Goal: Task Accomplishment & Management: Complete application form

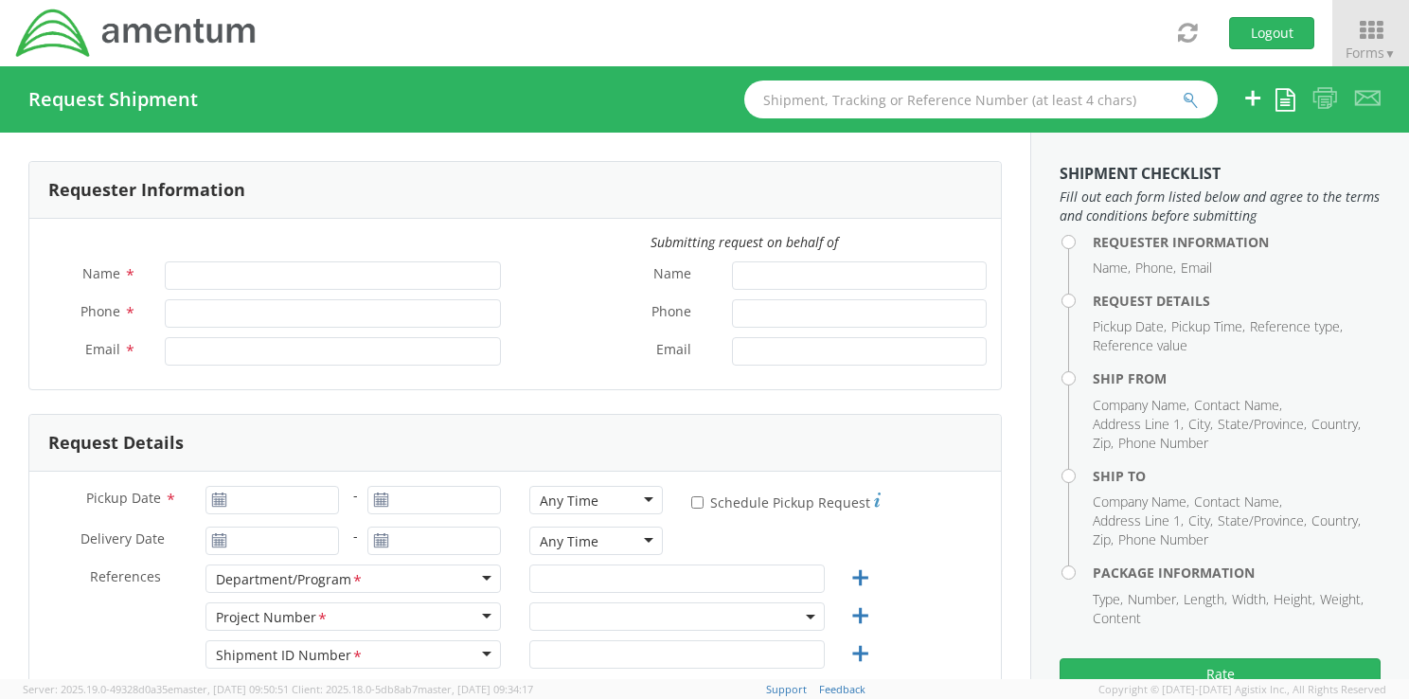
type input "[PERSON_NAME]"
type input "[PHONE_NUMBER]"
type input "[PERSON_NAME][EMAIL_ADDRESS][PERSON_NAME][DOMAIN_NAME]"
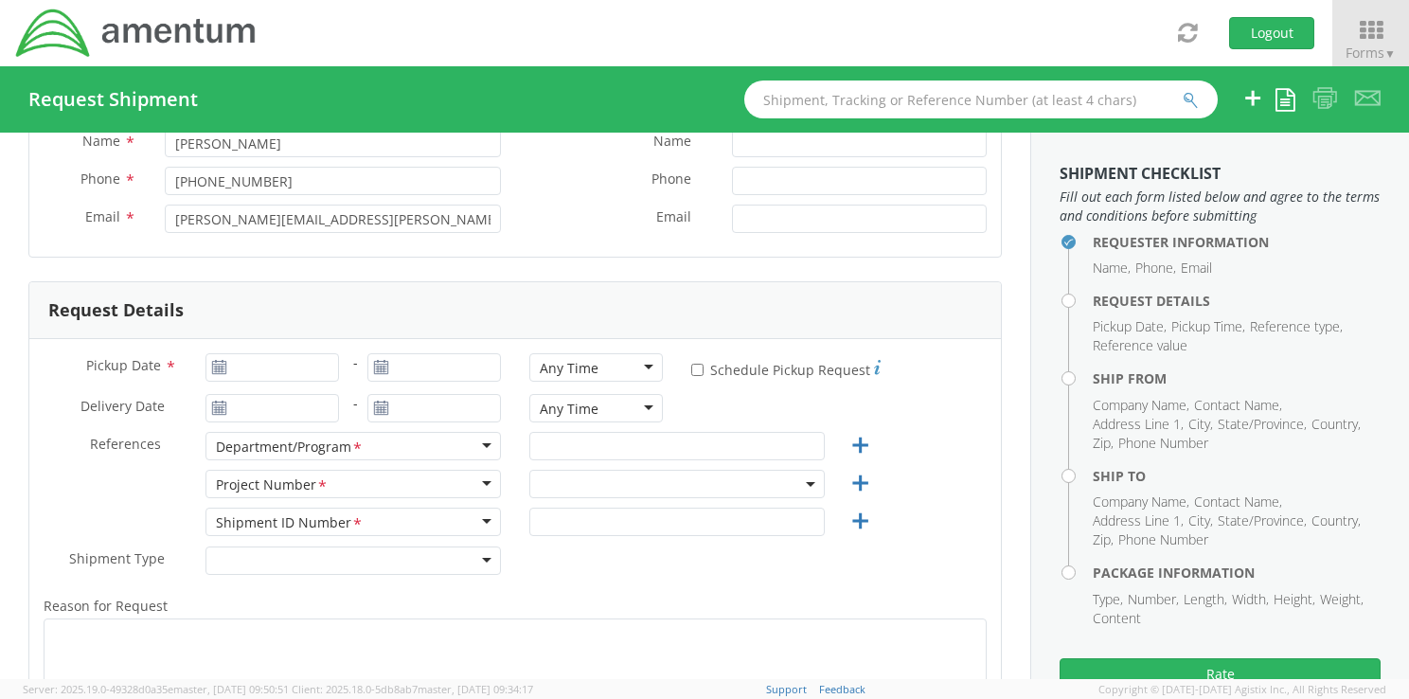
scroll to position [147, 0]
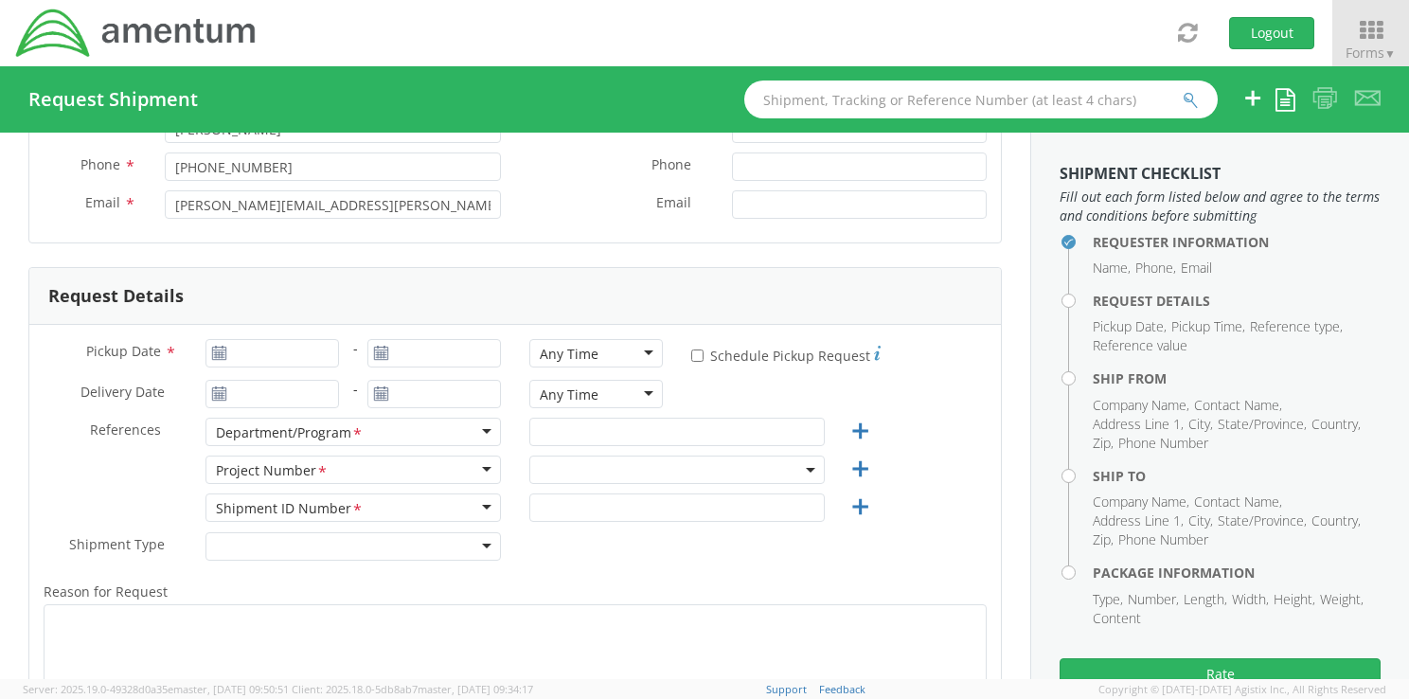
select select "[DOMAIN_NAME]"
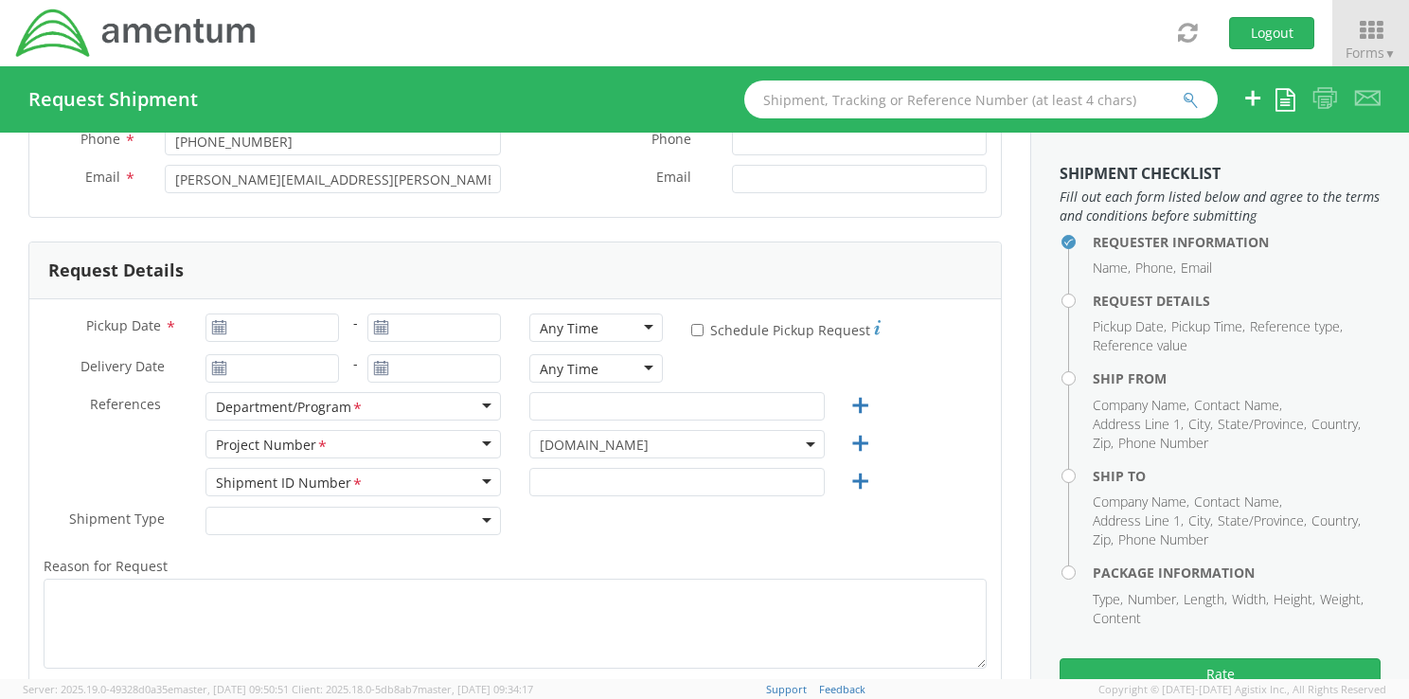
click at [212, 323] on use at bounding box center [218, 326] width 13 height 13
click at [379, 326] on use at bounding box center [380, 326] width 13 height 13
click at [217, 324] on icon at bounding box center [219, 327] width 16 height 15
type input "09/17/2025"
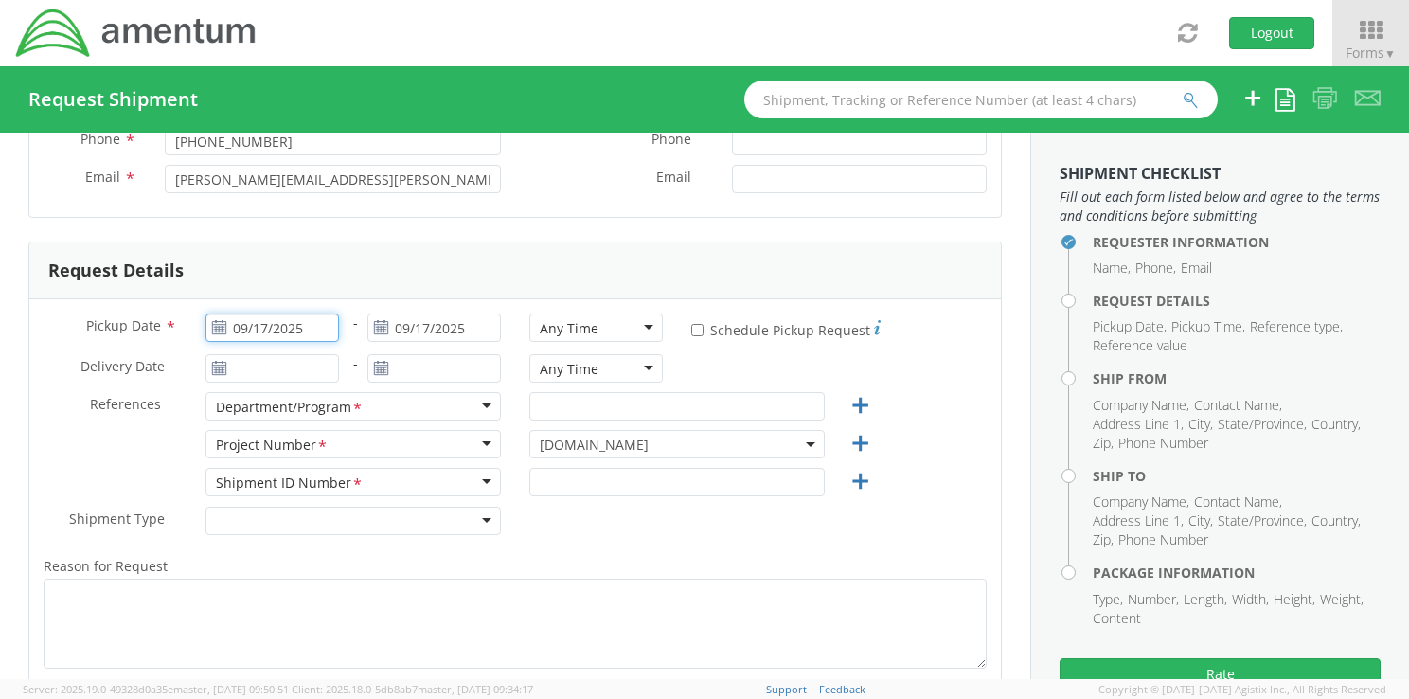
click at [284, 325] on input "09/17/2025" at bounding box center [271, 327] width 133 height 28
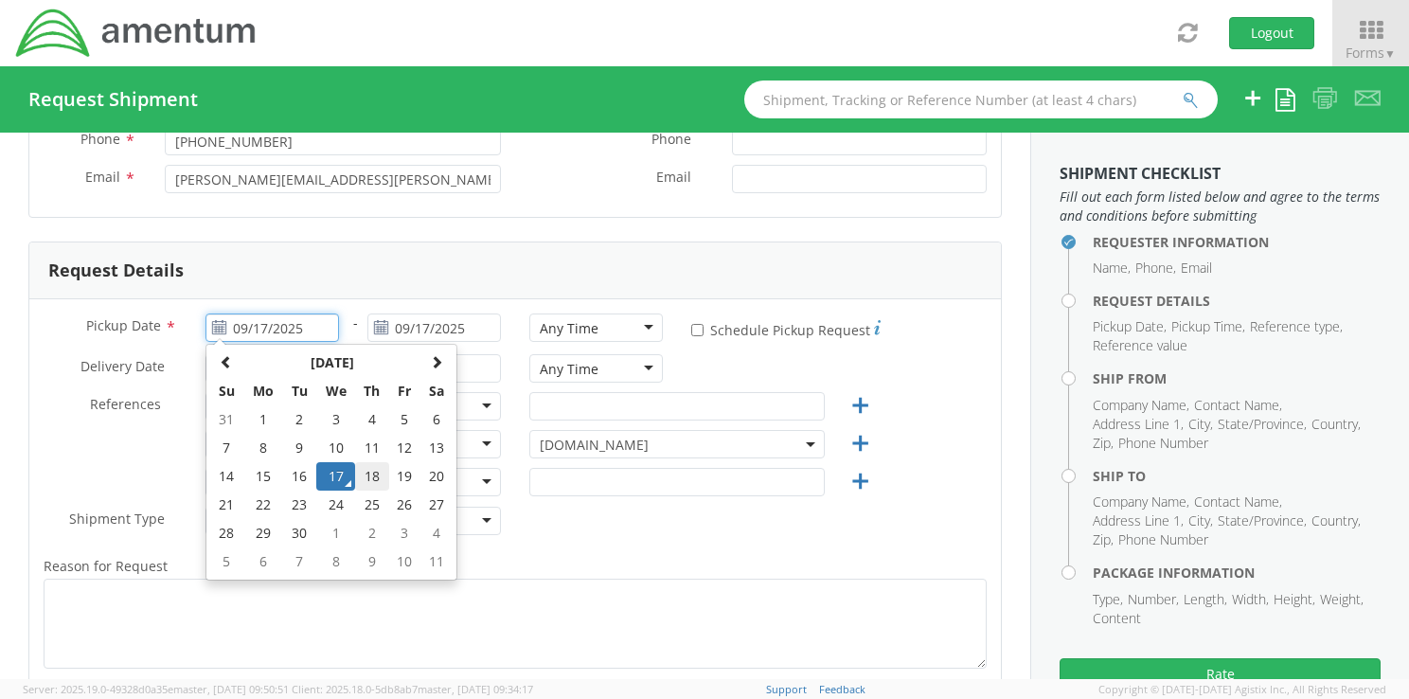
click at [373, 471] on td "18" at bounding box center [371, 476] width 33 height 28
type input "[DATE]"
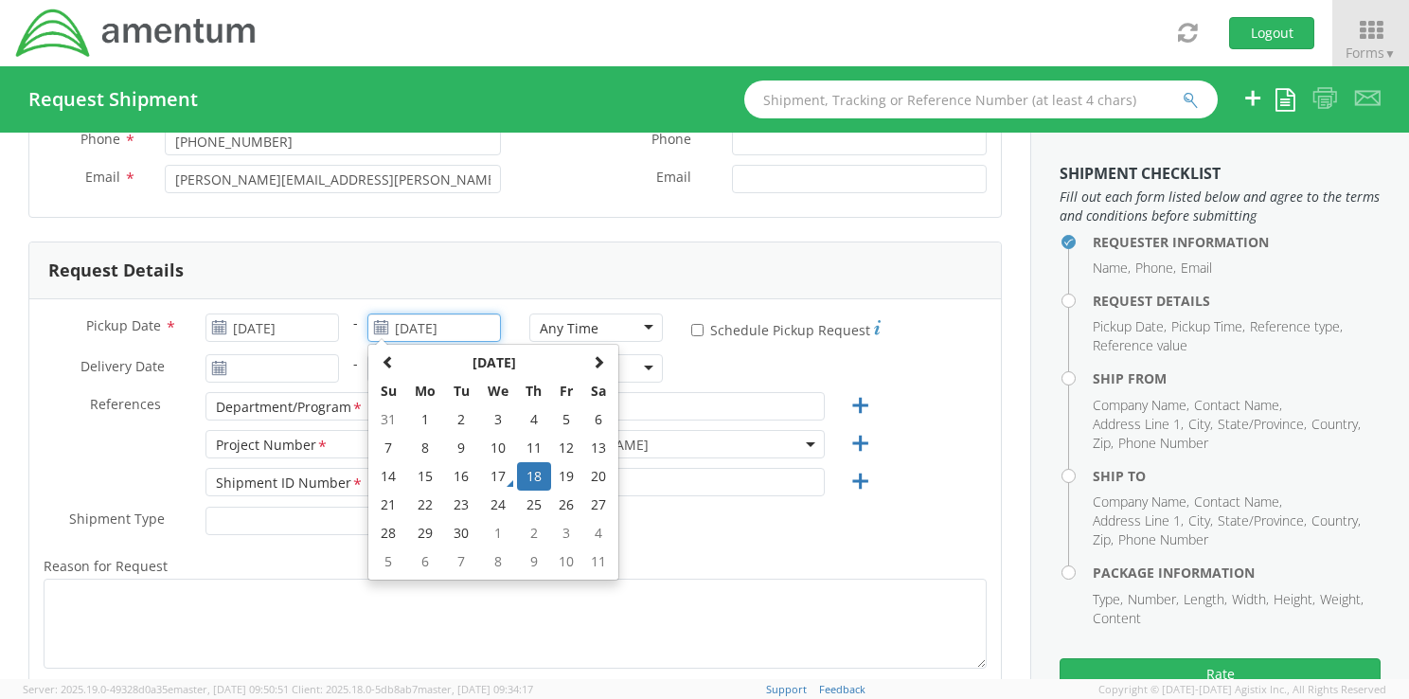
drag, startPoint x: 424, startPoint y: 328, endPoint x: 411, endPoint y: 327, distance: 13.3
click at [411, 327] on input "[DATE]" at bounding box center [433, 327] width 133 height 28
type input "[DATE]"
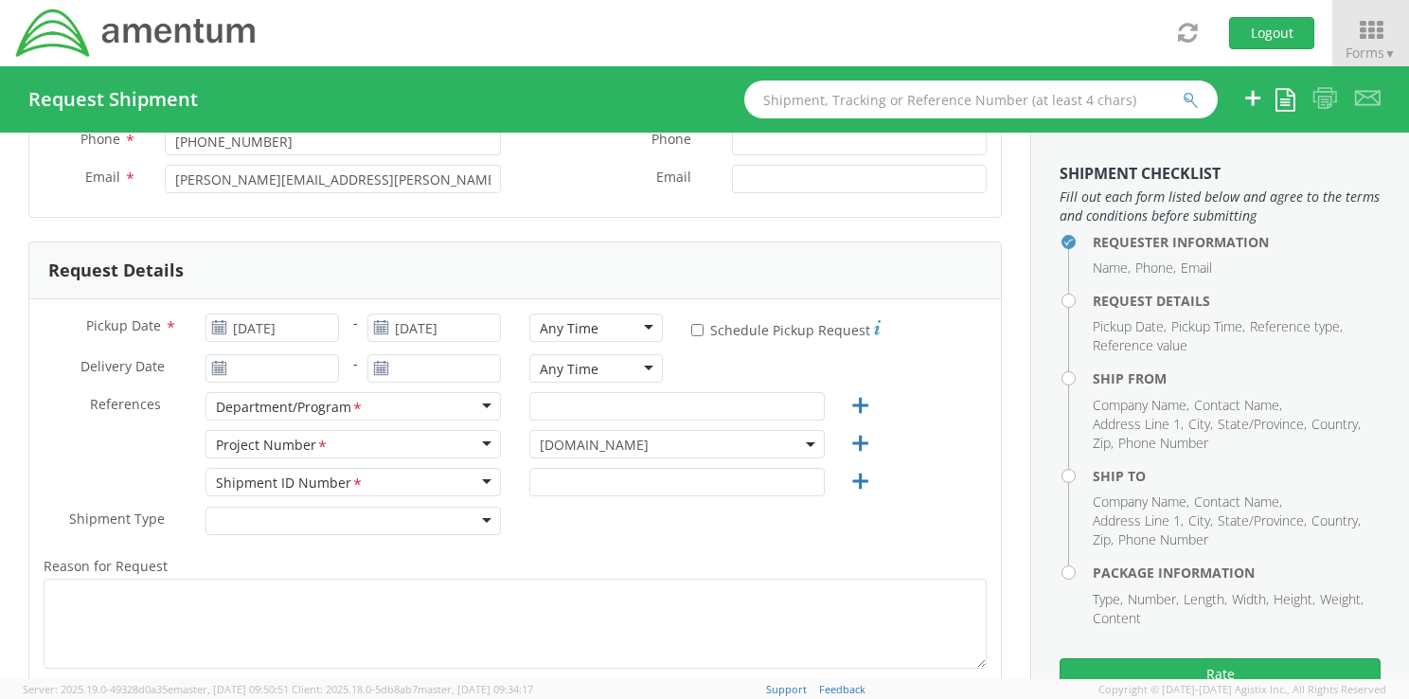
click at [32, 392] on label "References *" at bounding box center [110, 404] width 162 height 25
click at [579, 408] on input "text" at bounding box center [676, 406] width 295 height 28
type input "OMSS"
click at [582, 478] on input "text" at bounding box center [676, 482] width 295 height 28
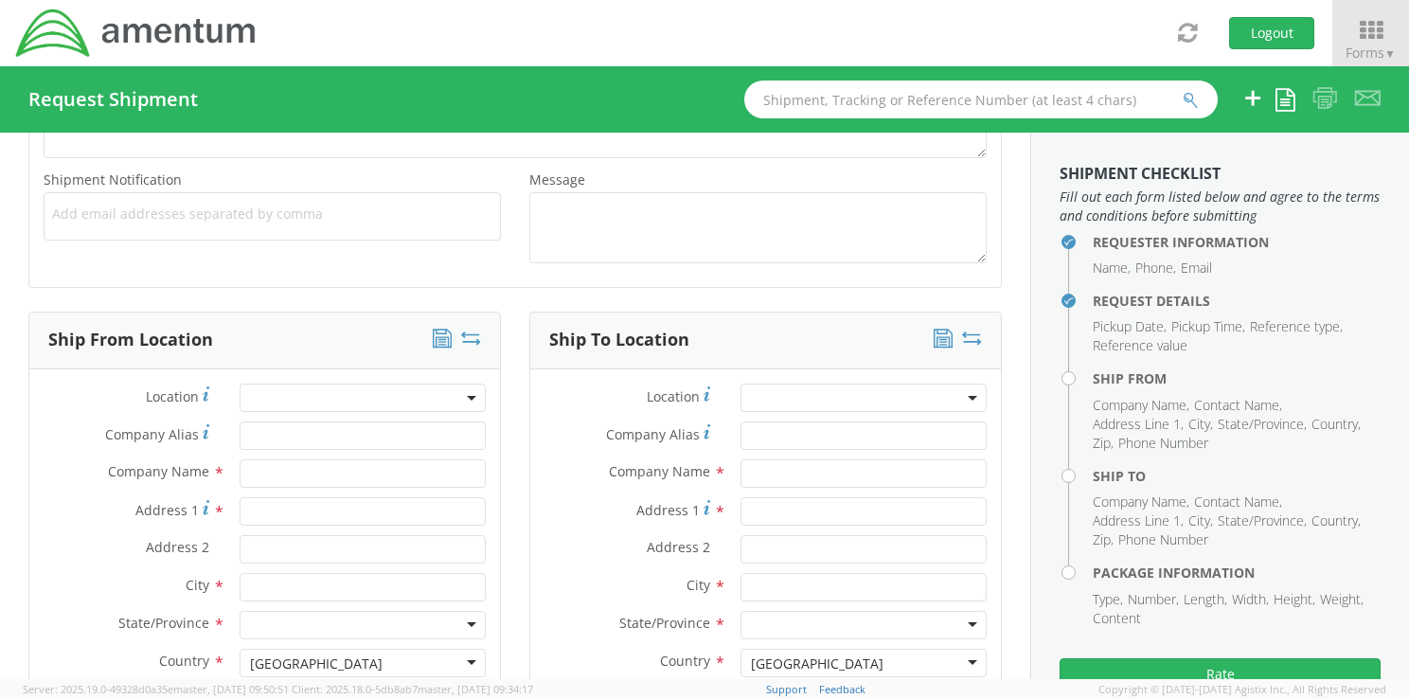
scroll to position [901, 0]
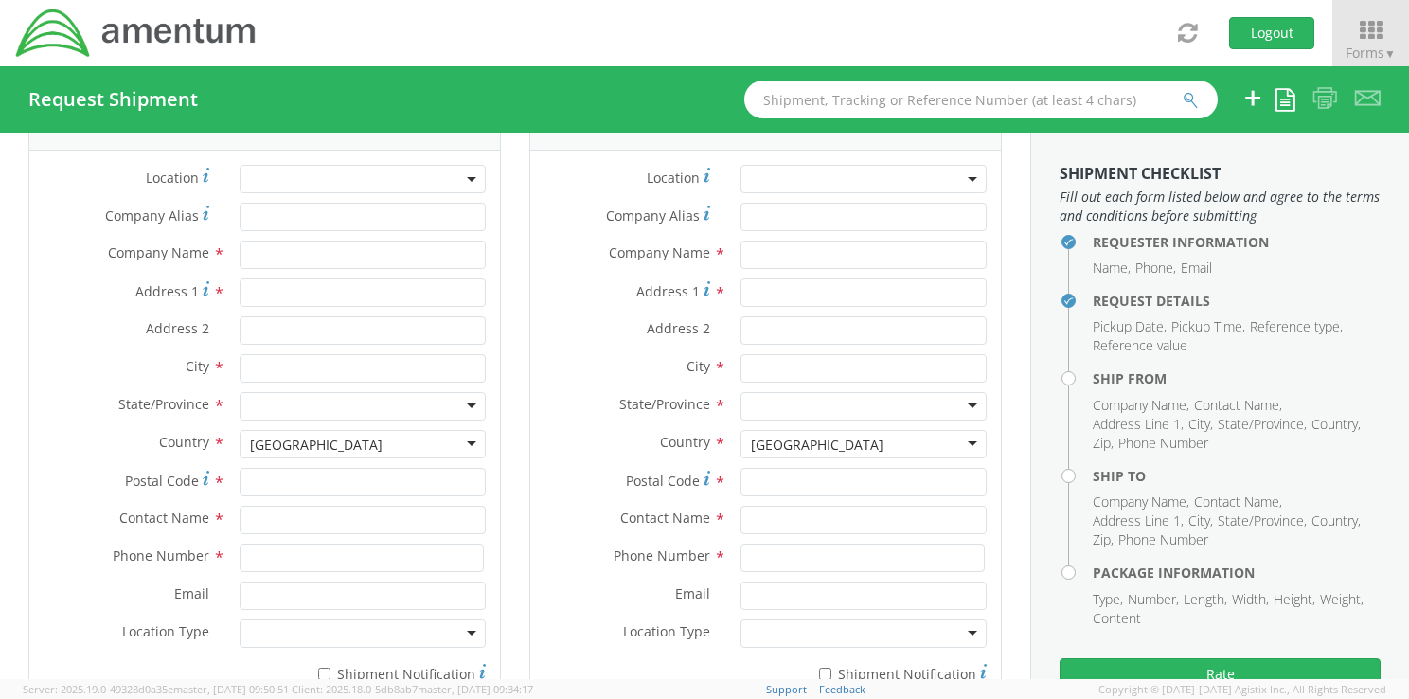
type input "9172025"
click at [258, 254] on input "text" at bounding box center [363, 254] width 246 height 28
type input "[PERSON_NAME]"
paste input "[PERSON_NAME] Transit Shed"
type input "[PERSON_NAME] Transit Shed"
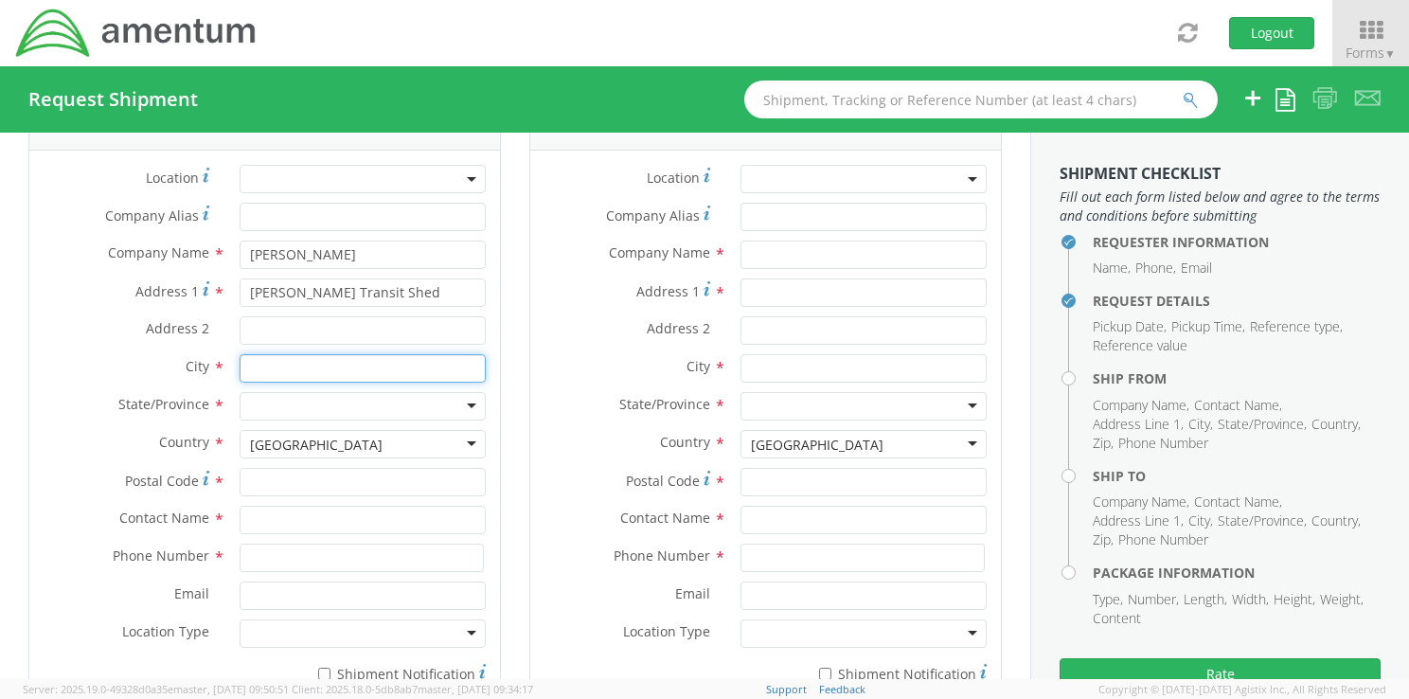
click at [259, 362] on input "text" at bounding box center [363, 368] width 246 height 28
click at [260, 443] on div "[GEOGRAPHIC_DATA]" at bounding box center [316, 444] width 133 height 19
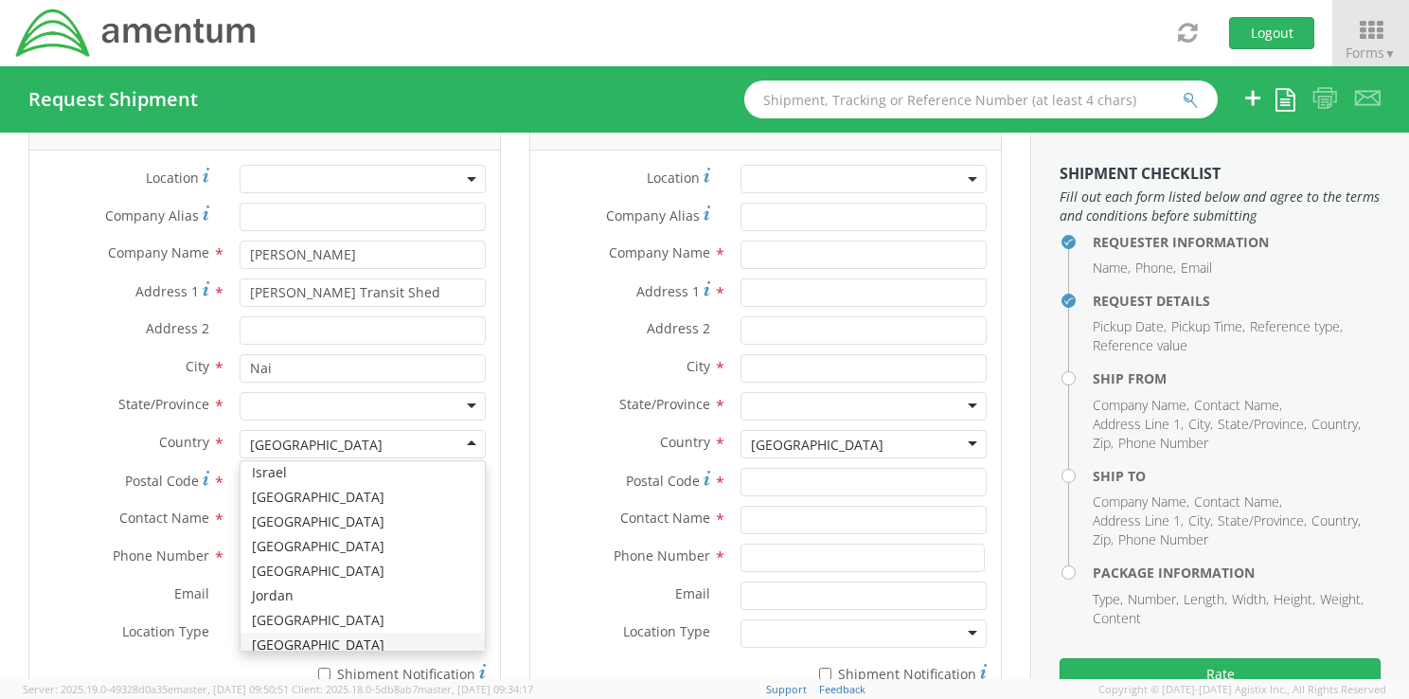
scroll to position [0, 0]
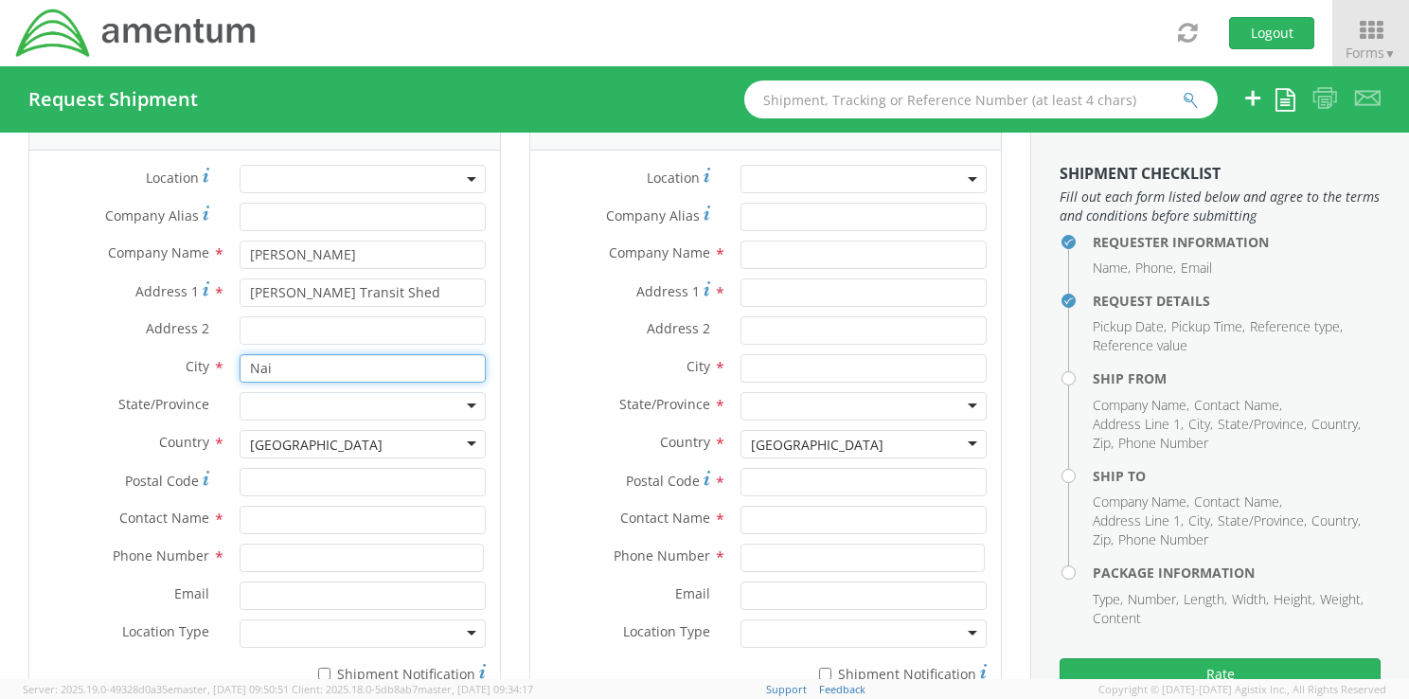
click at [340, 367] on input "Nai" at bounding box center [363, 368] width 246 height 28
type input "[GEOGRAPHIC_DATA]"
click at [299, 326] on input "Address 2 *" at bounding box center [363, 330] width 246 height 28
type input "JKIA"
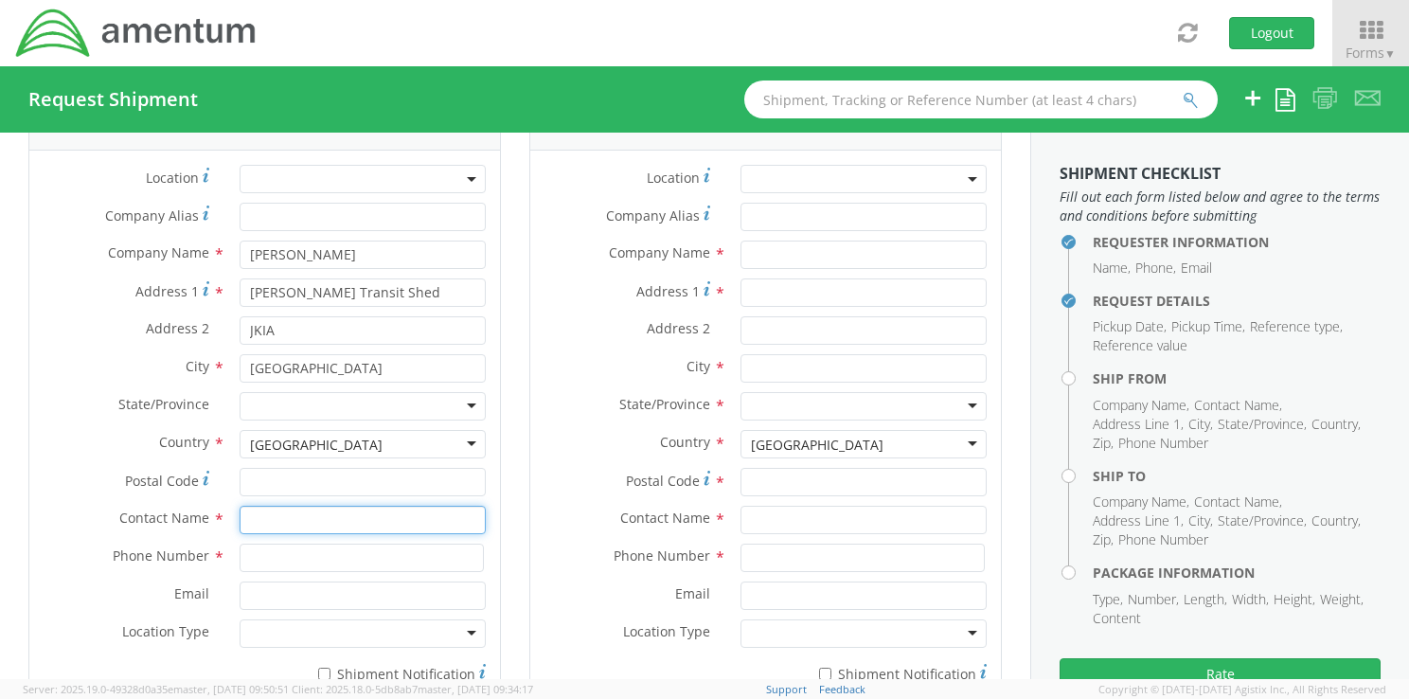
click at [280, 518] on input "text" at bounding box center [363, 520] width 246 height 28
type input "[PERSON_NAME]"
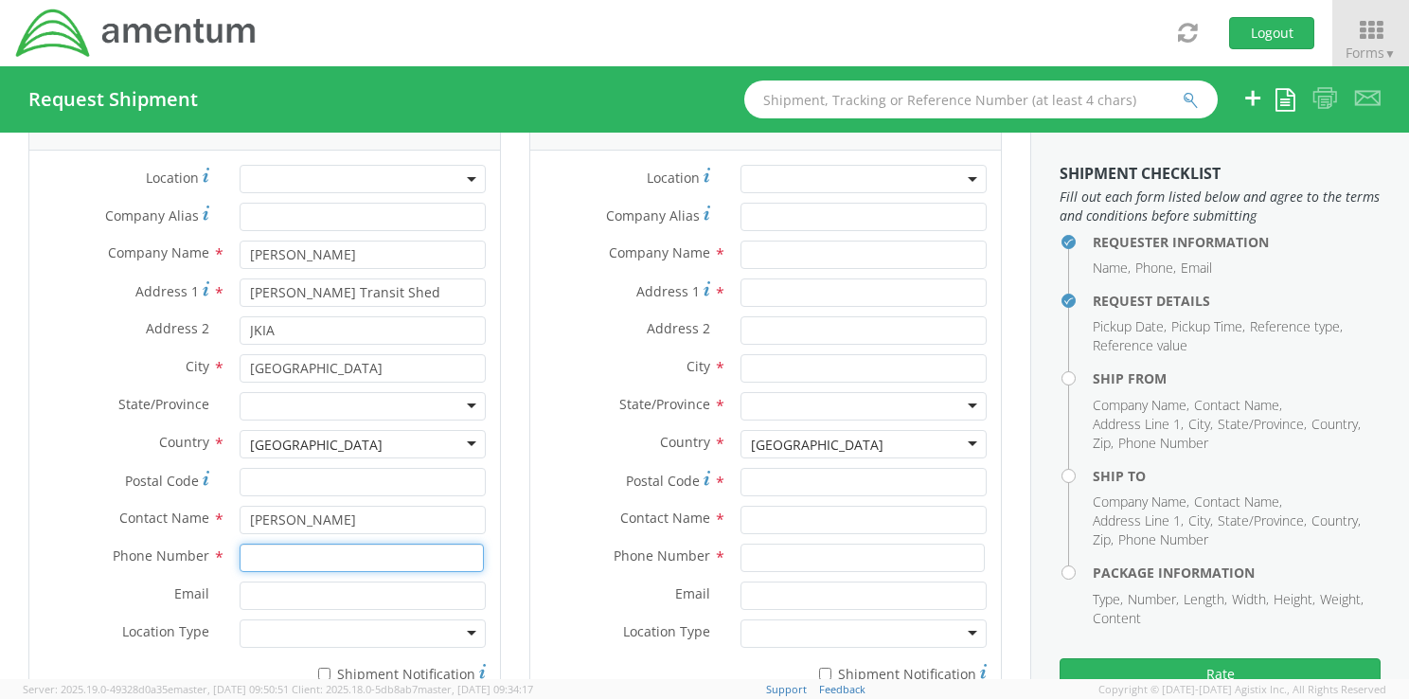
paste input "[PHONE_NUMBER]"
type input "[PHONE_NUMBER]"
paste input "[EMAIL_ADDRESS][DOMAIN_NAME]"
type input "[EMAIL_ADDRESS][DOMAIN_NAME]"
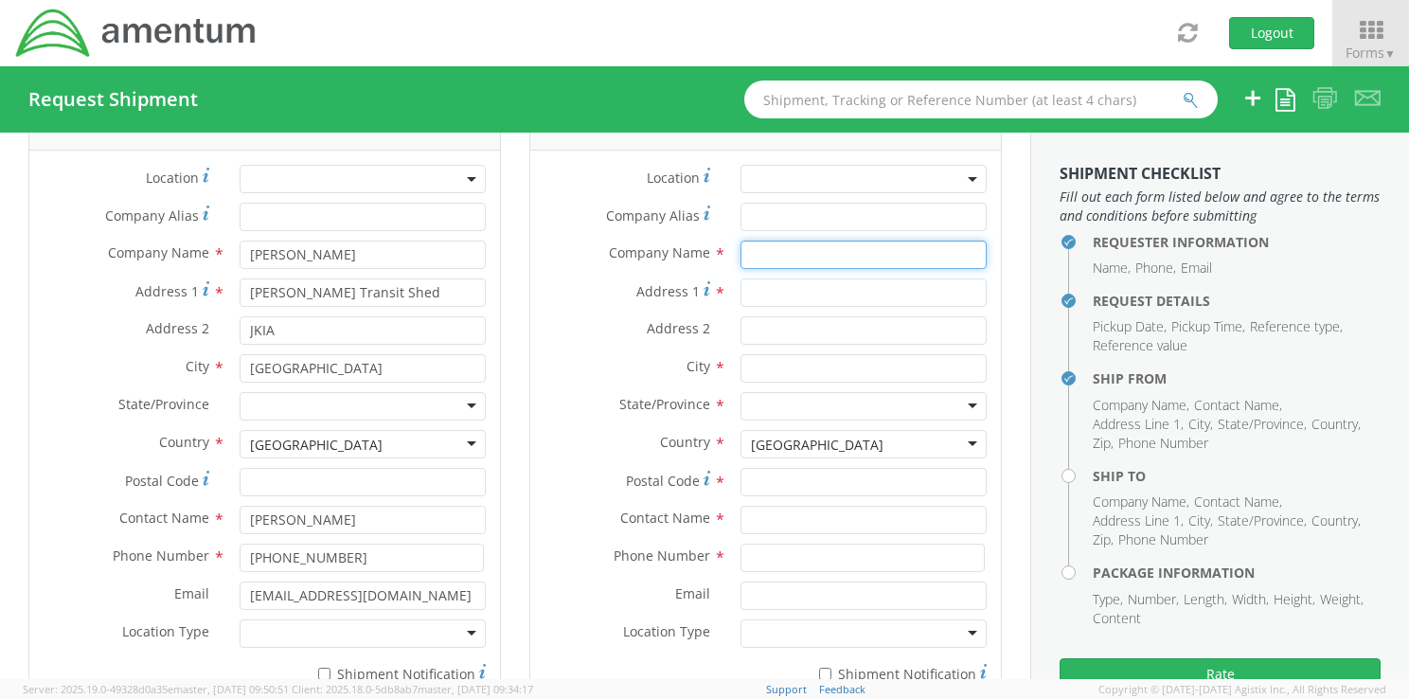
click at [790, 252] on input "text" at bounding box center [863, 254] width 246 height 28
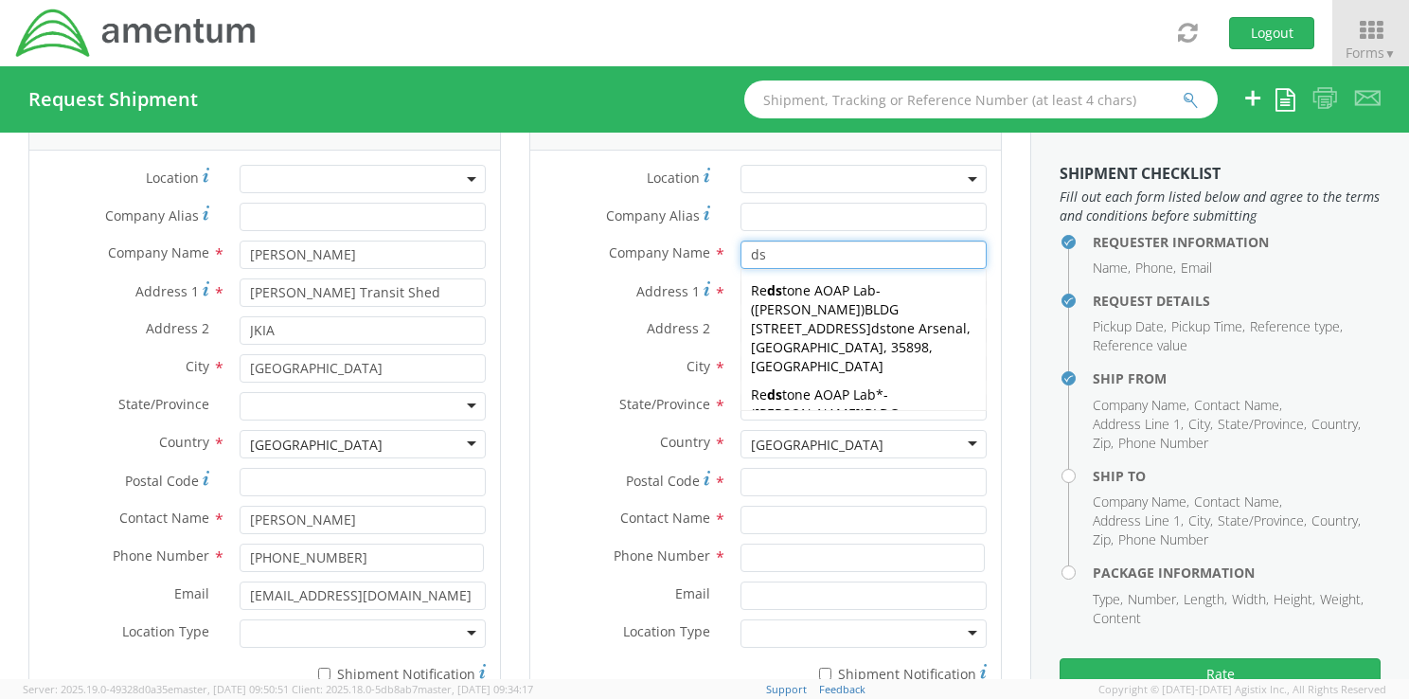
type input "d"
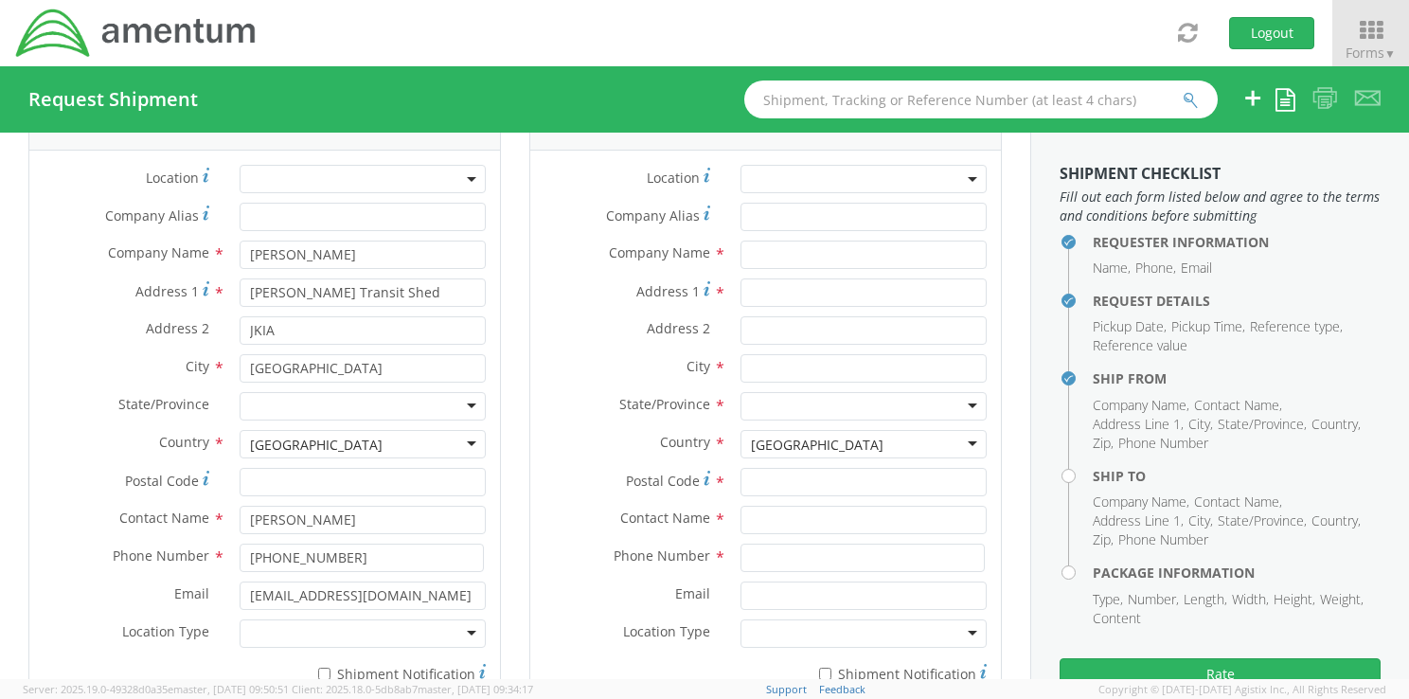
click at [959, 401] on div at bounding box center [863, 406] width 246 height 28
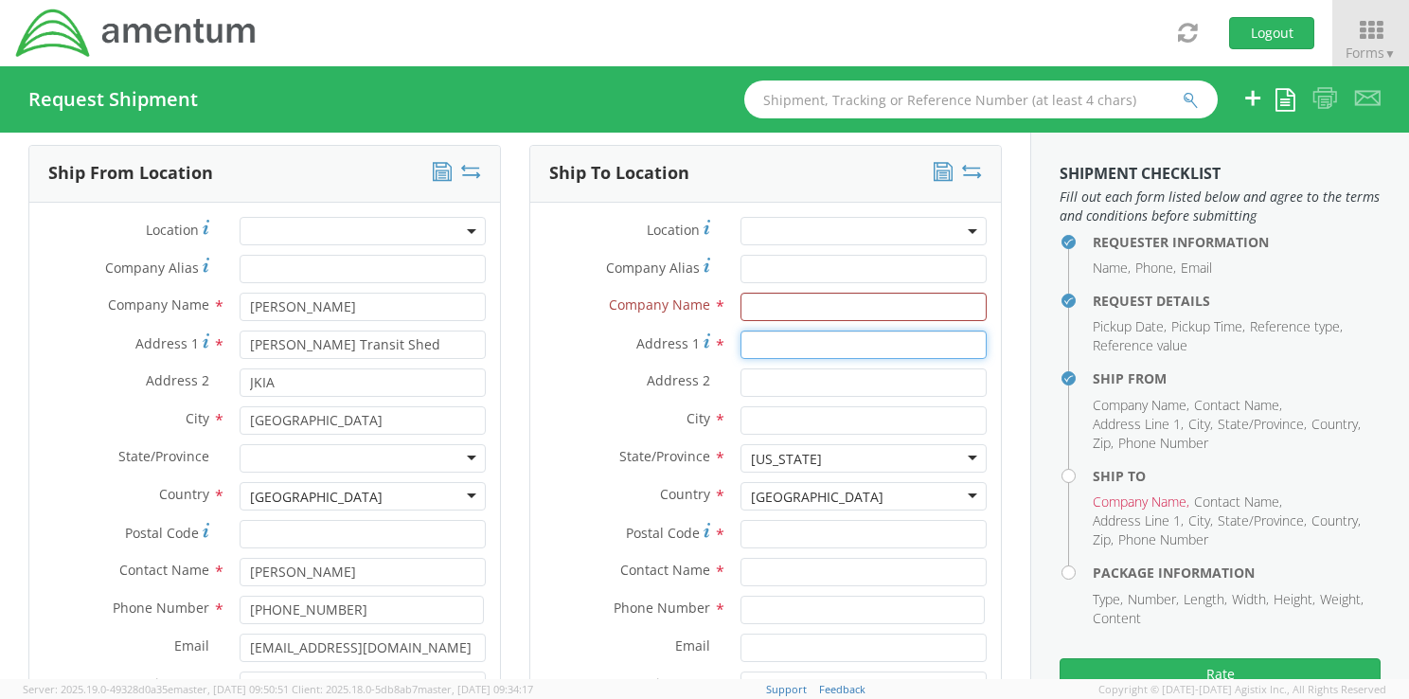
click at [810, 344] on input "Address 1 *" at bounding box center [863, 344] width 246 height 28
type input "[STREET_ADDRESS]"
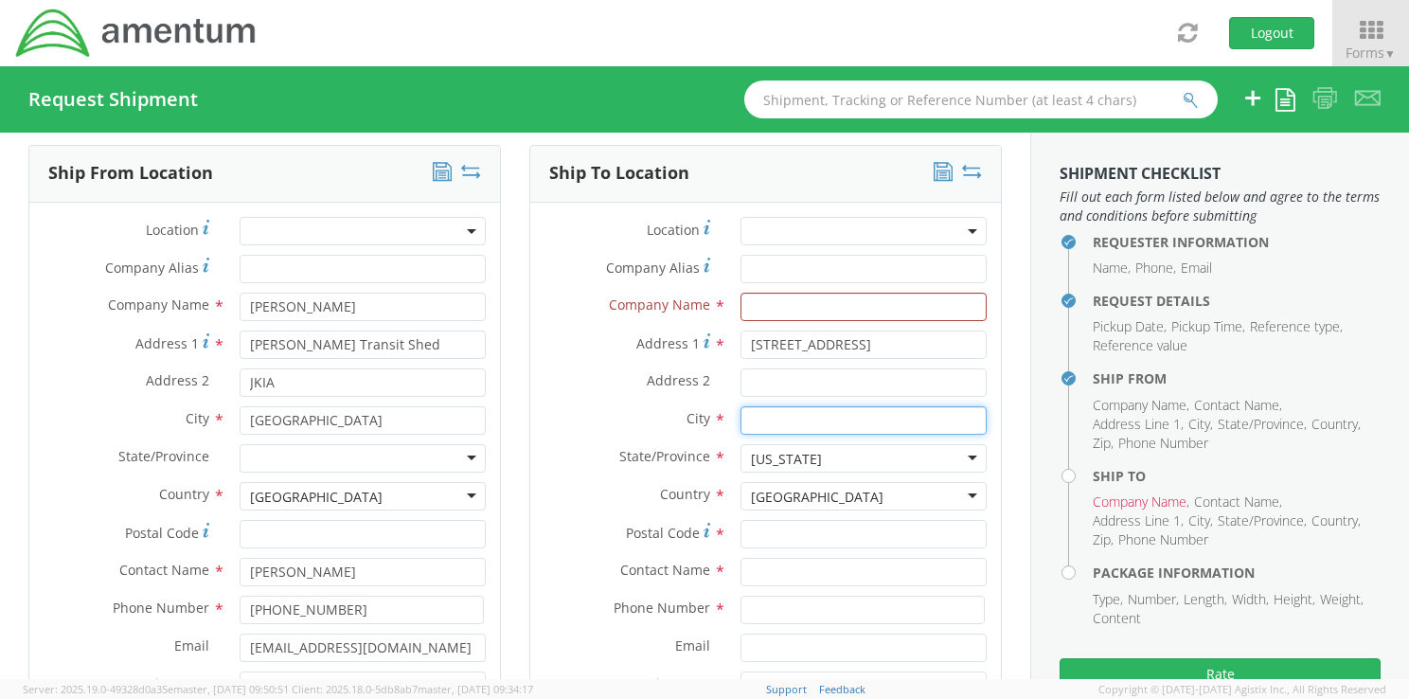
type input "chantilly"
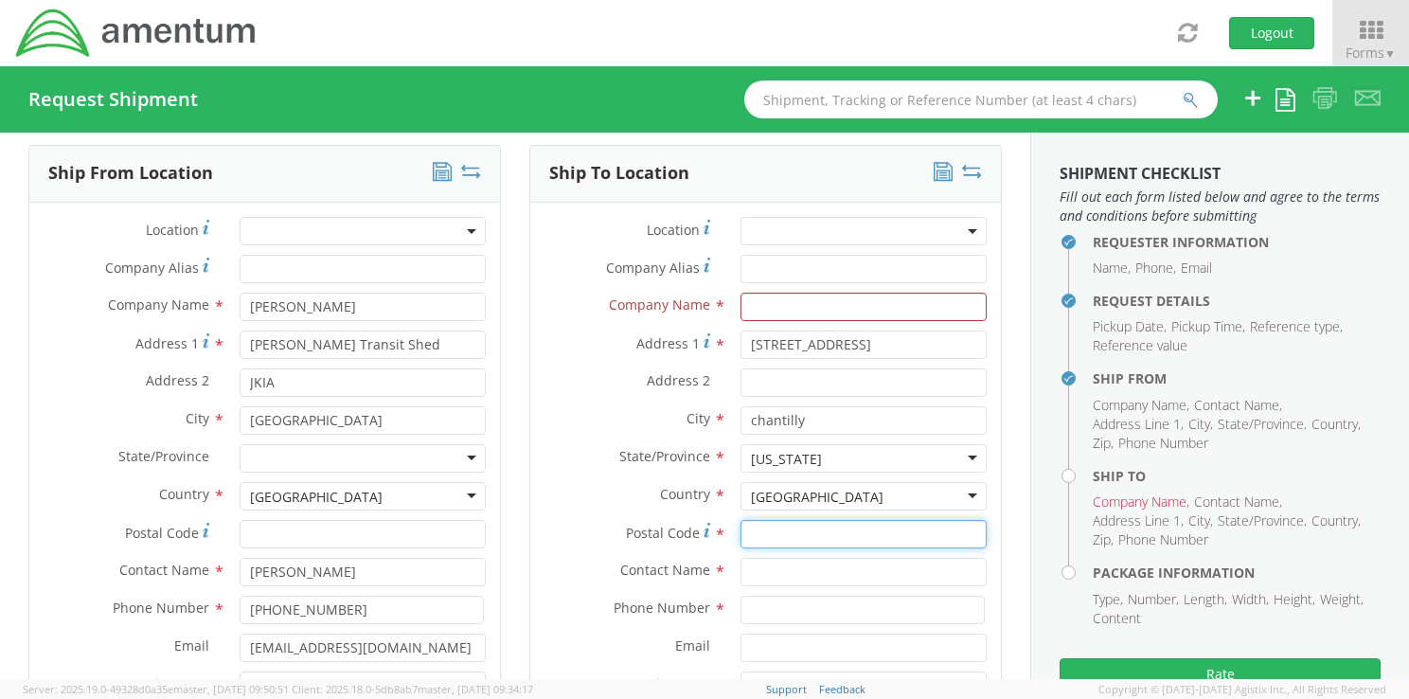
type input "20151"
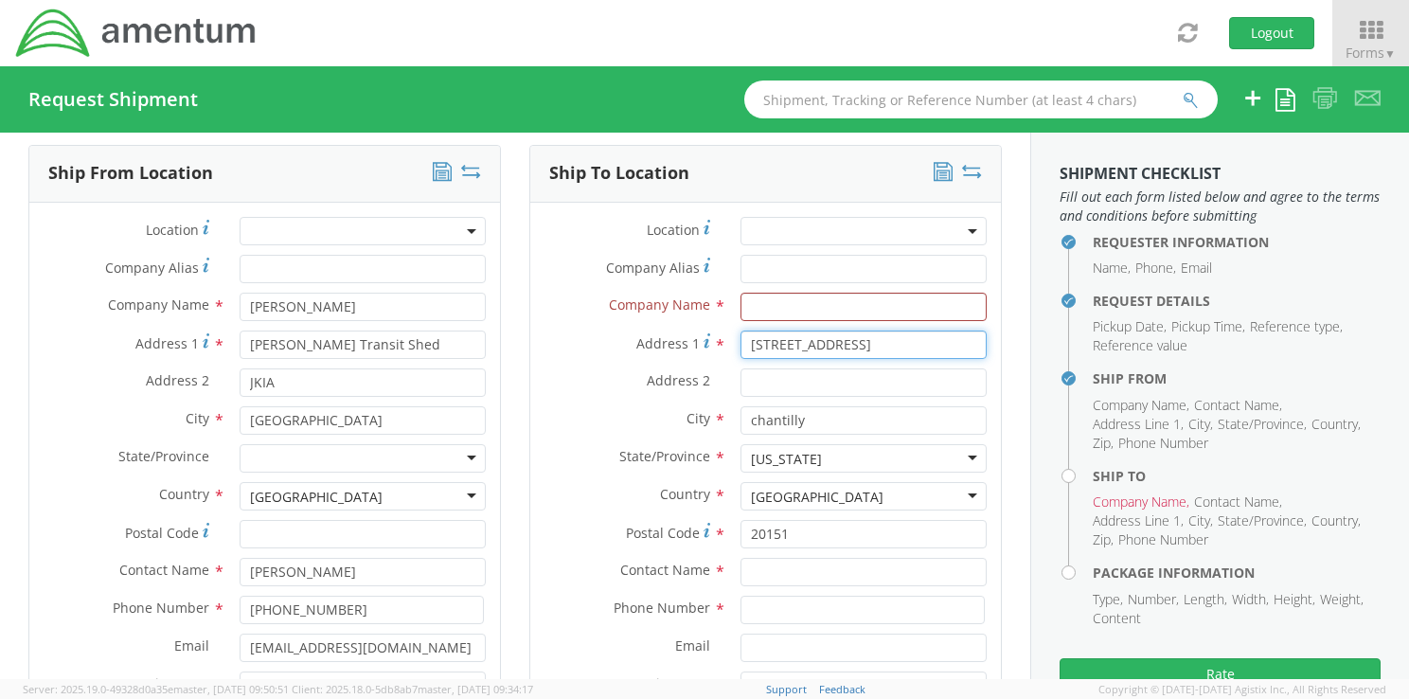
scroll to position [0, 0]
drag, startPoint x: 960, startPoint y: 342, endPoint x: 697, endPoint y: 341, distance: 263.2
click at [697, 341] on div "Address [STREET_ADDRESS]" at bounding box center [765, 344] width 471 height 28
type input "tilly VA 20151"
drag, startPoint x: 832, startPoint y: 343, endPoint x: 712, endPoint y: 339, distance: 120.3
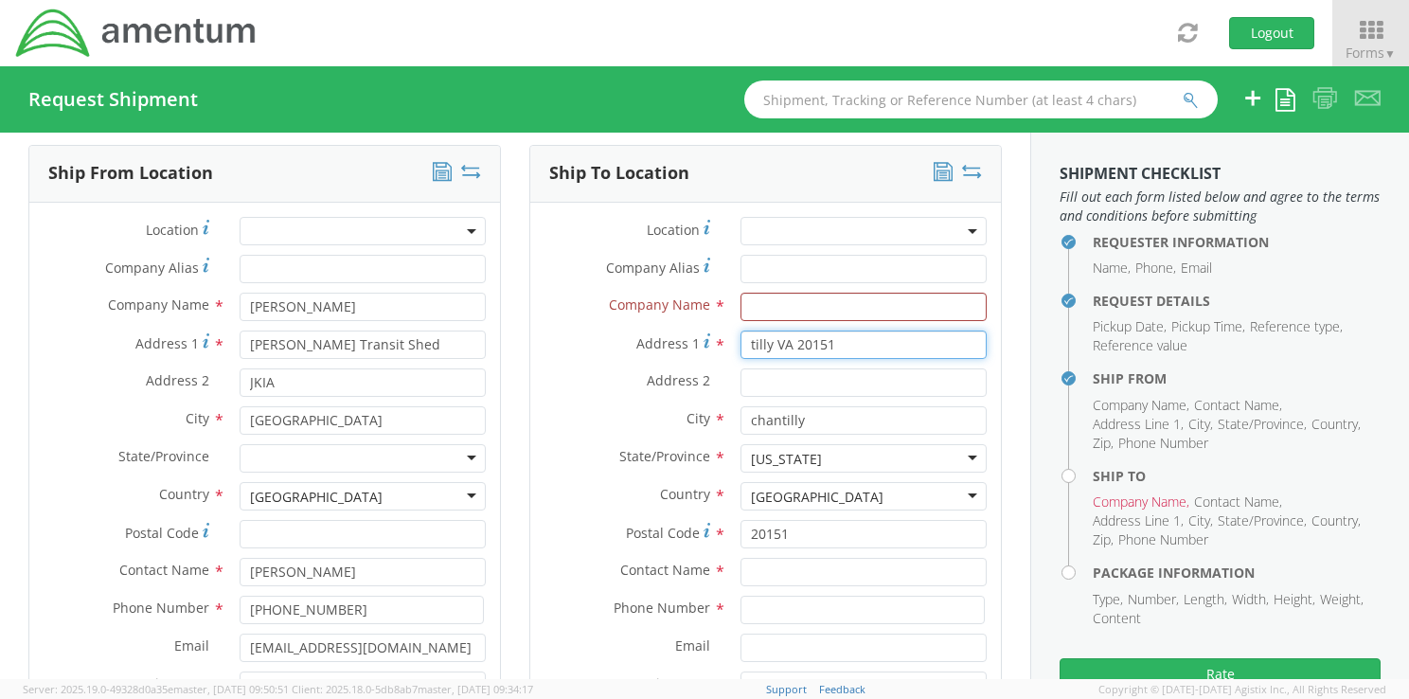
click at [712, 339] on div "Address 1 * tilly VA 20151" at bounding box center [765, 344] width 471 height 28
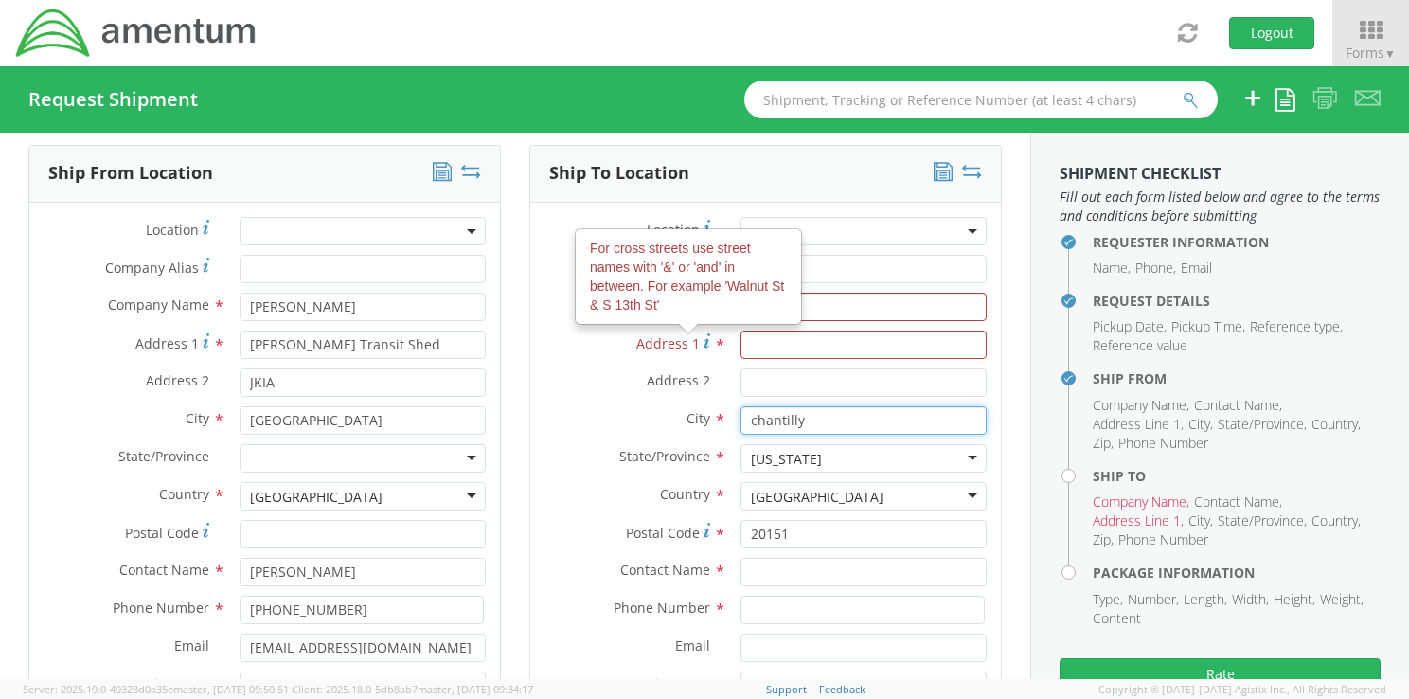
drag, startPoint x: 817, startPoint y: 417, endPoint x: 701, endPoint y: 407, distance: 116.8
click at [701, 407] on div "City * [GEOGRAPHIC_DATA] - ( [PERSON_NAME] ) [STREET_ADDRESS] Amentum - ( [PERS…" at bounding box center [765, 420] width 471 height 28
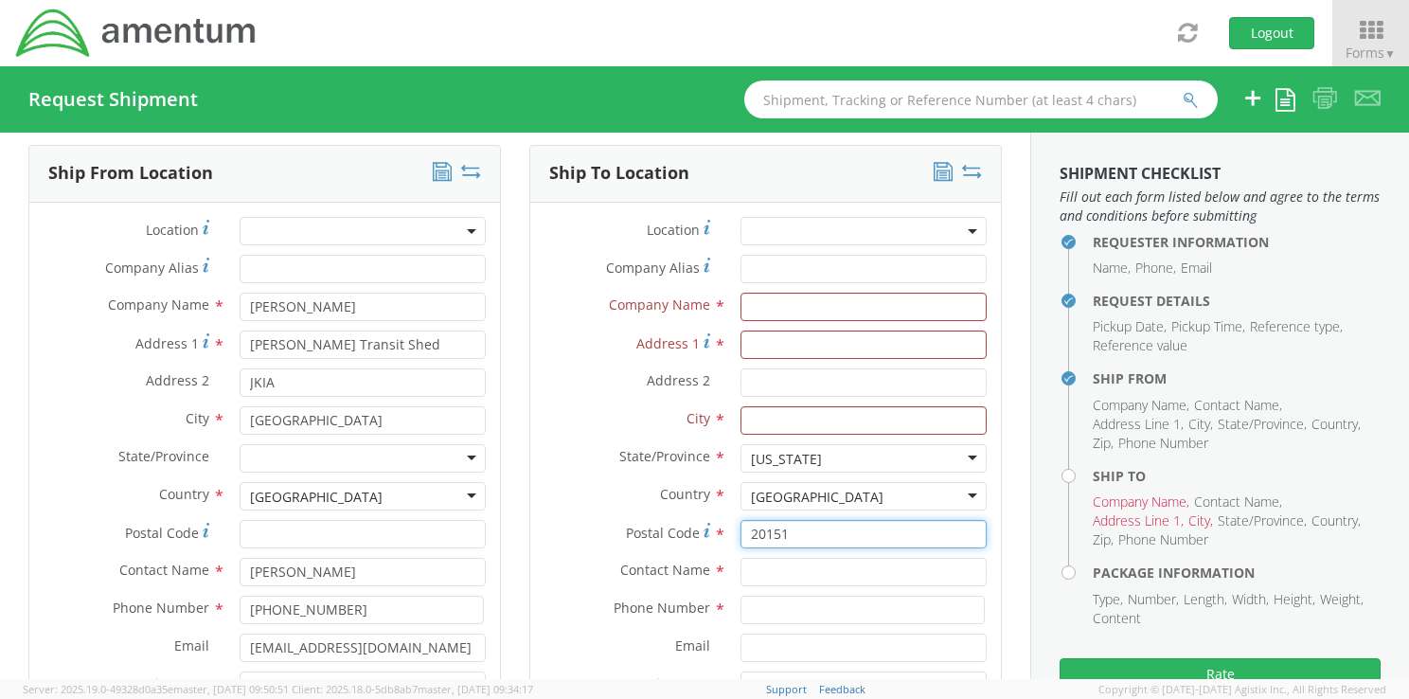
drag, startPoint x: 801, startPoint y: 533, endPoint x: 675, endPoint y: 533, distance: 125.9
click at [675, 533] on div "Postal Code * 20151" at bounding box center [765, 534] width 471 height 28
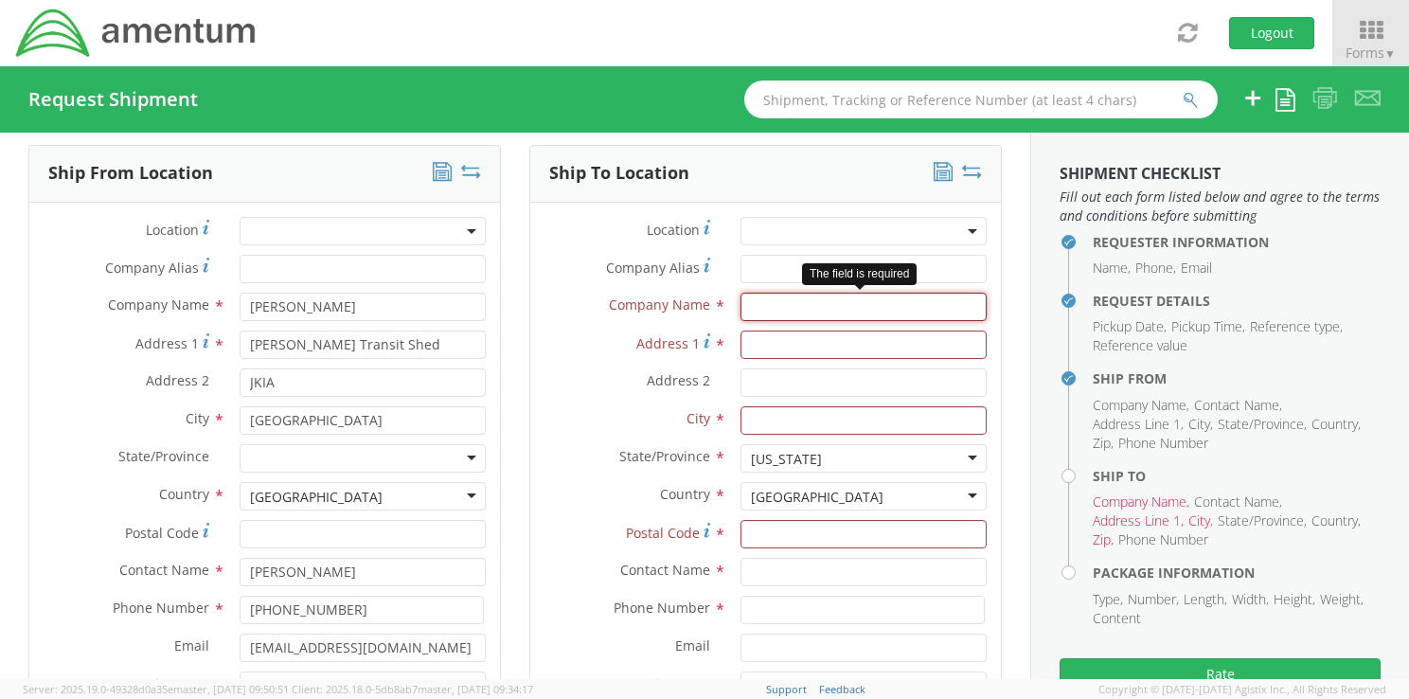
click at [768, 310] on input "text" at bounding box center [863, 307] width 246 height 28
type input "clearance coordinators"
type input "DS/SI/PSS SA20 10TH FL,"
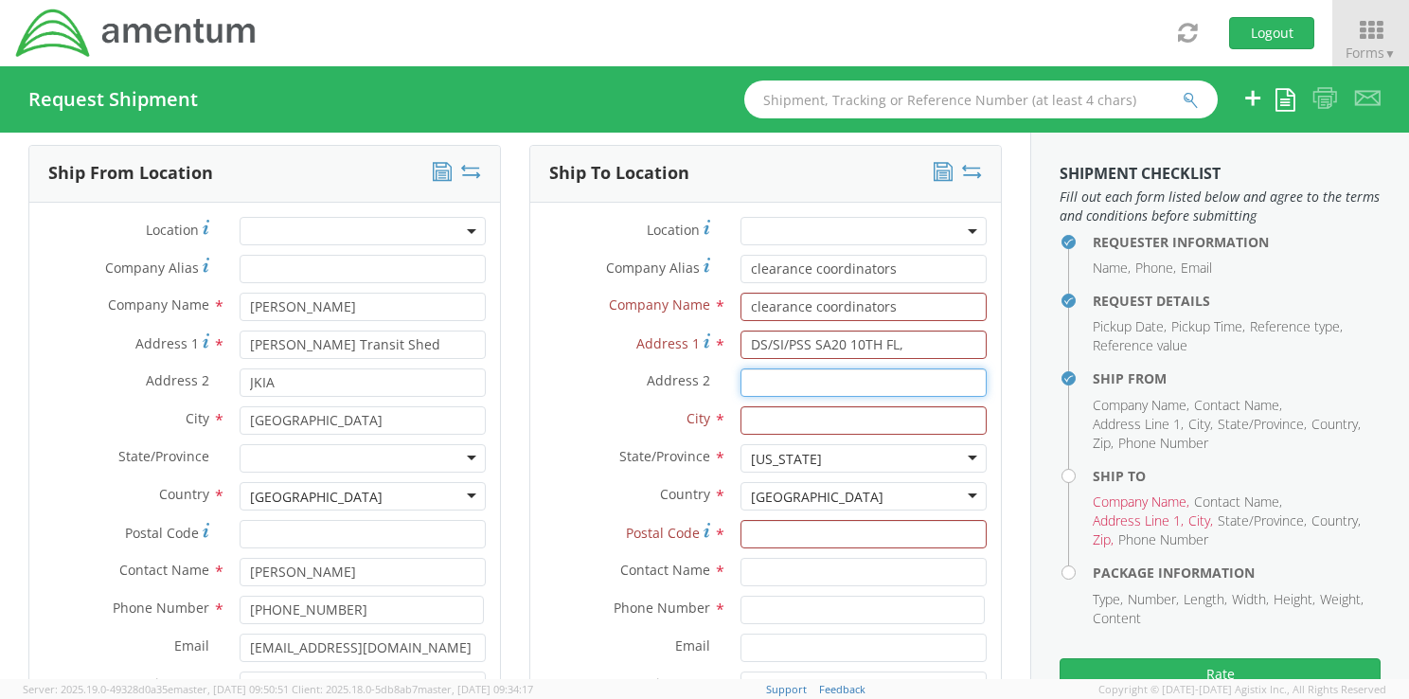
type input "[STREET_ADDRESS]"
type input "[US_STATE]"
type input "20522"
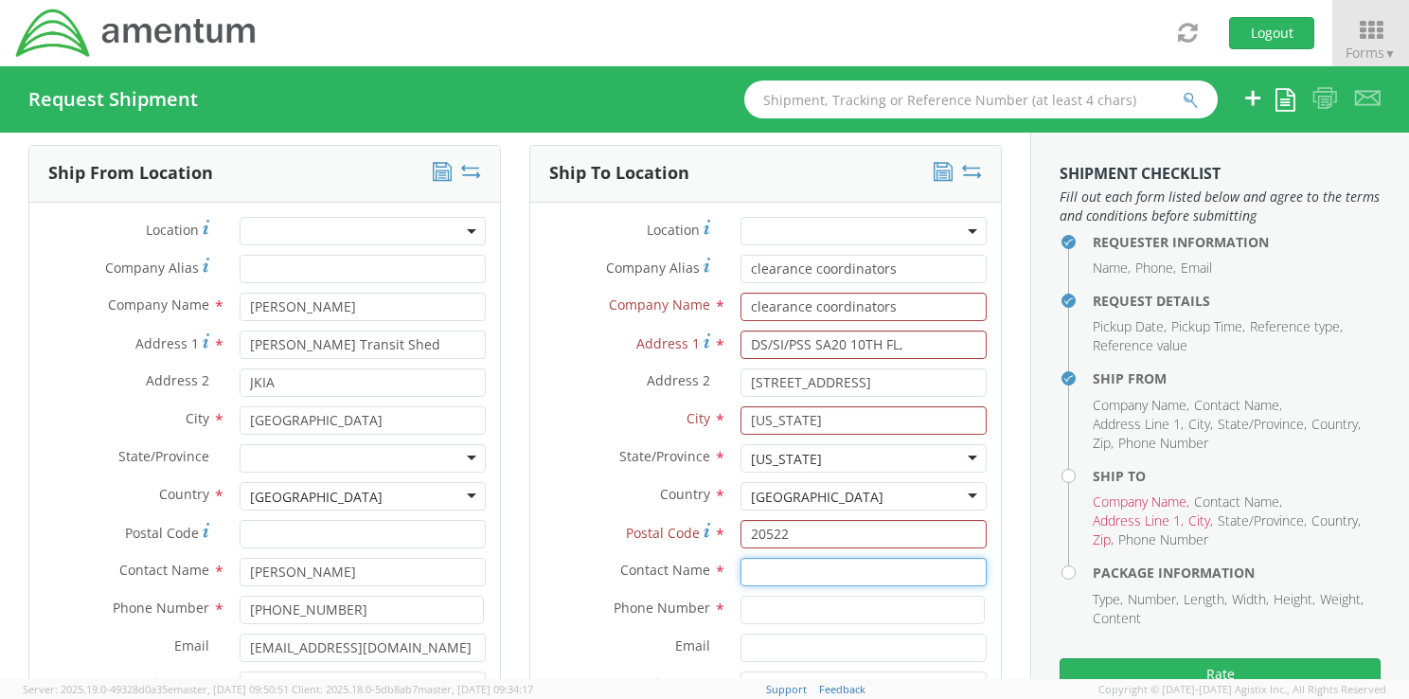
type input "[PERSON_NAME]"
type input "2029700017"
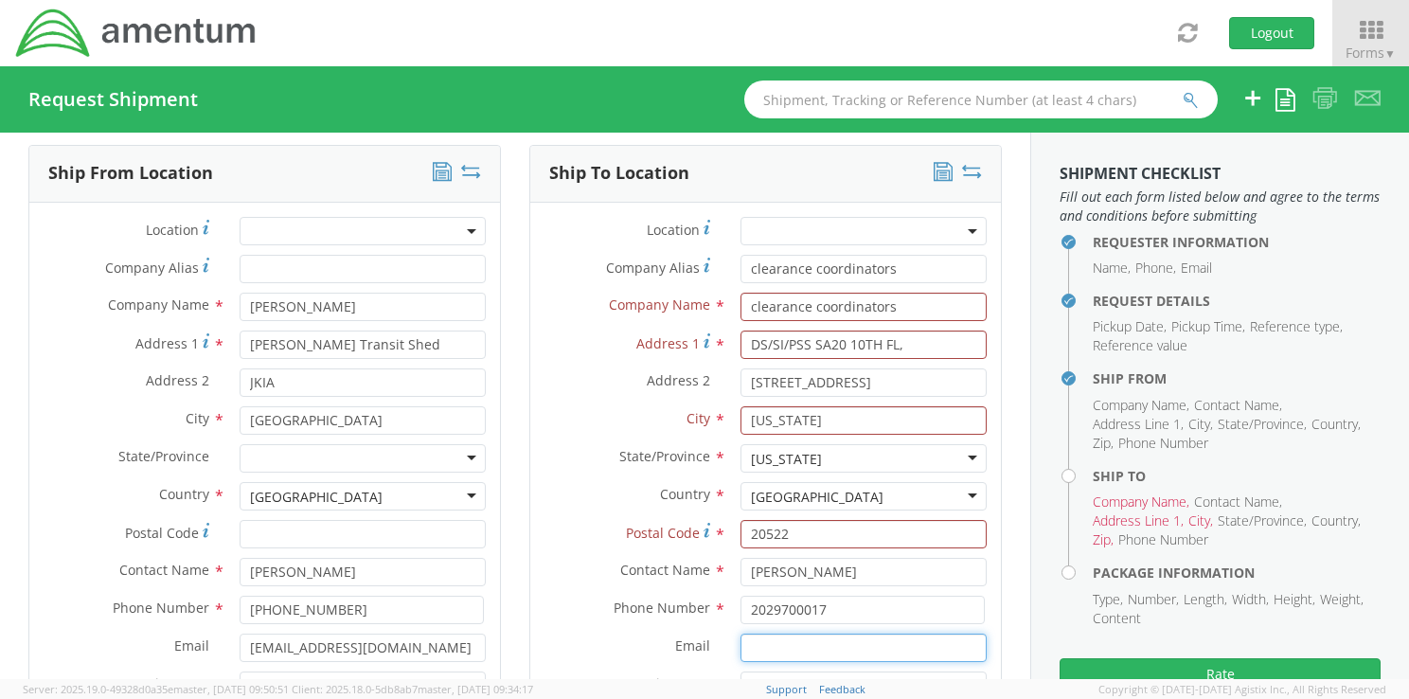
type input "[EMAIL_ADDRESS][DOMAIN_NAME]"
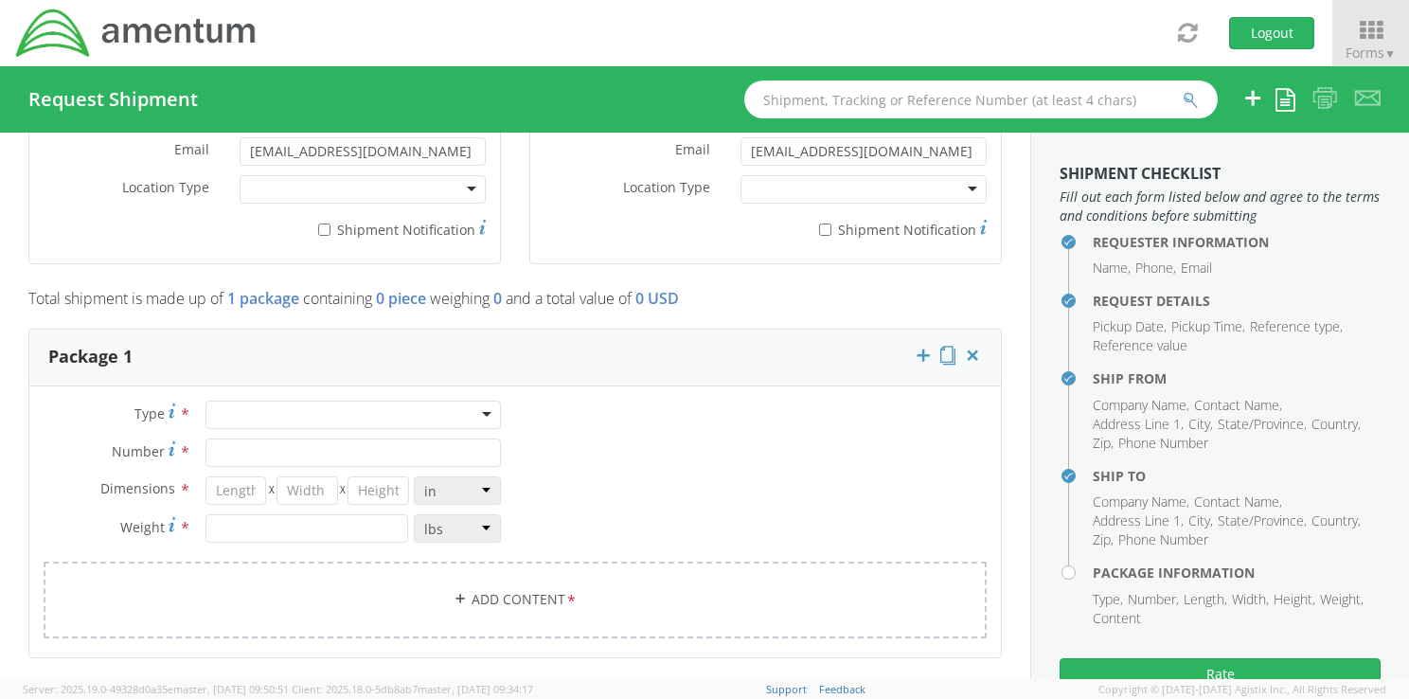
scroll to position [1373, 0]
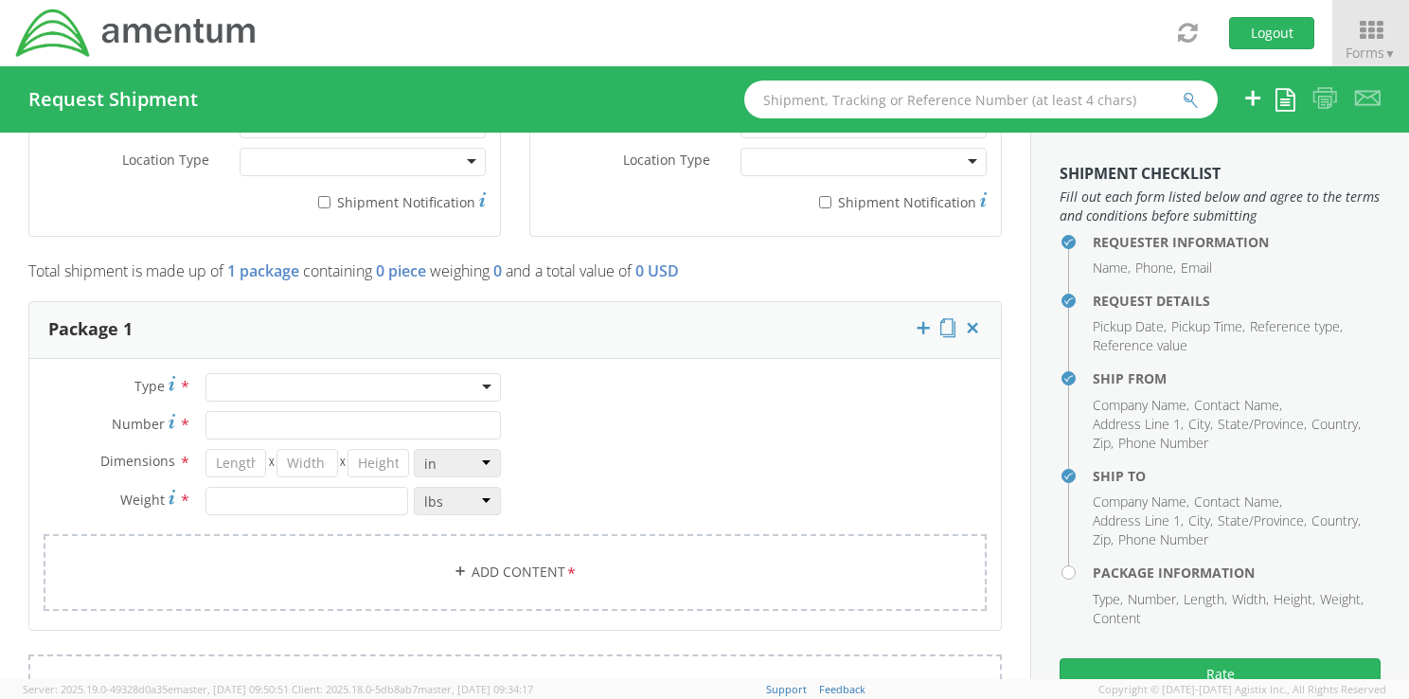
click at [483, 383] on div at bounding box center [352, 387] width 295 height 28
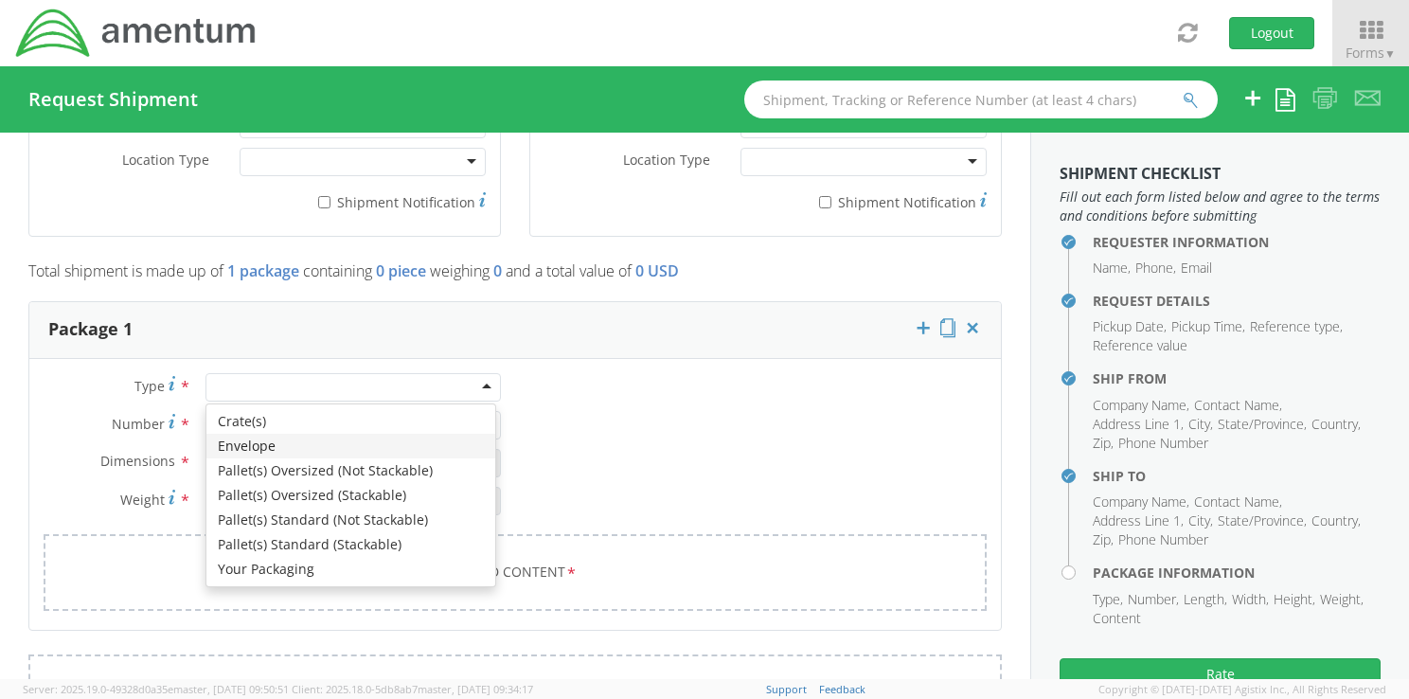
type input "1"
type input "9.5"
type input "12.5"
type input "0.25"
type input "1"
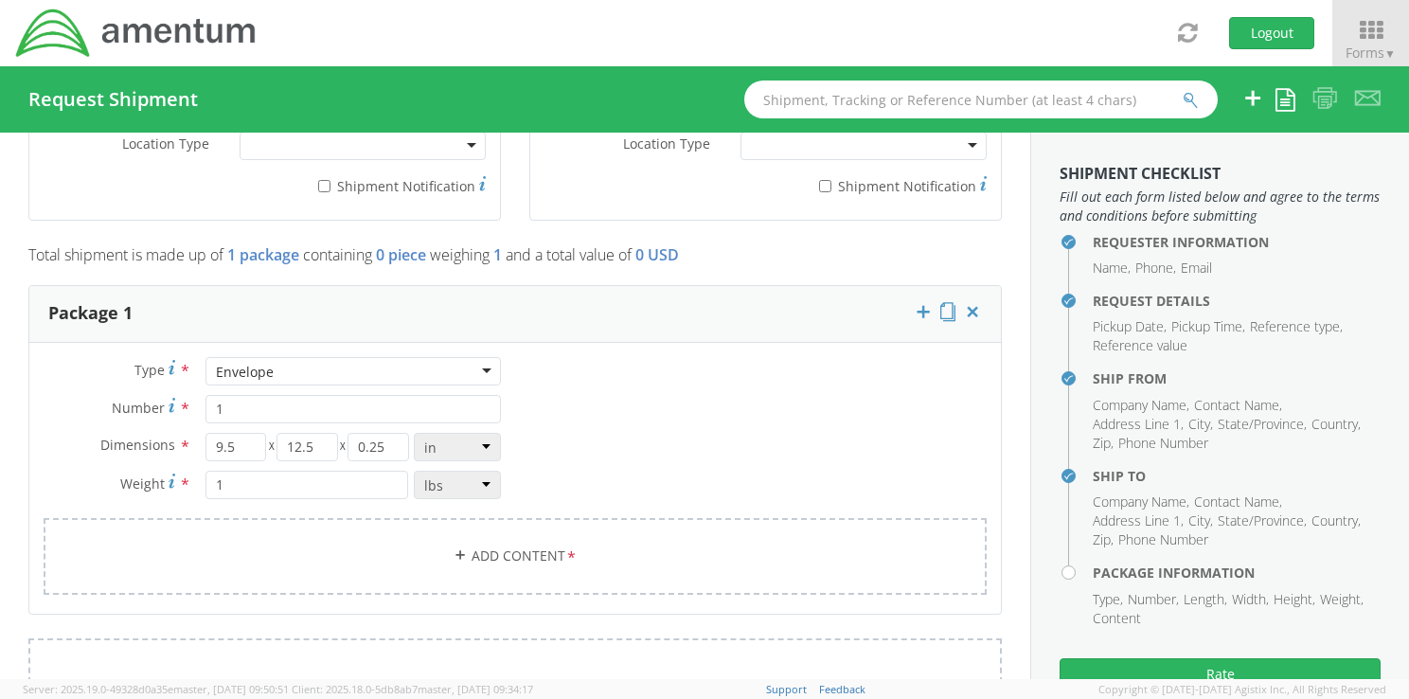
scroll to position [1375, 0]
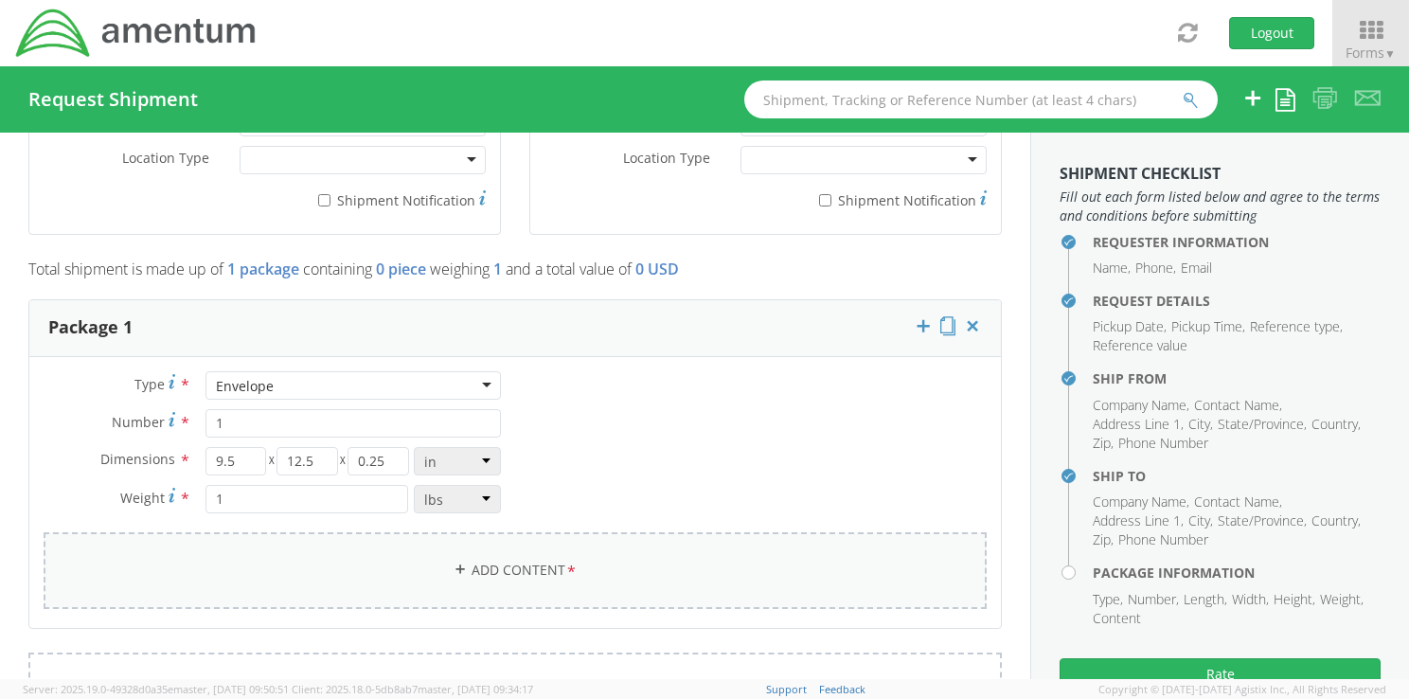
click at [541, 566] on link "Add Content *" at bounding box center [515, 570] width 943 height 77
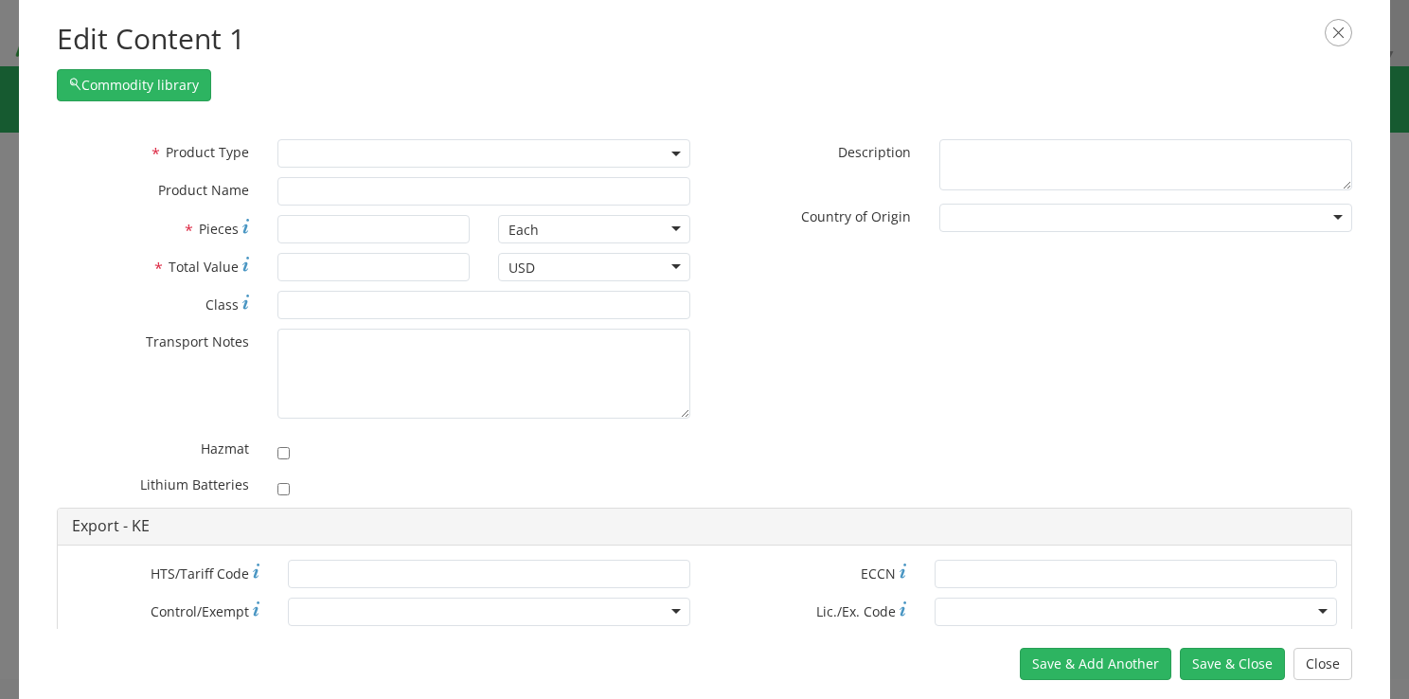
click at [337, 165] on span at bounding box center [483, 153] width 413 height 28
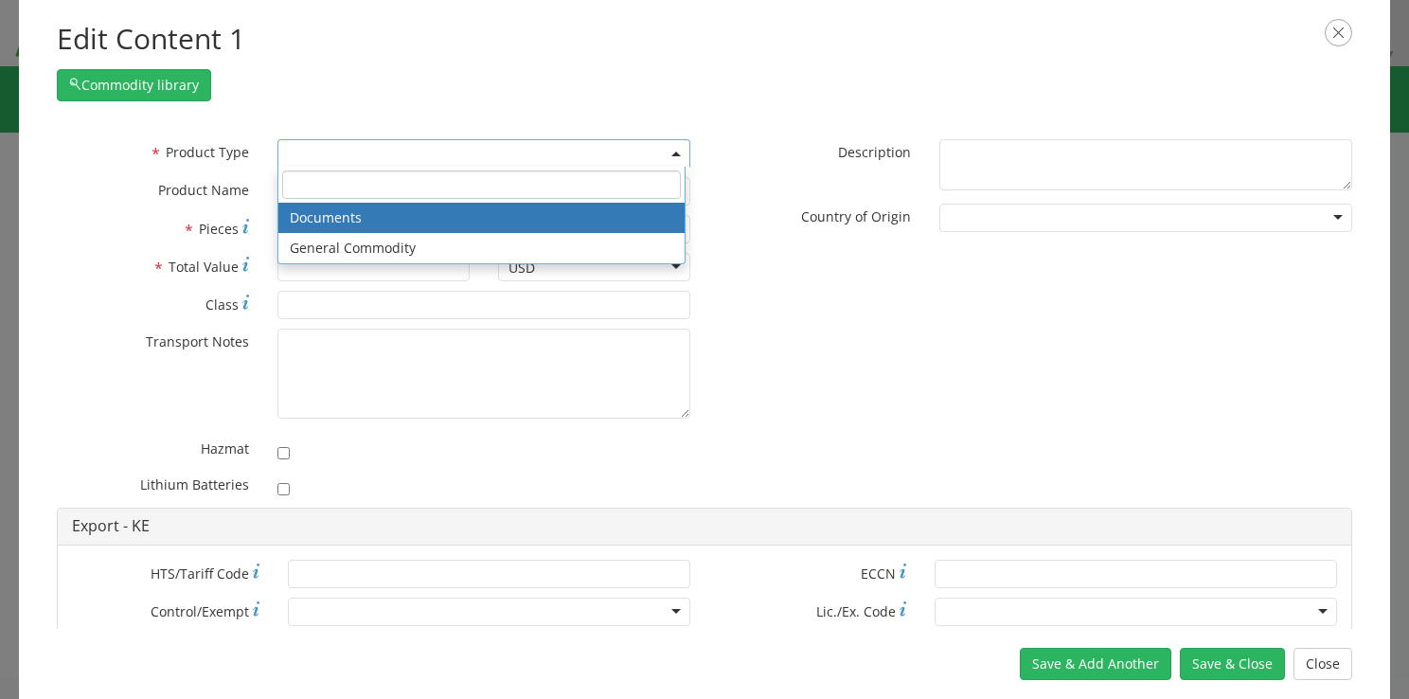
select select "DOCUMENT"
type input "Document"
type input "1"
type textarea "Documents"
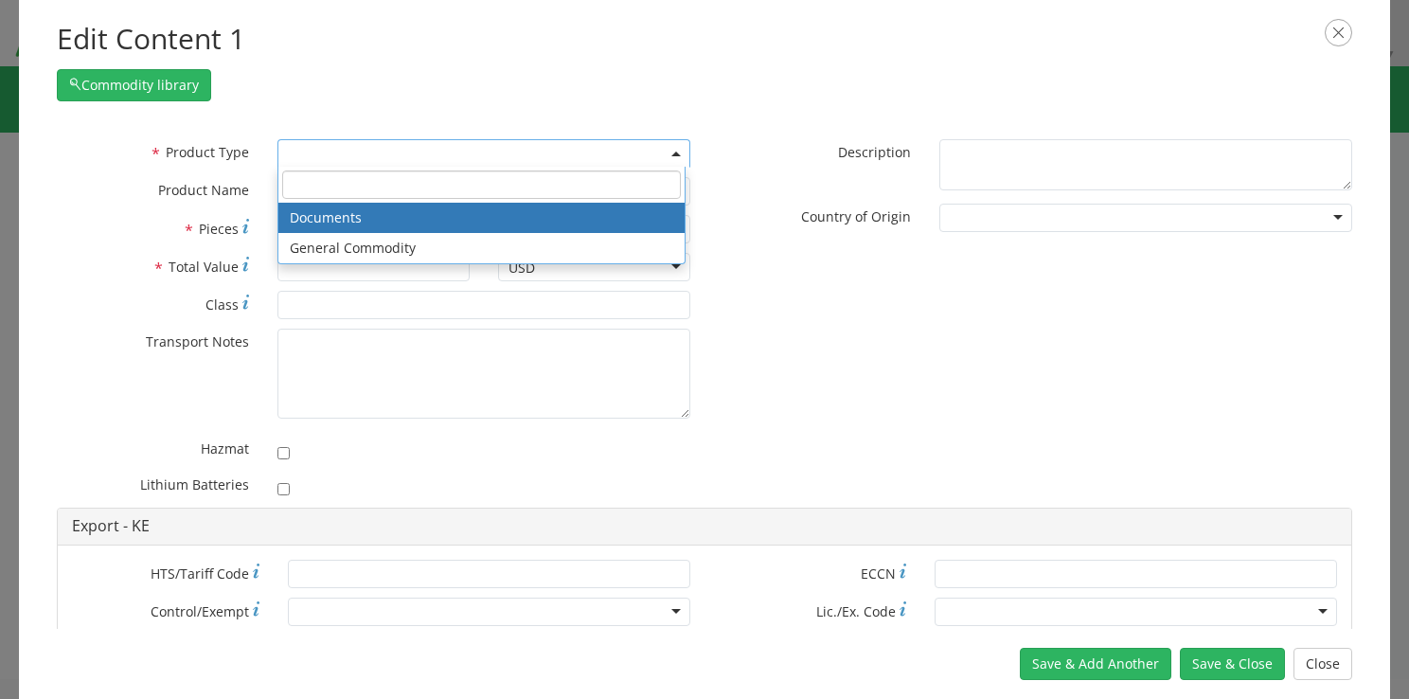
type input "4911.99.8000"
type input "EAR99"
type input "4911.99.8000"
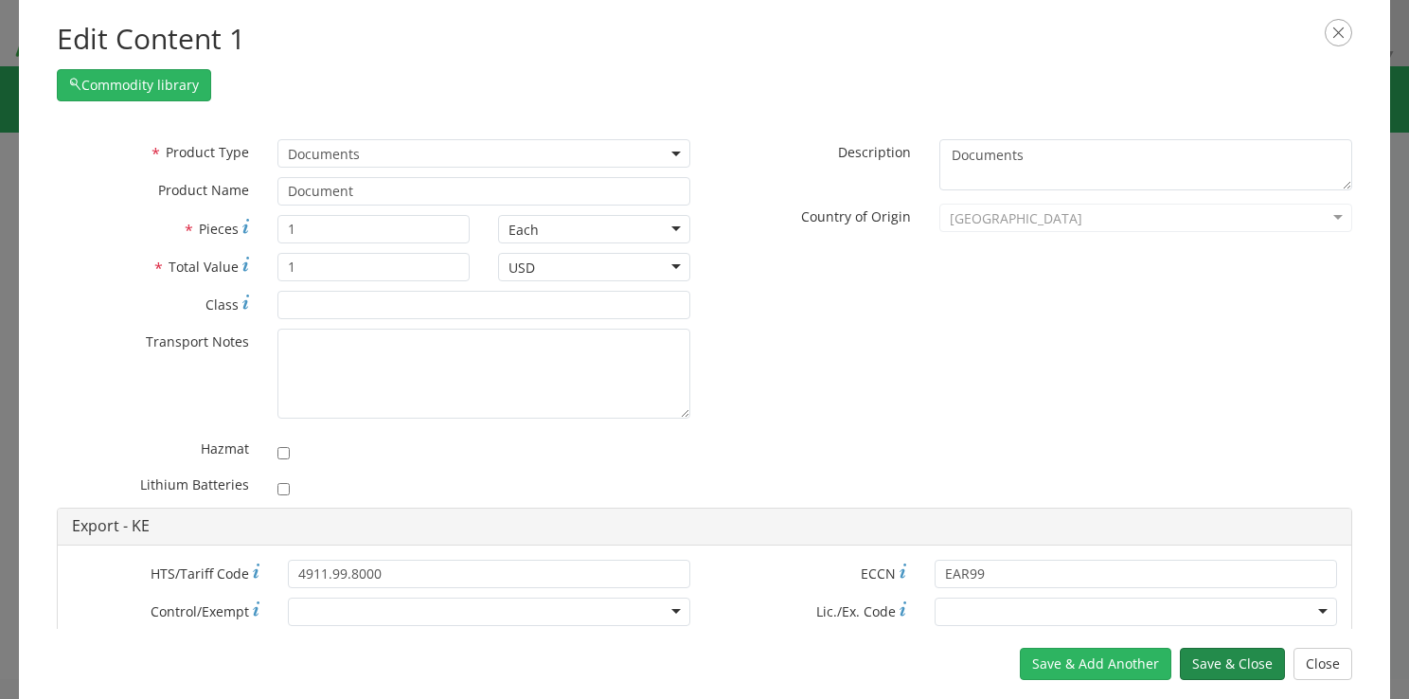
click at [1039, 664] on button "Save & Close" at bounding box center [1232, 664] width 105 height 32
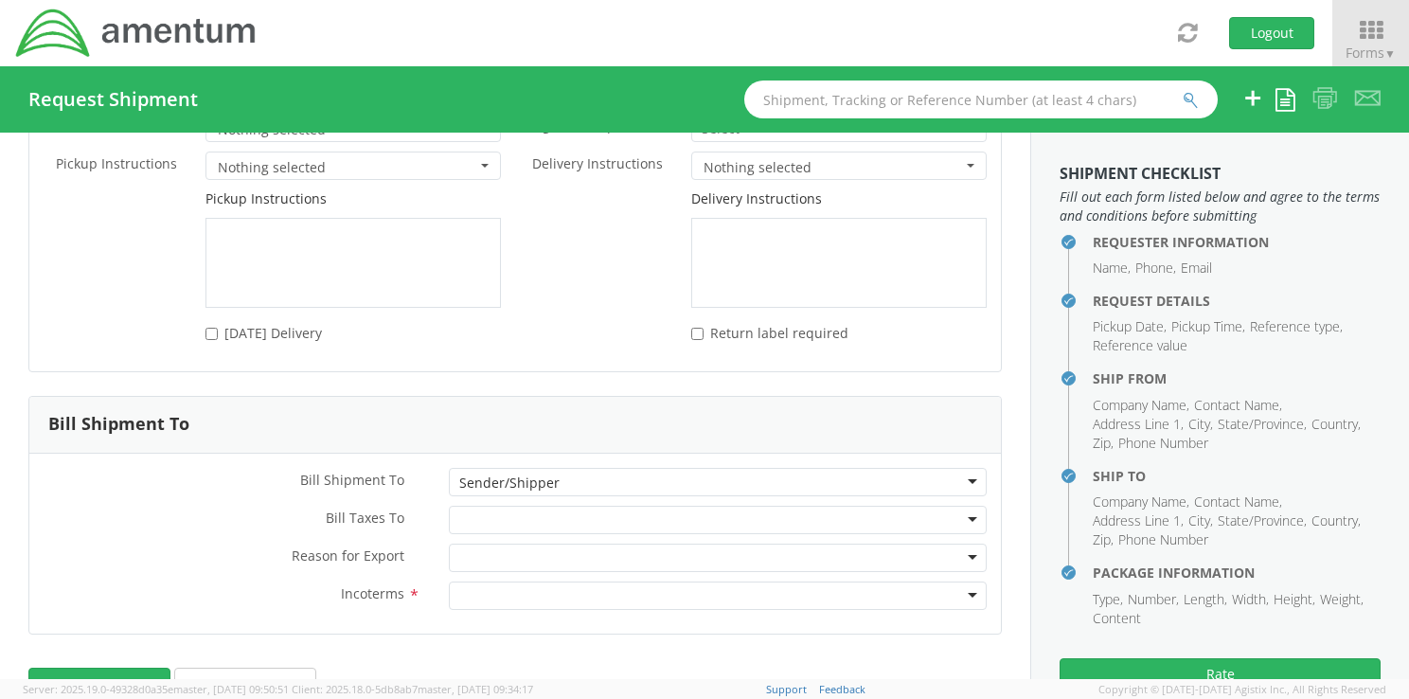
scroll to position [2586, 0]
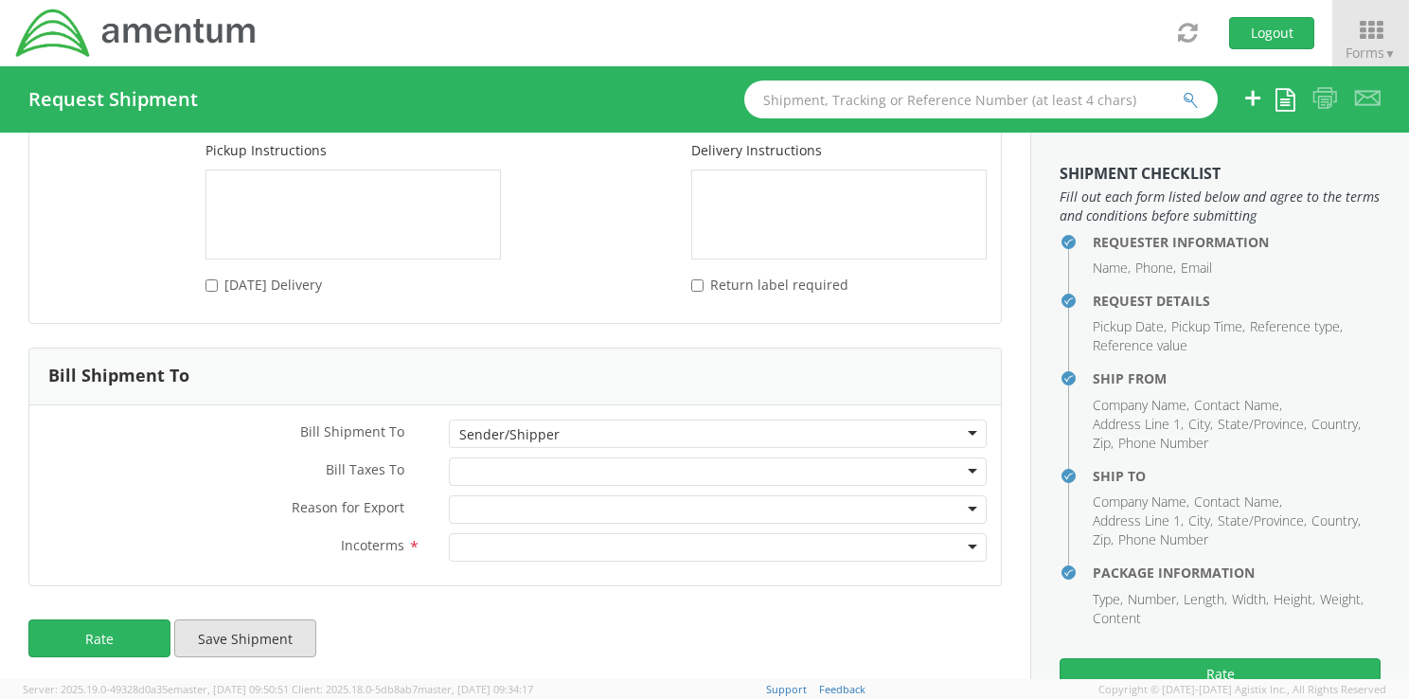
click at [258, 634] on button "Save Shipment" at bounding box center [245, 638] width 142 height 38
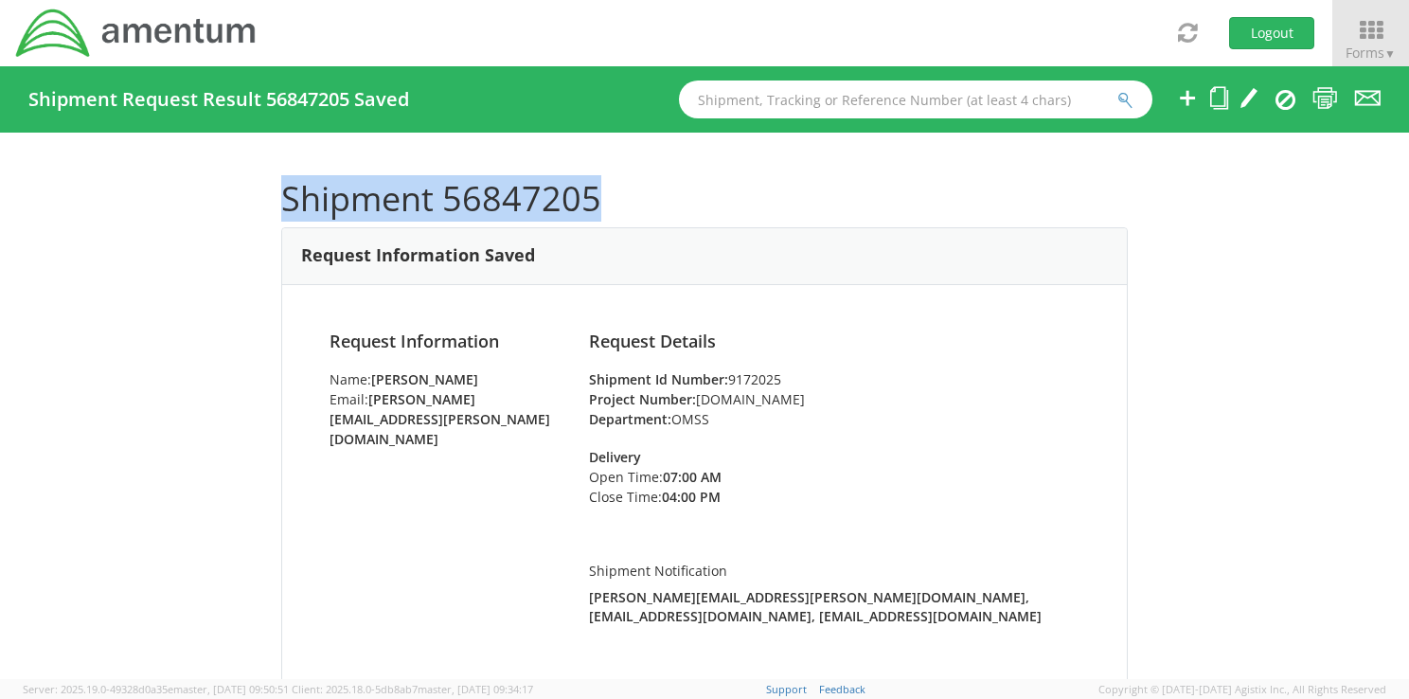
drag, startPoint x: 591, startPoint y: 199, endPoint x: 268, endPoint y: 191, distance: 322.9
click at [268, 191] on div "Shipment 56847205 Request Information Saved Request Information Name: [GEOGRAPH…" at bounding box center [704, 406] width 1409 height 546
drag, startPoint x: 268, startPoint y: 191, endPoint x: 351, endPoint y: 192, distance: 83.3
copy h1 "Shipment 56847205"
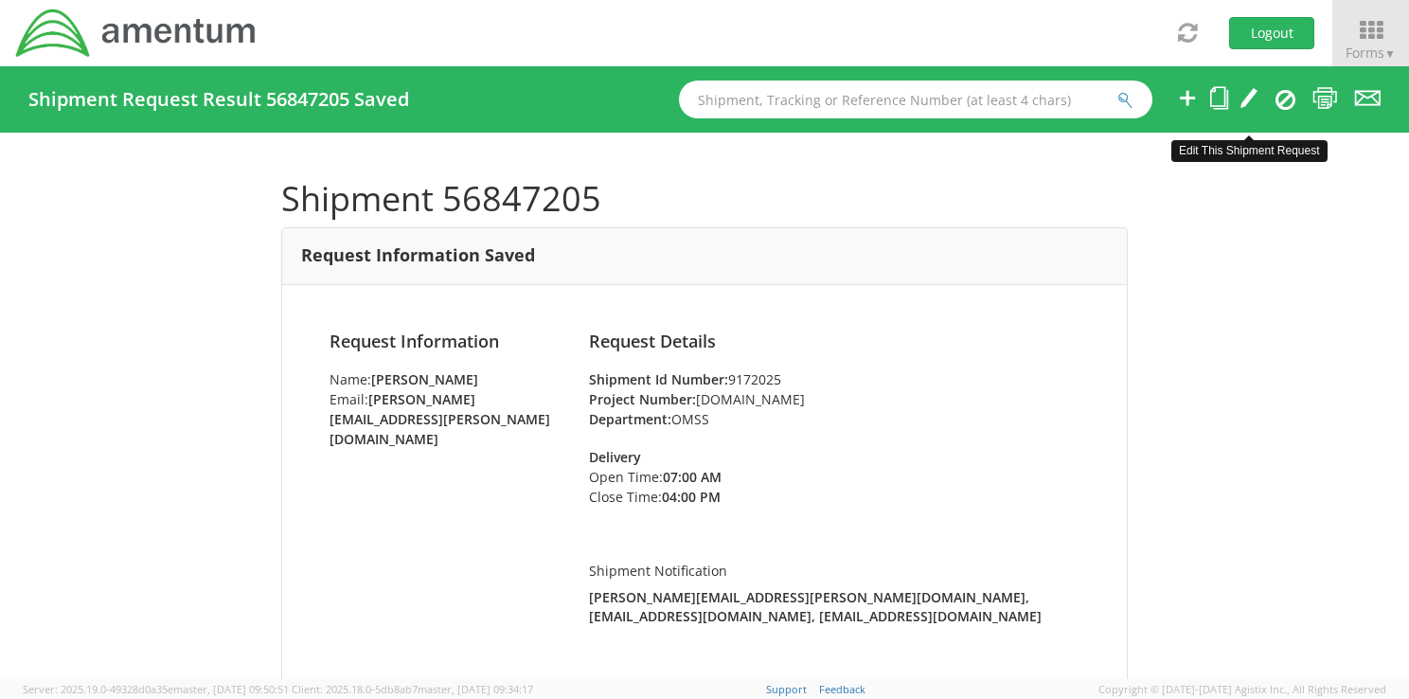
click at [1039, 98] on icon at bounding box center [1248, 98] width 19 height 24
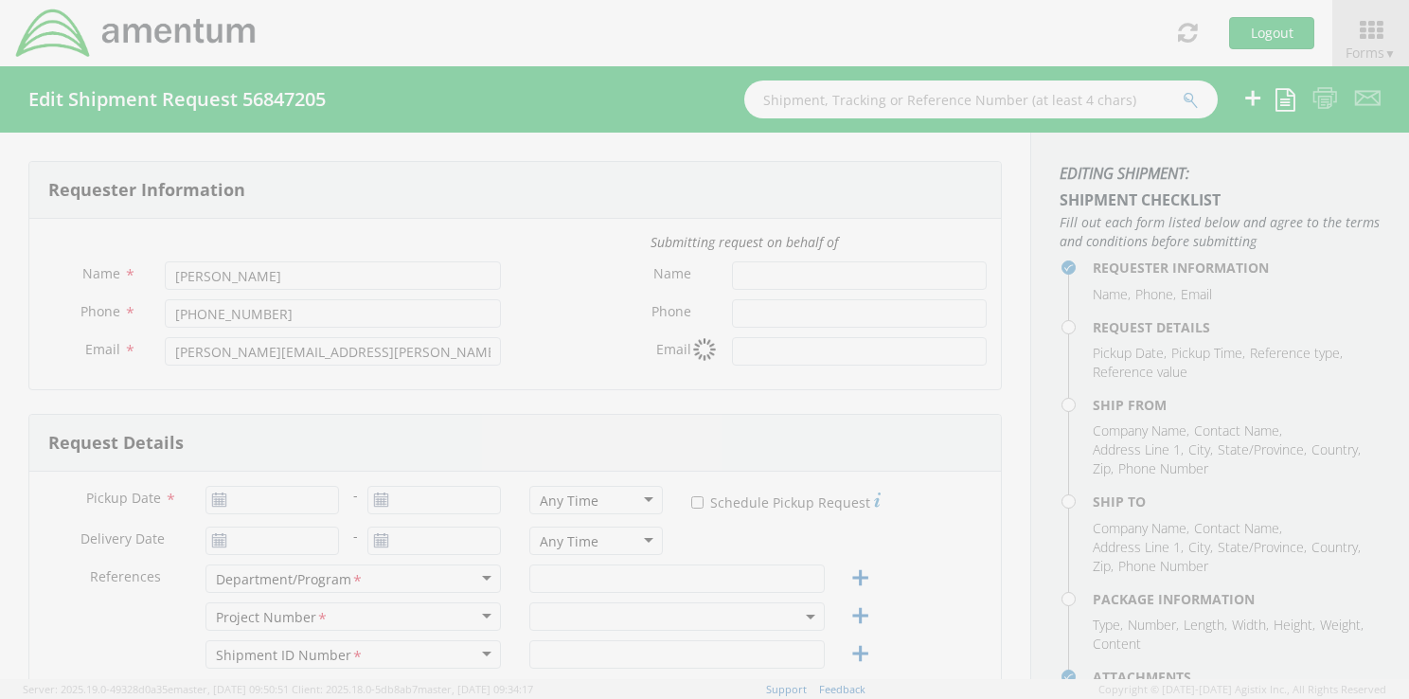
type input "[DATE]"
type input "OMSS"
type input "9172025"
select select
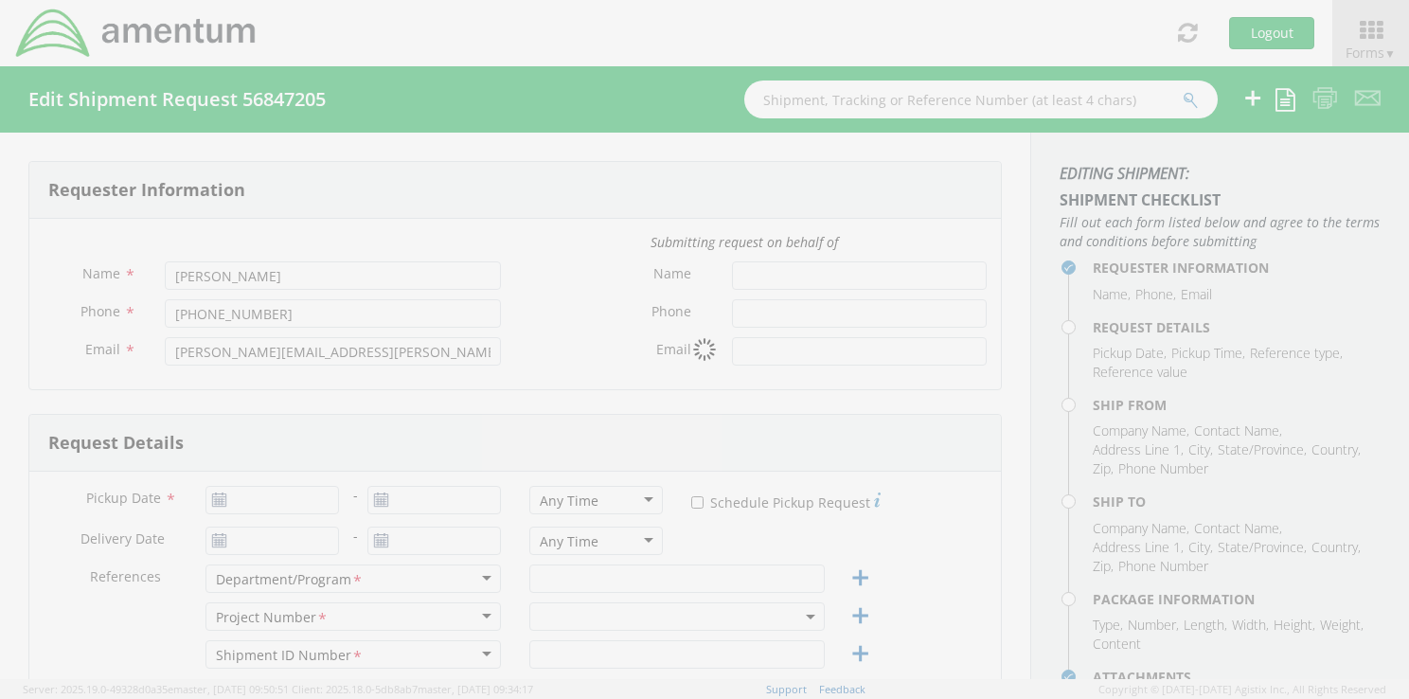
type input "[PERSON_NAME]"
type input "[PERSON_NAME] Transit Shed"
type input "JKIA"
type input "[GEOGRAPHIC_DATA]"
type input "[PERSON_NAME]"
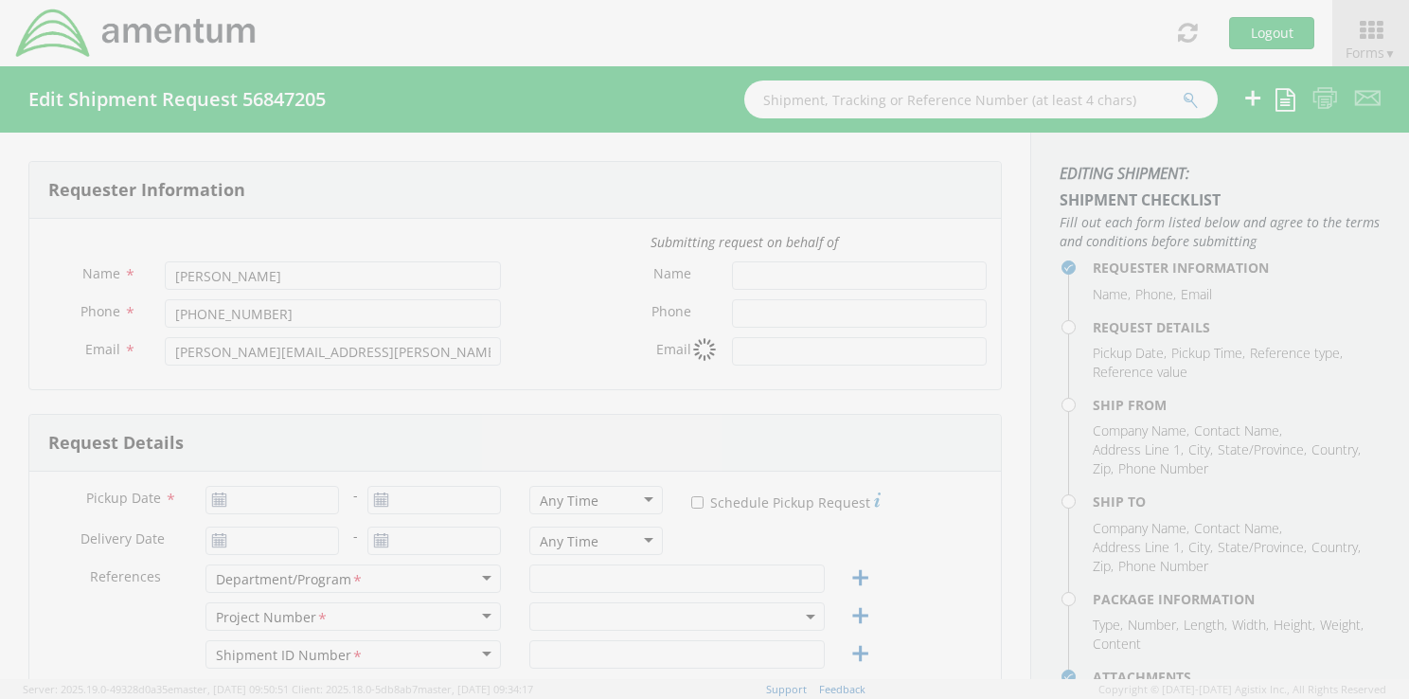
type input "[PHONE_NUMBER]"
type input "[EMAIL_ADDRESS][DOMAIN_NAME]"
select select
type input "clearance coordinators"
type input "DS/SI/PSS SA20 10TH FL,"
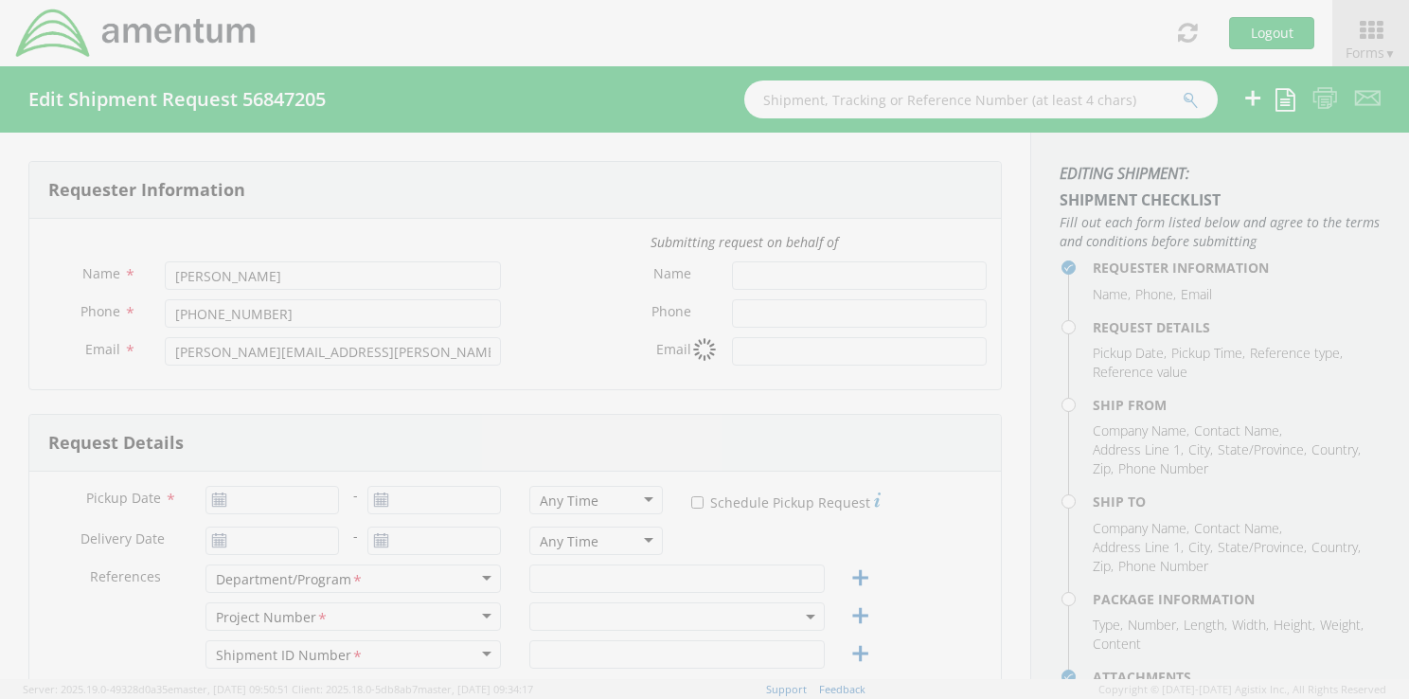
type input "[STREET_ADDRESS]"
type input "[US_STATE]"
type input "20522"
type input "[PERSON_NAME]"
type input "2029700017"
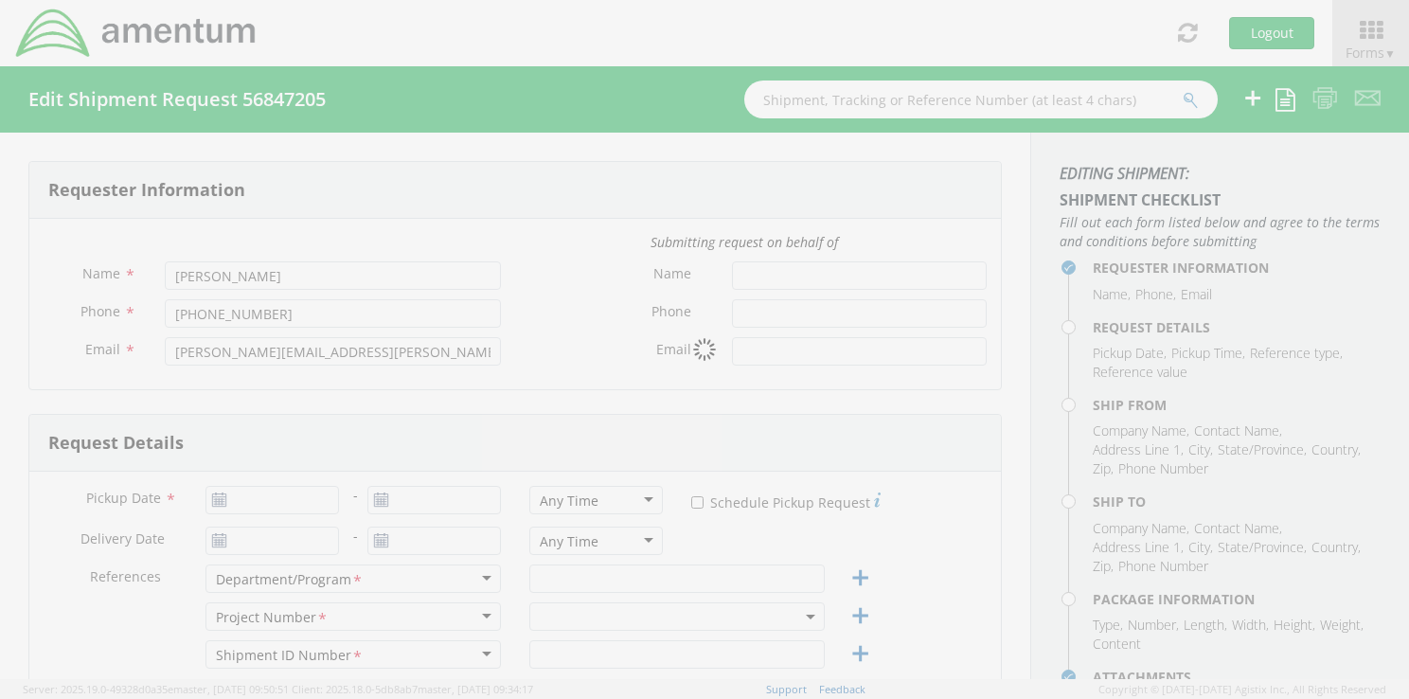
type input "[EMAIL_ADDRESS][DOMAIN_NAME]"
type input "1"
type input "9.5"
type input "12.5"
type input "0.25"
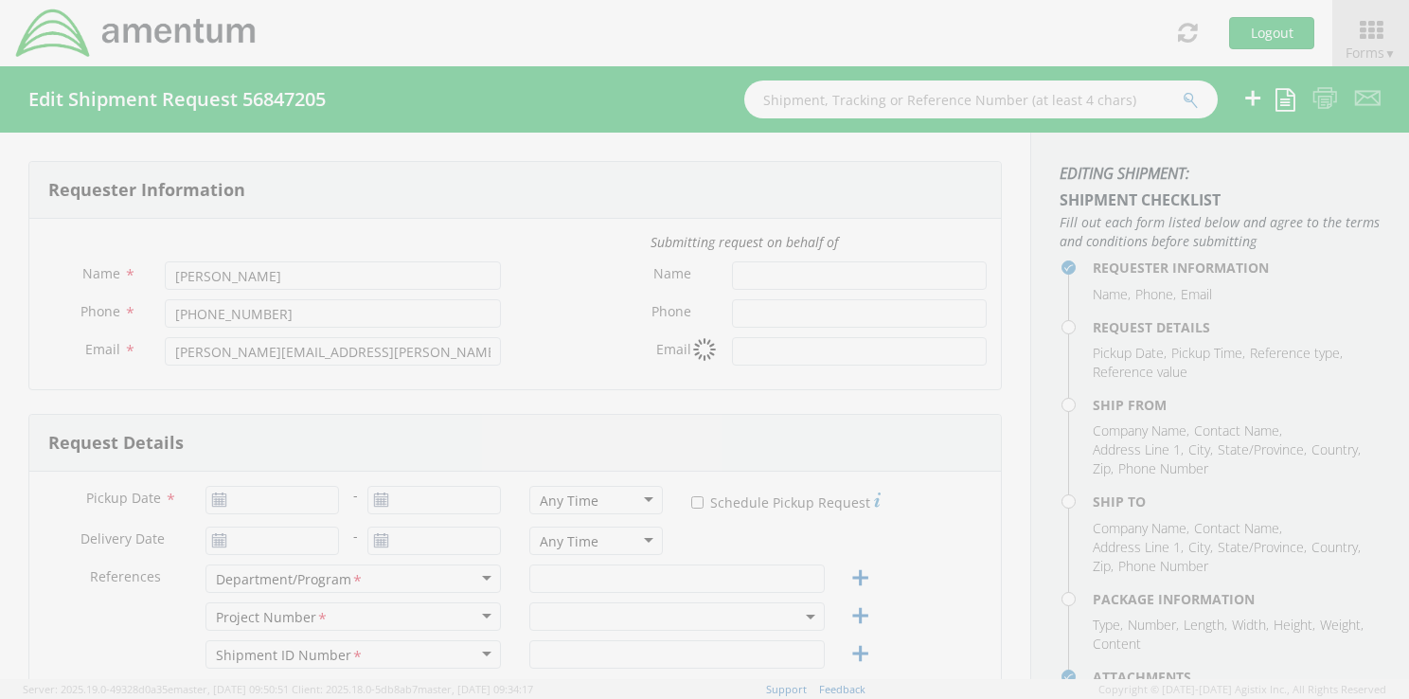
type input "1"
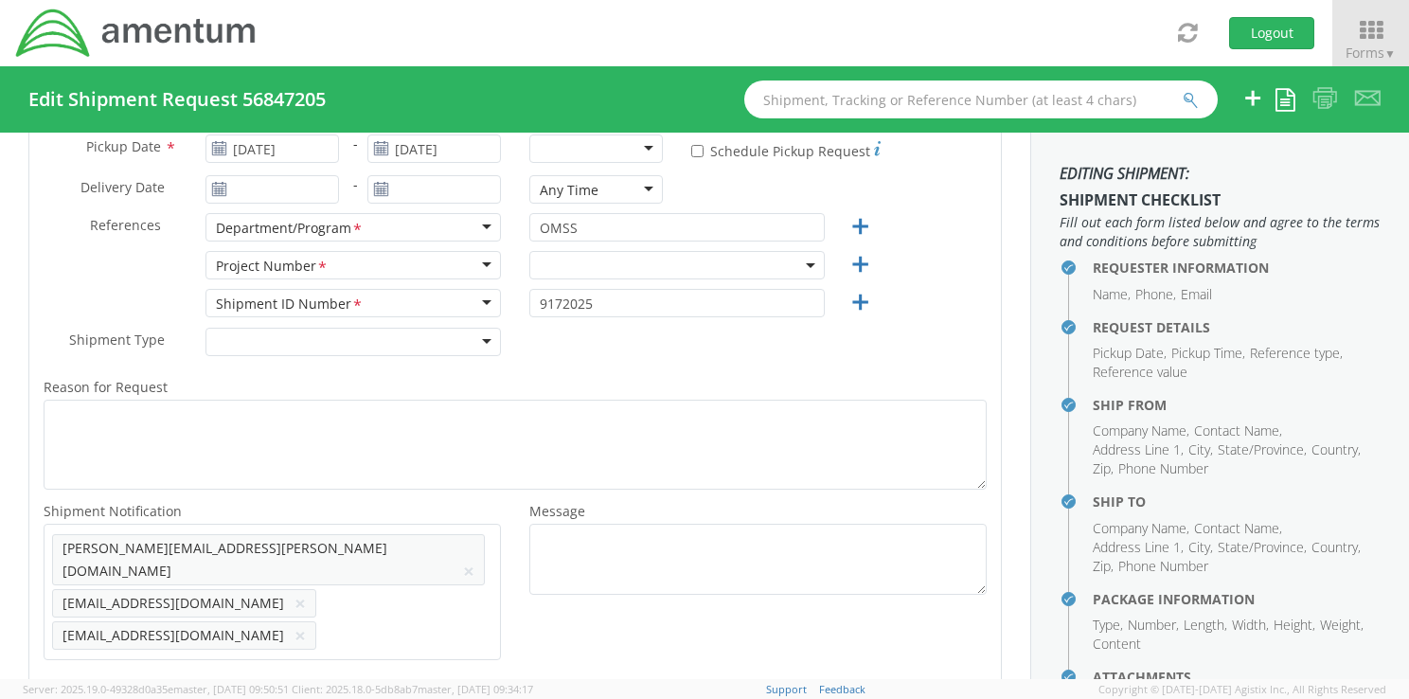
scroll to position [231, 0]
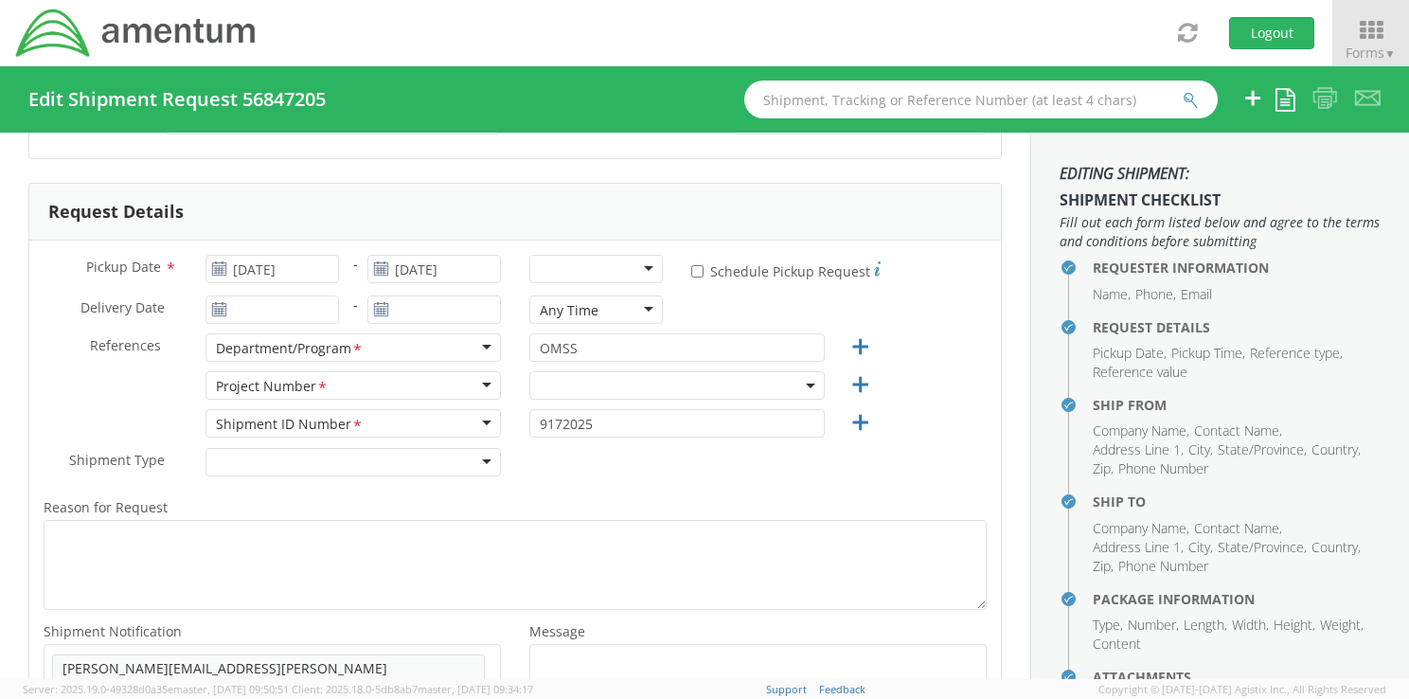
select select "[DOMAIN_NAME]"
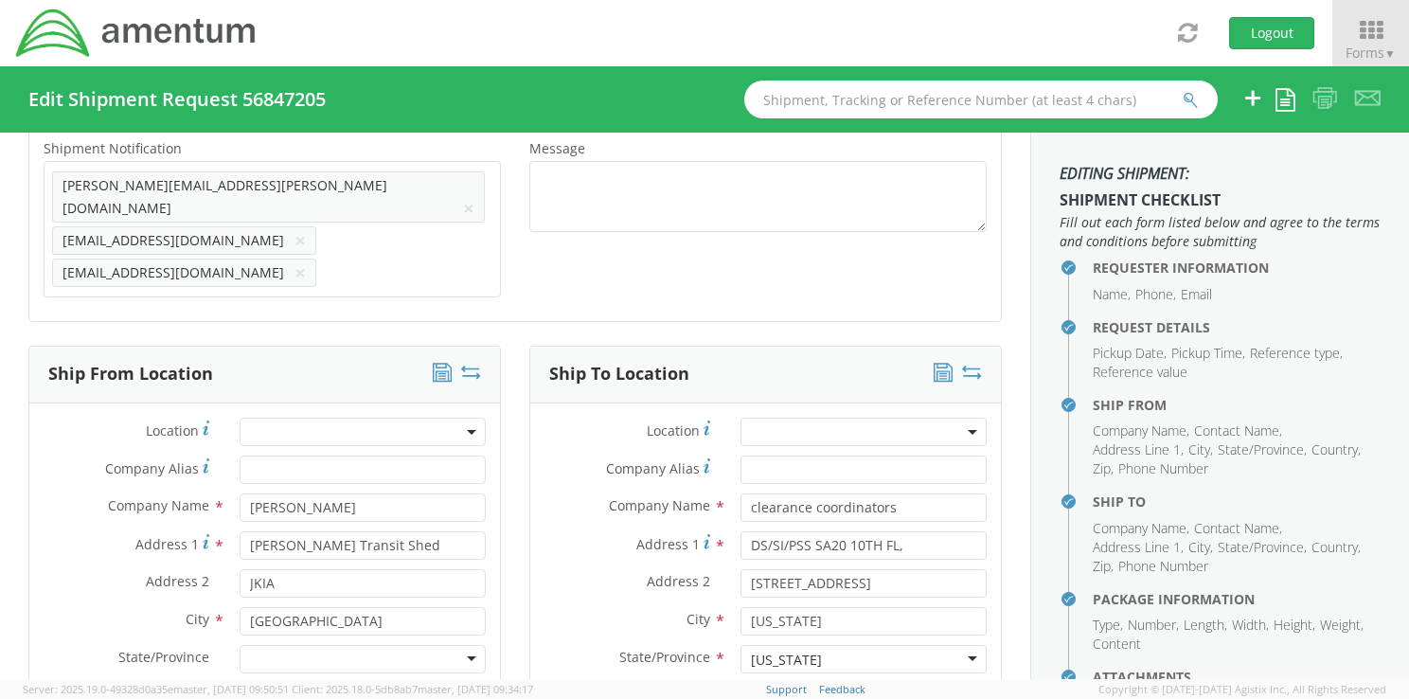
scroll to position [829, 0]
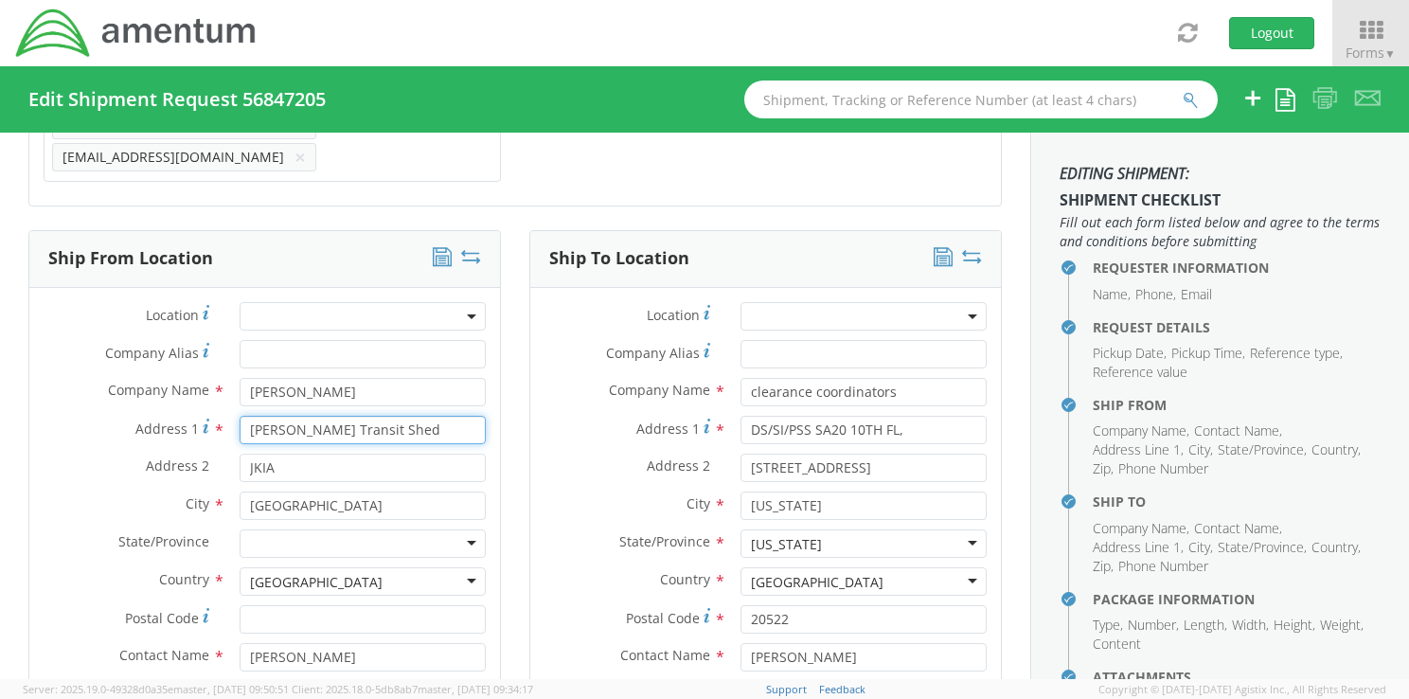
drag, startPoint x: 415, startPoint y: 407, endPoint x: 311, endPoint y: 407, distance: 103.2
click at [214, 416] on div "Address 1 * [PERSON_NAME] Transit Shed" at bounding box center [264, 430] width 471 height 28
click at [962, 567] on div "[GEOGRAPHIC_DATA]" at bounding box center [863, 581] width 246 height 28
drag, startPoint x: 862, startPoint y: 548, endPoint x: 721, endPoint y: 550, distance: 141.1
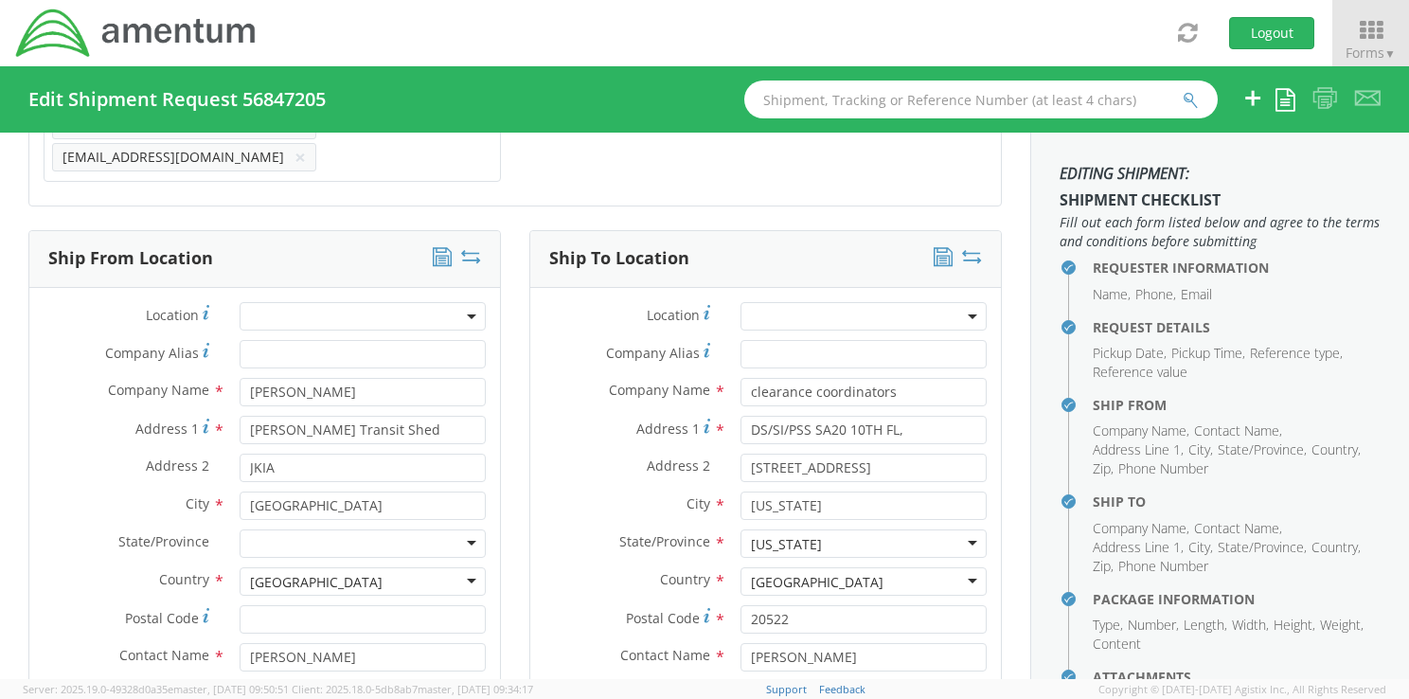
click at [726, 567] on div "[GEOGRAPHIC_DATA] [GEOGRAPHIC_DATA] [GEOGRAPHIC_DATA] [GEOGRAPHIC_DATA] [GEOGRA…" at bounding box center [863, 581] width 275 height 28
drag, startPoint x: 838, startPoint y: 552, endPoint x: 795, endPoint y: 555, distance: 42.7
click at [773, 567] on div "[GEOGRAPHIC_DATA]" at bounding box center [863, 581] width 246 height 28
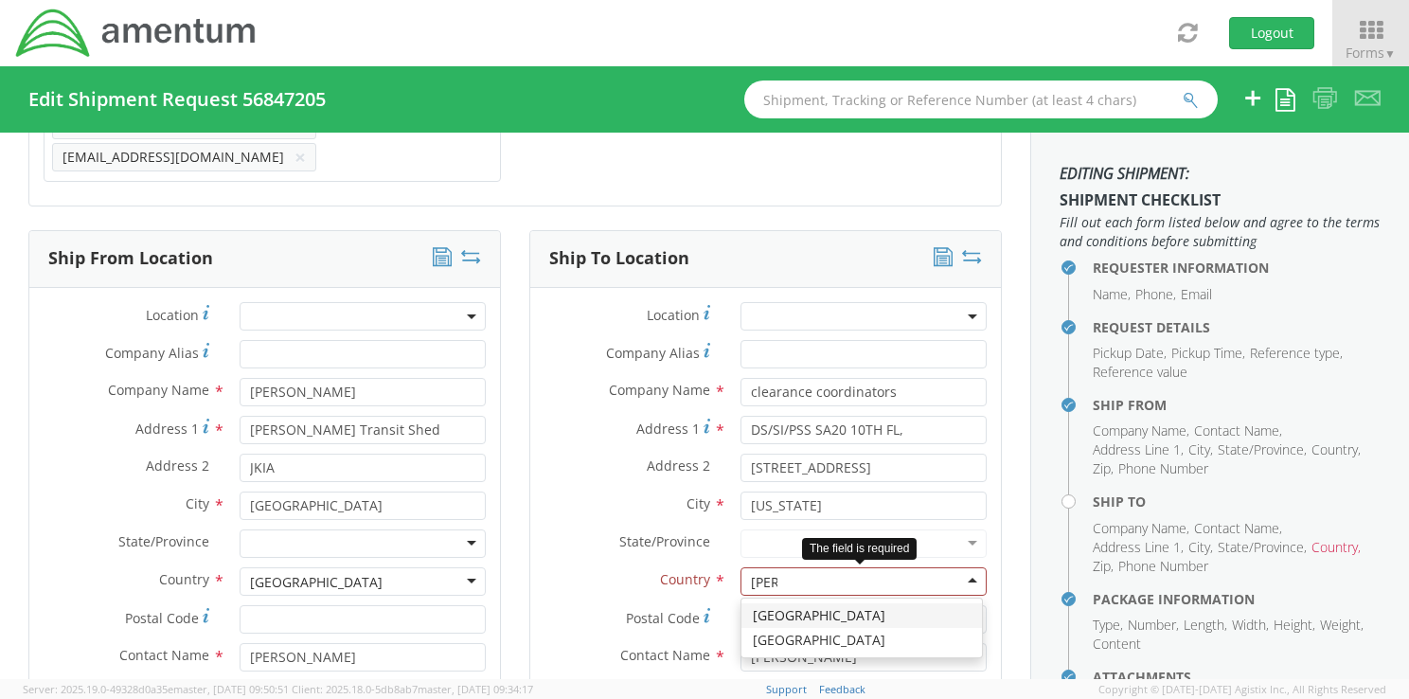
scroll to position [0, 0]
type input "[GEOGRAPHIC_DATA]"
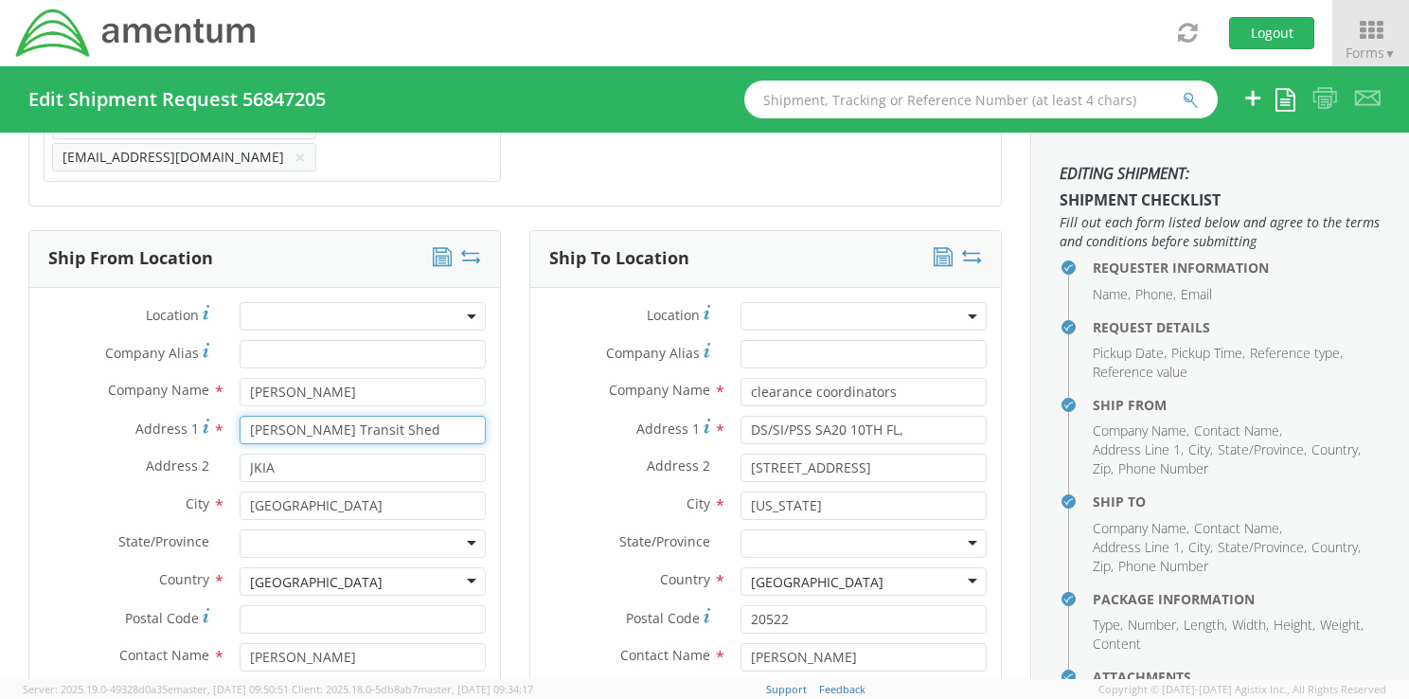
drag, startPoint x: 413, startPoint y: 401, endPoint x: 223, endPoint y: 401, distance: 189.3
click at [225, 416] on div "[PERSON_NAME] Transit Shed" at bounding box center [362, 430] width 275 height 28
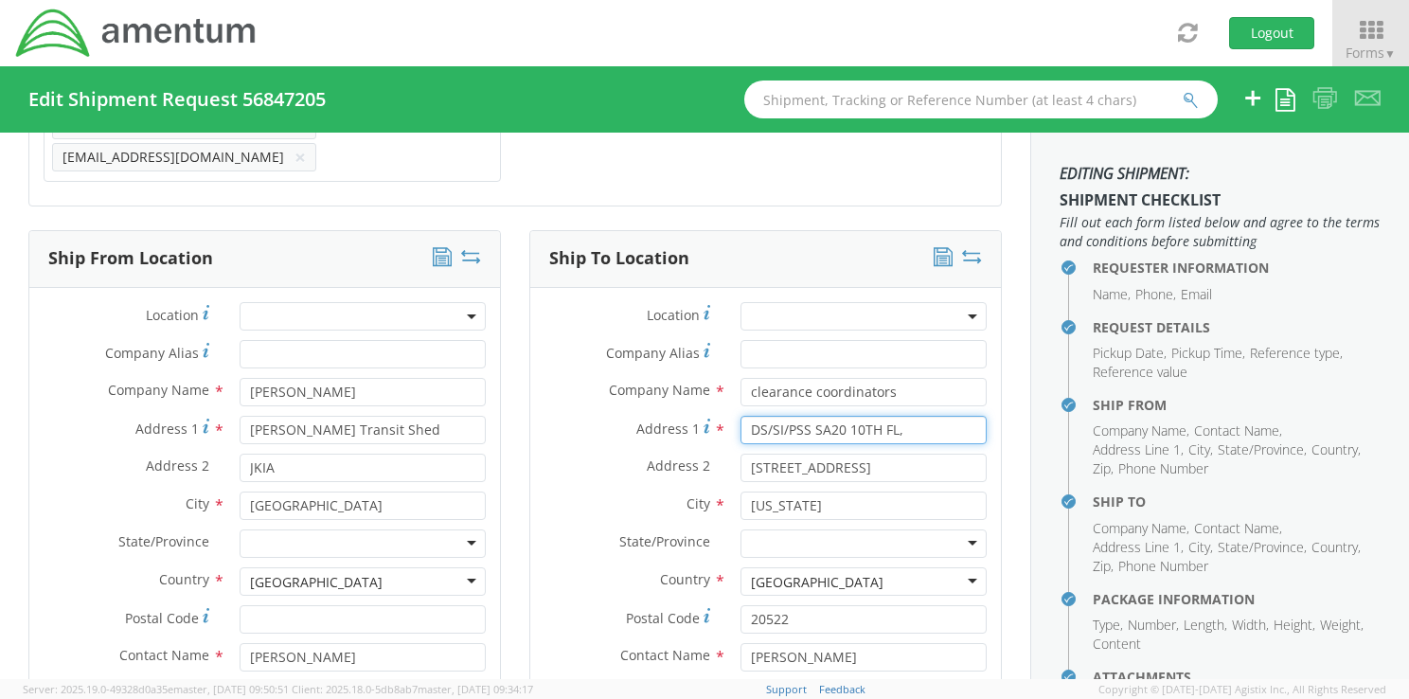
drag, startPoint x: 902, startPoint y: 406, endPoint x: 716, endPoint y: 406, distance: 186.5
click at [726, 416] on div "DS/SI/PSS SA20 10TH FL," at bounding box center [863, 430] width 275 height 28
paste input "[PERSON_NAME] Transit Shed"
type input "[PERSON_NAME] Transit Shed"
drag, startPoint x: 844, startPoint y: 438, endPoint x: 681, endPoint y: 441, distance: 163.8
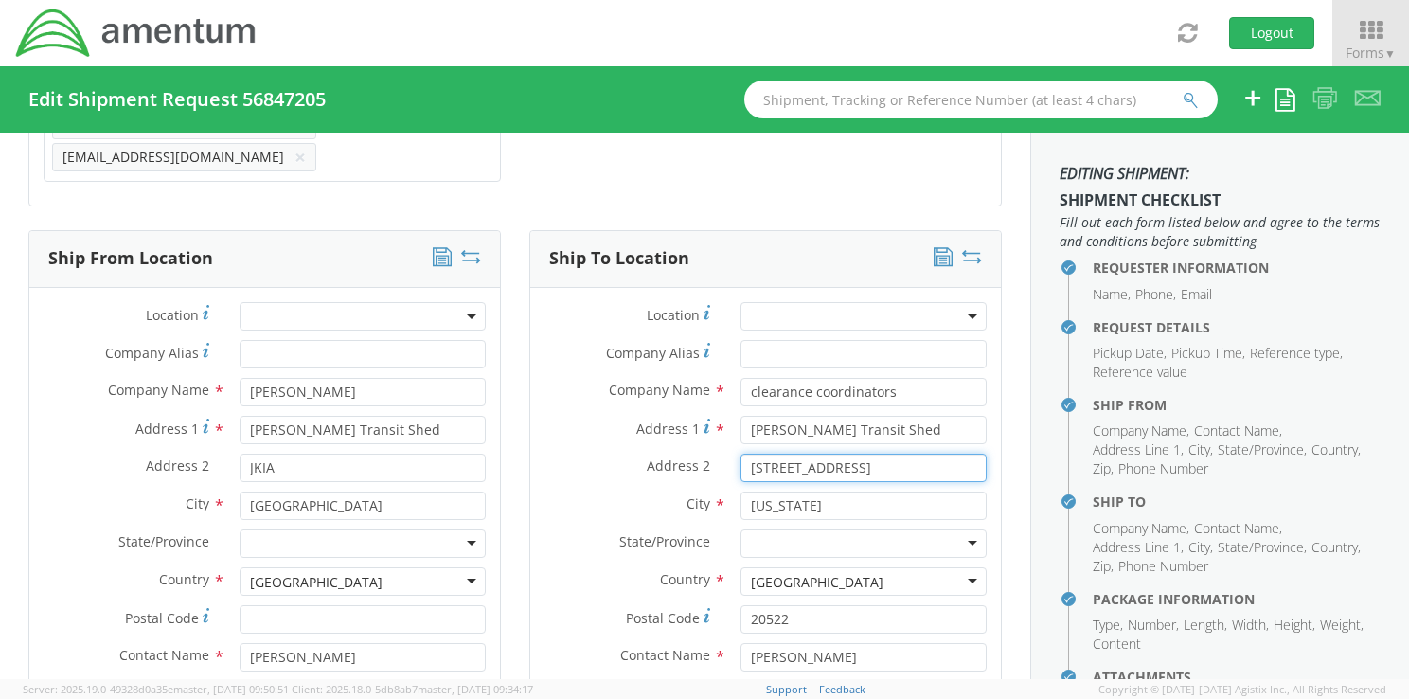
click at [681, 453] on div "Address 2 * [STREET_ADDRESS]" at bounding box center [765, 467] width 471 height 28
type input "JKIA"
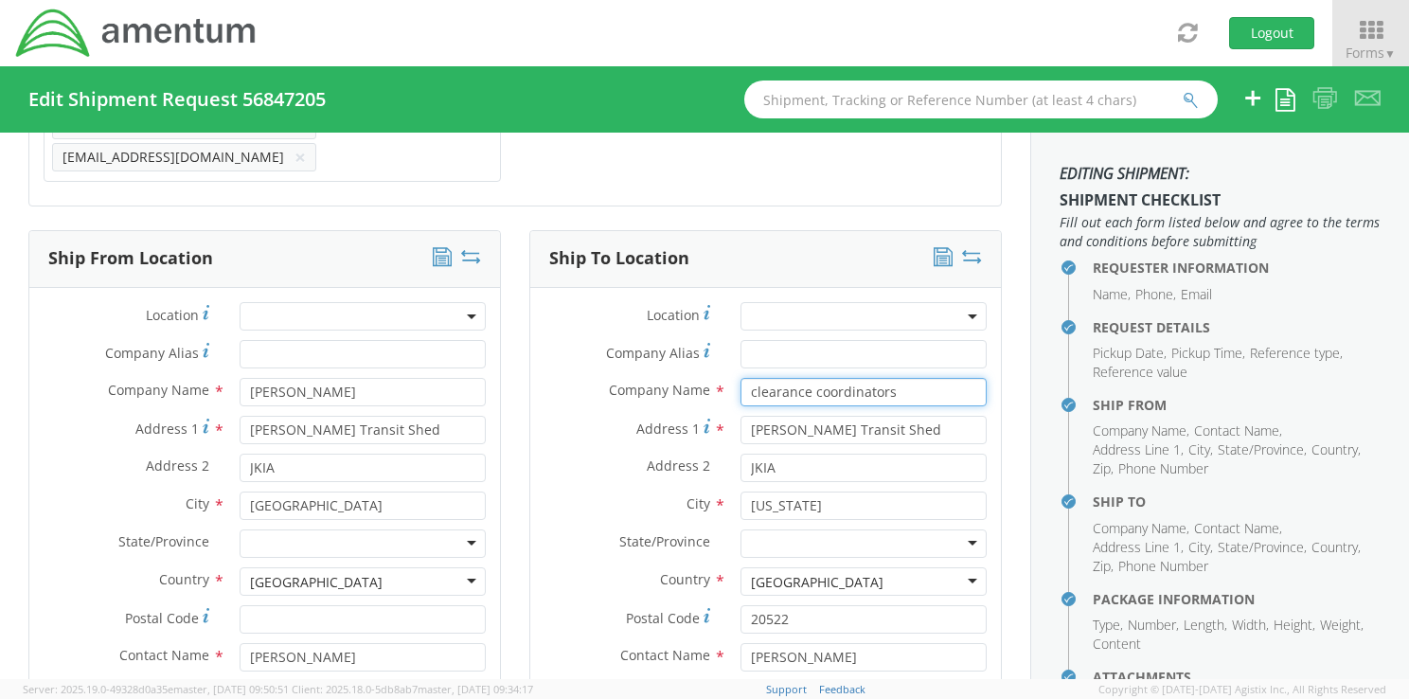
drag, startPoint x: 822, startPoint y: 369, endPoint x: 683, endPoint y: 369, distance: 139.2
click at [683, 378] on div "Company Name * clearance coordinators" at bounding box center [765, 392] width 471 height 28
type input "[PERSON_NAME]"
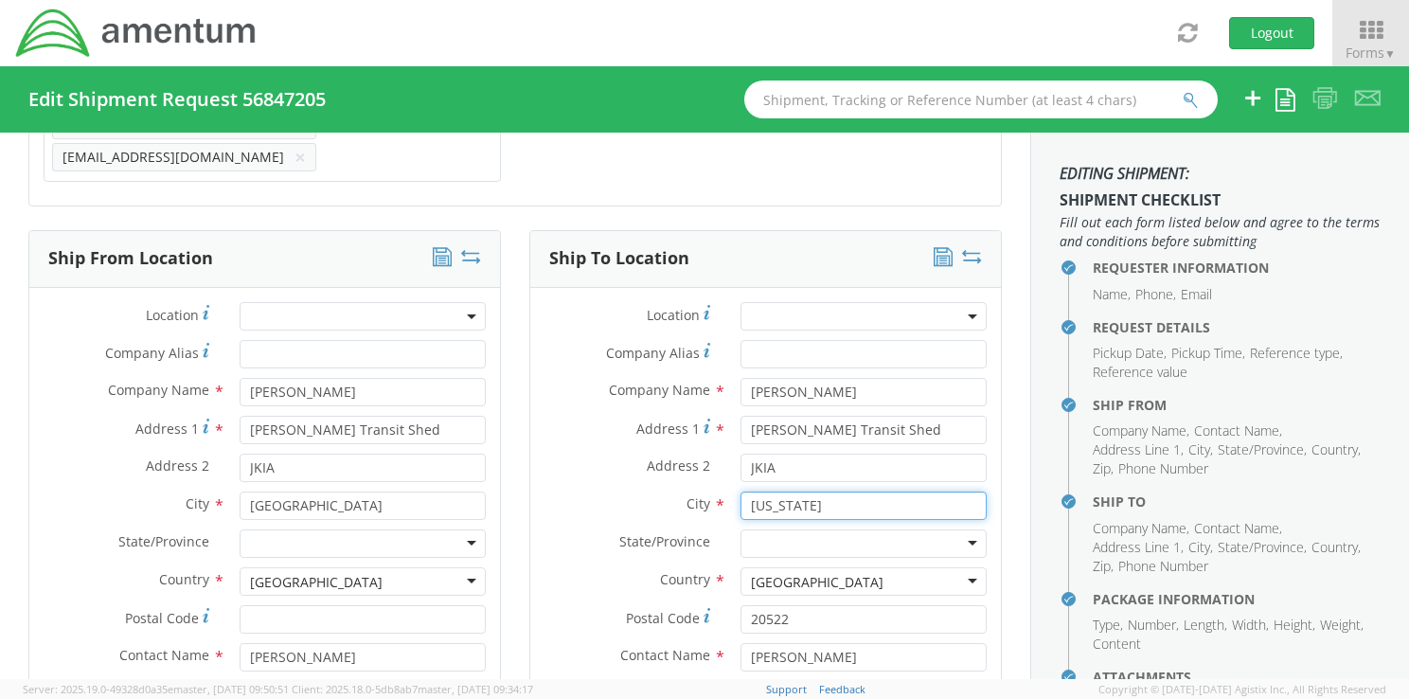
drag, startPoint x: 841, startPoint y: 477, endPoint x: 701, endPoint y: 477, distance: 139.2
click at [701, 491] on div "City * [US_STATE]" at bounding box center [765, 505] width 471 height 28
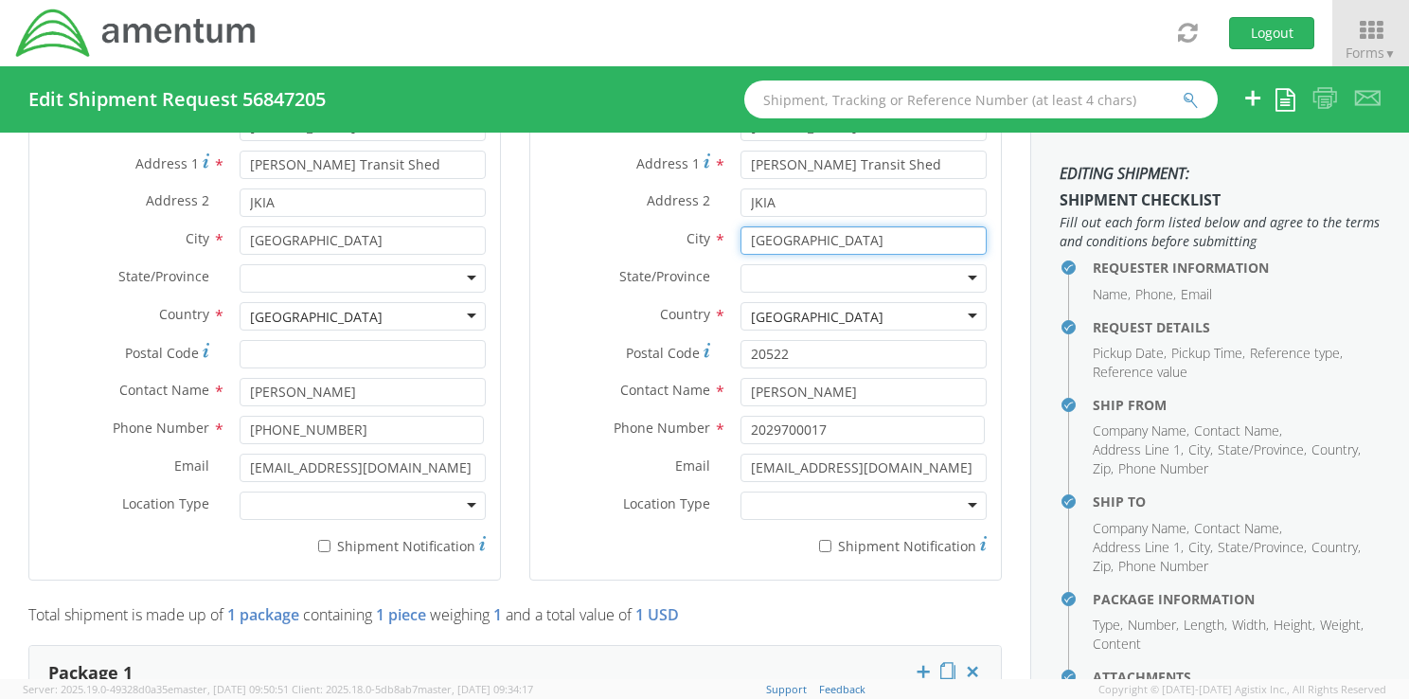
type input "[GEOGRAPHIC_DATA]"
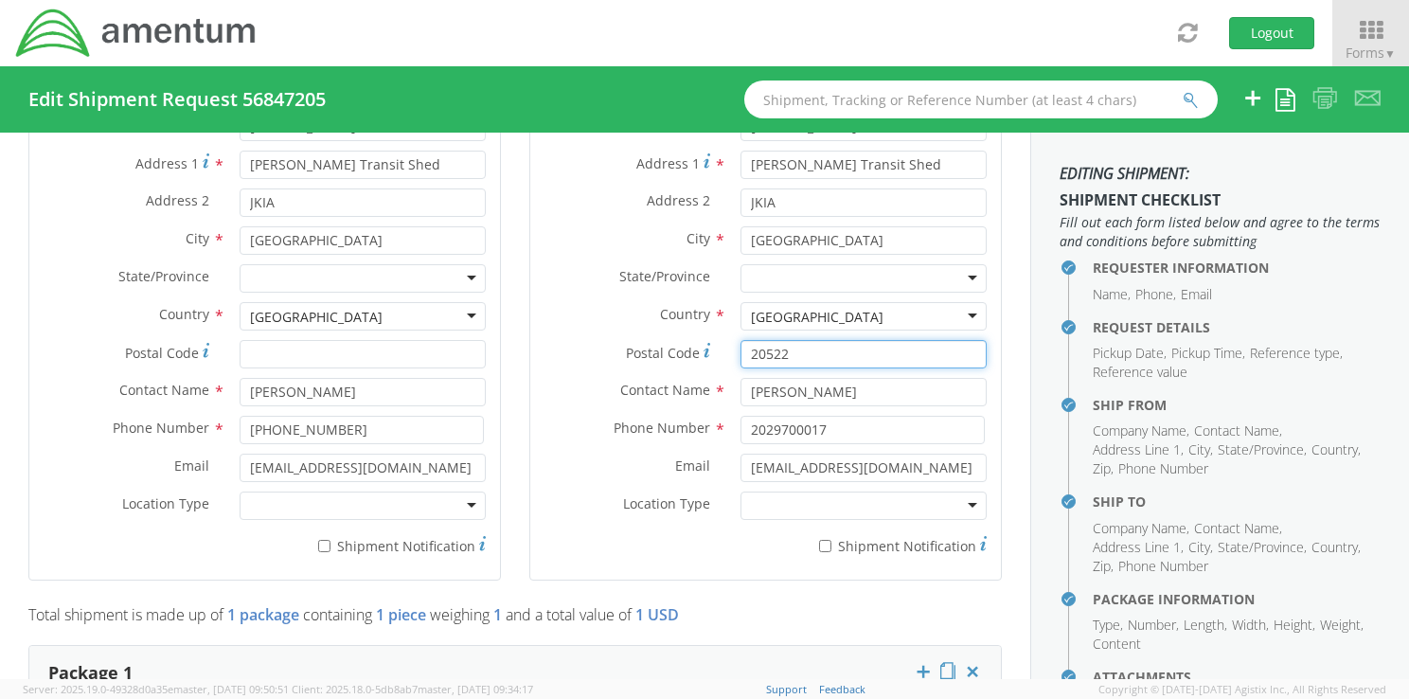
drag, startPoint x: 735, startPoint y: 327, endPoint x: 687, endPoint y: 325, distance: 47.4
click at [687, 340] on div "Postal Code * 20522" at bounding box center [765, 354] width 471 height 28
drag, startPoint x: 870, startPoint y: 365, endPoint x: 607, endPoint y: 365, distance: 263.2
click at [607, 378] on div "Contact Name * [PERSON_NAME]" at bounding box center [765, 392] width 471 height 28
type input "[PERSON_NAME]"
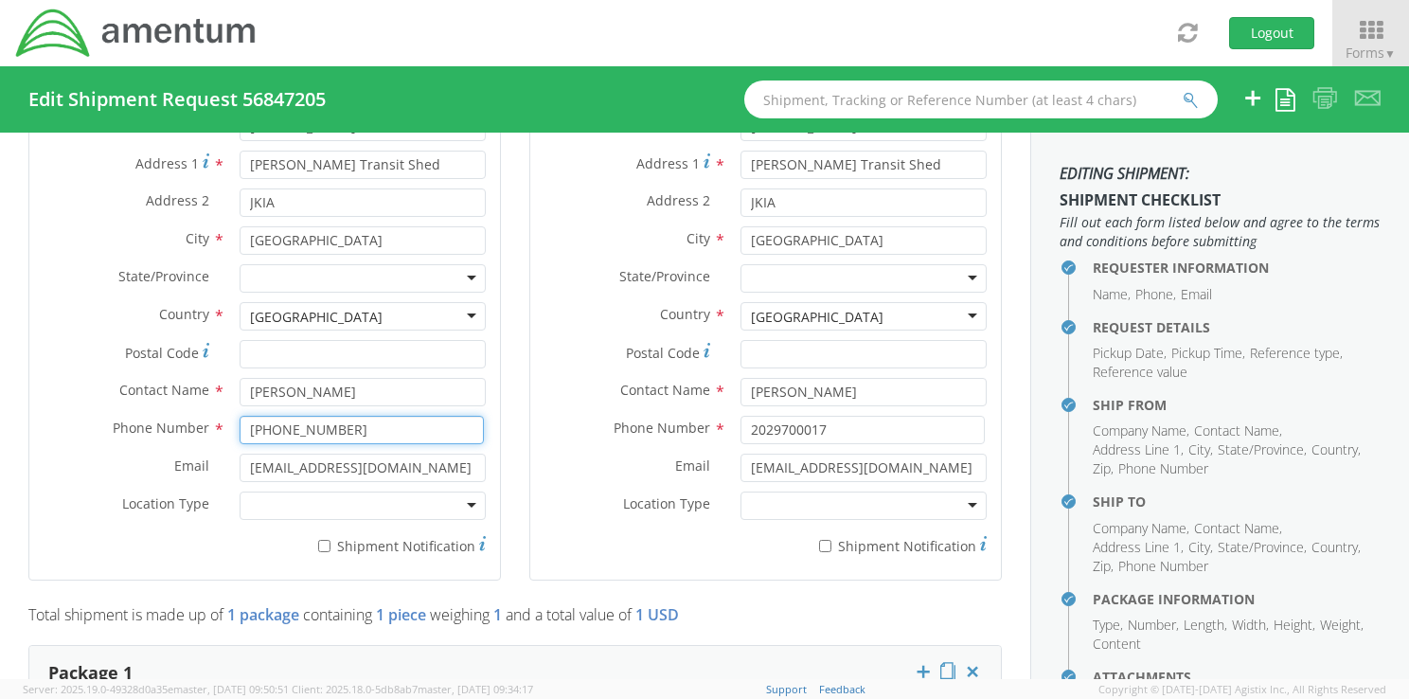
drag, startPoint x: 355, startPoint y: 399, endPoint x: 216, endPoint y: 395, distance: 139.2
click at [216, 416] on div "Phone Number * [PHONE_NUMBER]" at bounding box center [264, 430] width 471 height 28
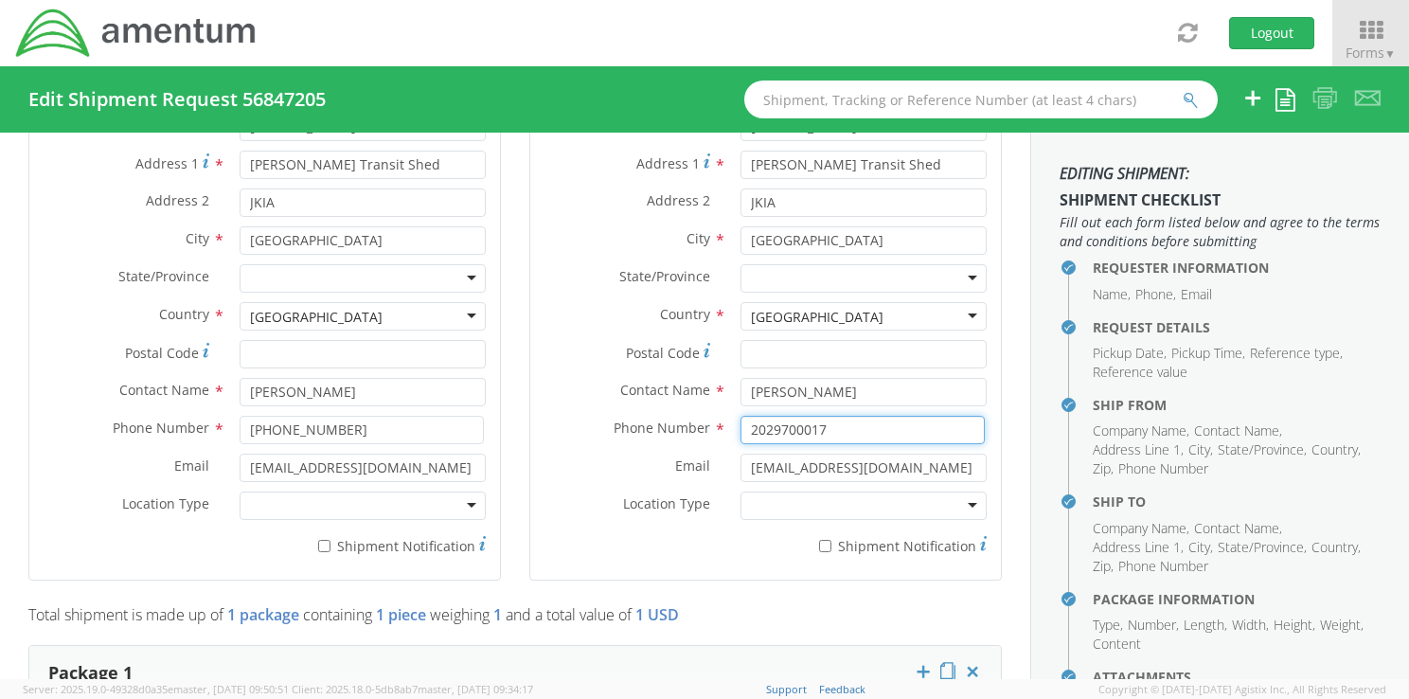
drag, startPoint x: 839, startPoint y: 404, endPoint x: 723, endPoint y: 404, distance: 115.5
click at [726, 416] on div "2029700017" at bounding box center [863, 430] width 275 height 28
paste input "[PHONE_NUMBER]"
type input "[PHONE_NUMBER]"
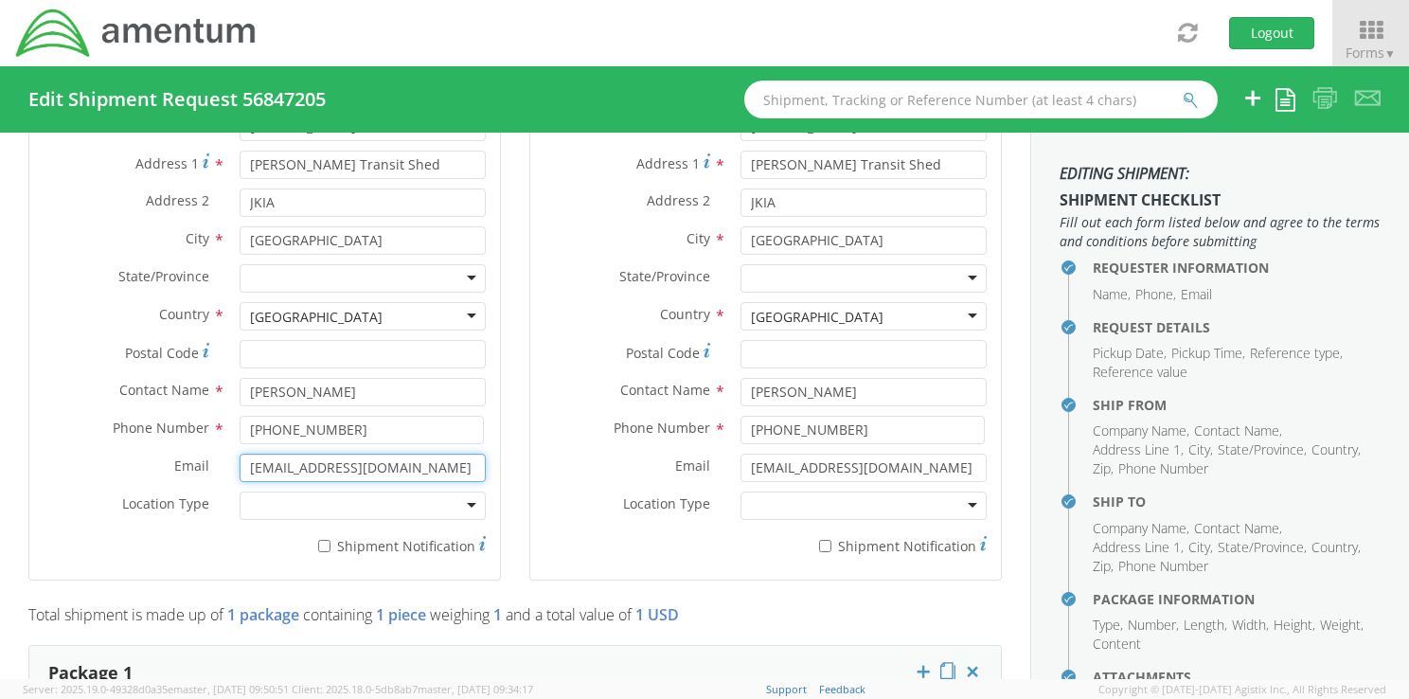
drag, startPoint x: 242, startPoint y: 444, endPoint x: 499, endPoint y: 442, distance: 256.6
click at [499, 442] on div "Ship From Location Location * Company Alias * Company Name * [PERSON_NAME] Addr…" at bounding box center [264, 284] width 501 height 639
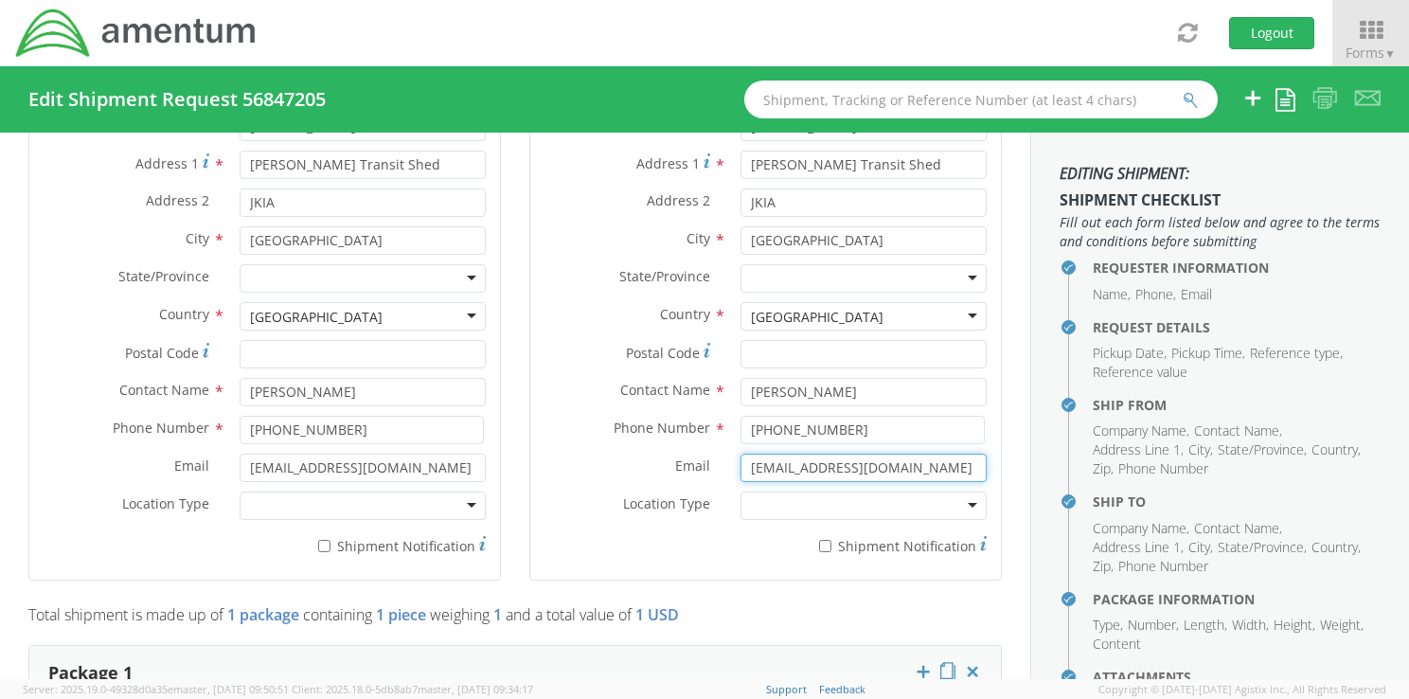
drag, startPoint x: 738, startPoint y: 436, endPoint x: 963, endPoint y: 439, distance: 224.4
click at [963, 453] on input "[EMAIL_ADDRESS][DOMAIN_NAME]" at bounding box center [863, 467] width 246 height 28
paste input "[EMAIL_ADDRESS][DOMAIN_NAME]"
type input "[EMAIL_ADDRESS][DOMAIN_NAME]"
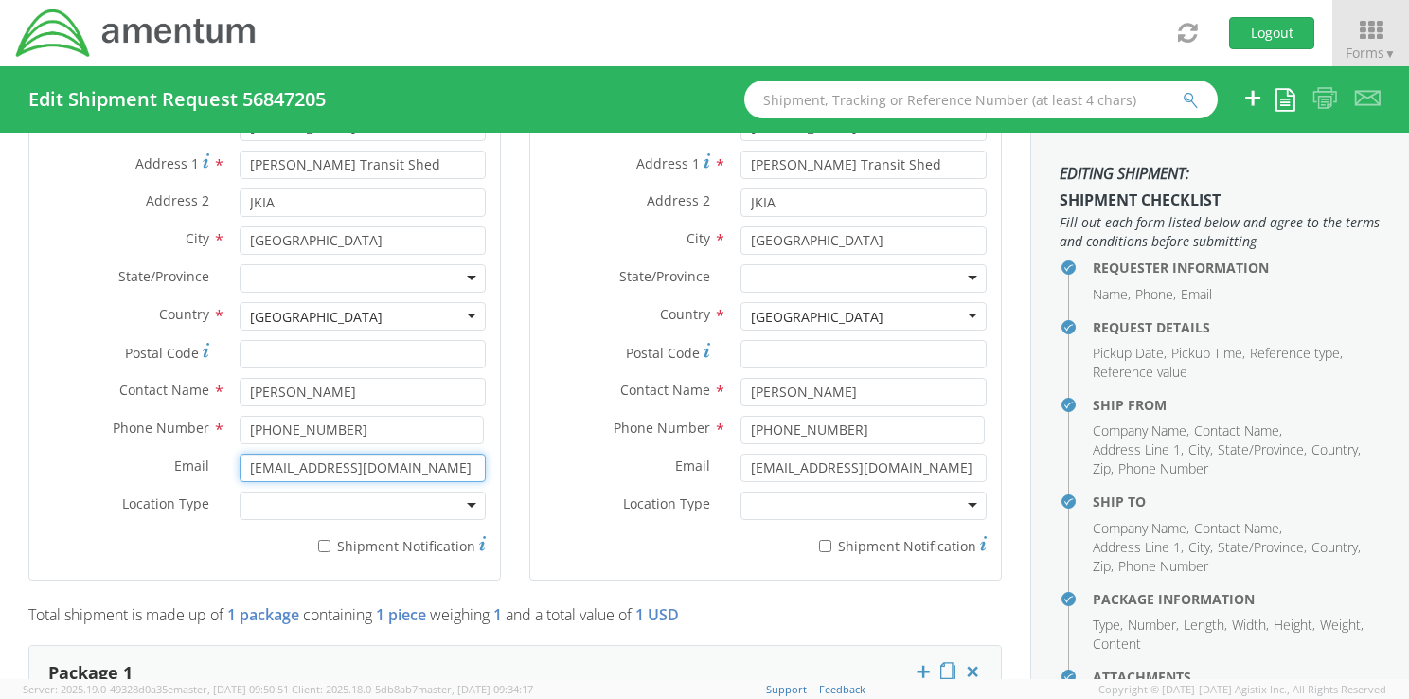
drag, startPoint x: 427, startPoint y: 443, endPoint x: 234, endPoint y: 440, distance: 193.1
click at [234, 453] on div "[EMAIL_ADDRESS][DOMAIN_NAME]" at bounding box center [362, 467] width 275 height 28
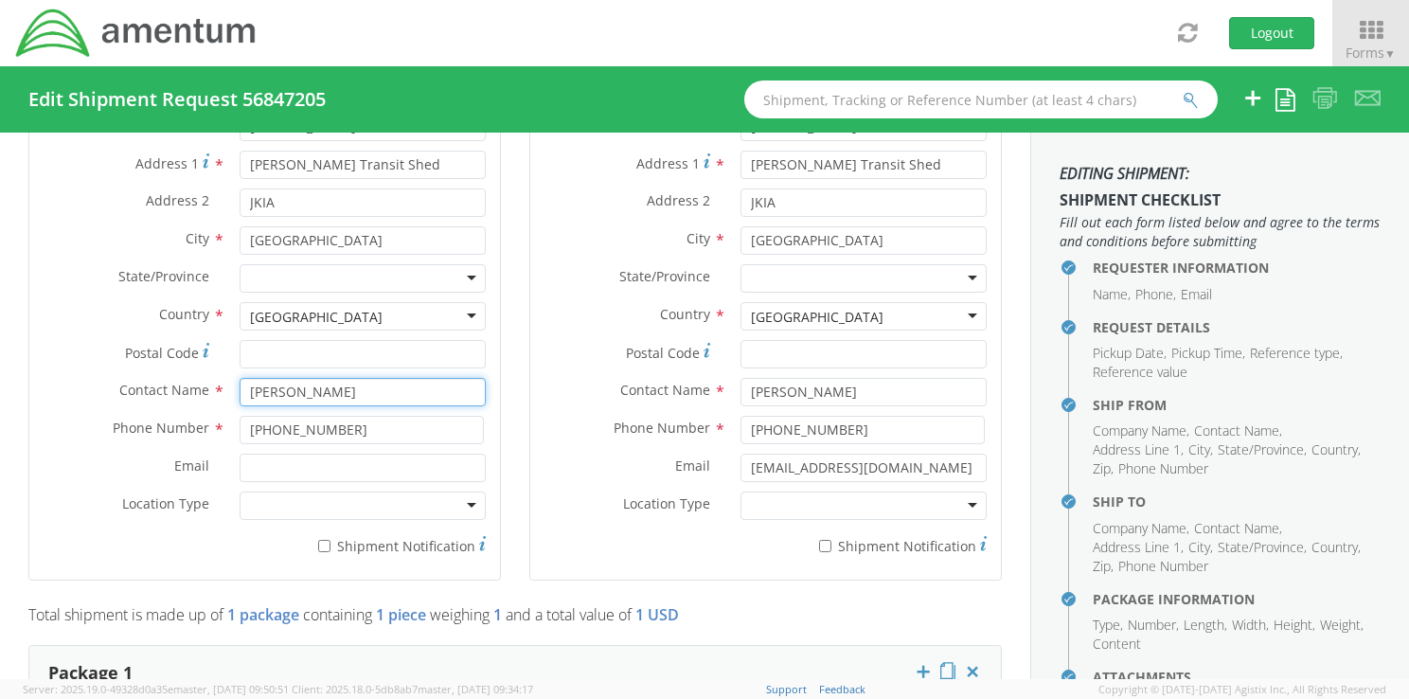
drag, startPoint x: 367, startPoint y: 362, endPoint x: 201, endPoint y: 363, distance: 166.6
click at [201, 378] on div "Contact Name * [PERSON_NAME]" at bounding box center [264, 392] width 471 height 28
click at [95, 491] on label "Location Type *" at bounding box center [127, 503] width 196 height 25
click at [332, 378] on input "[PERSON_NAME]" at bounding box center [363, 392] width 246 height 28
type input "[GEOGRAPHIC_DATA]"
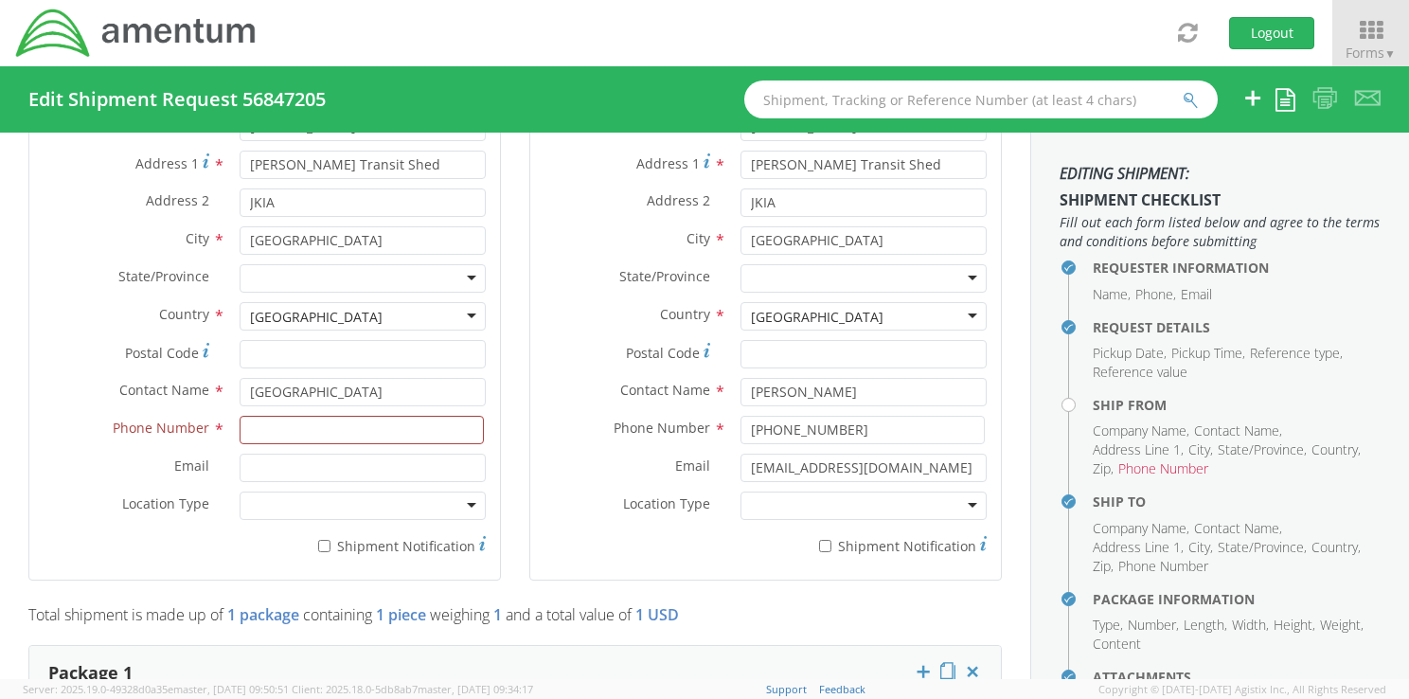
scroll to position [2286, 0]
click at [462, 302] on div "[GEOGRAPHIC_DATA]" at bounding box center [363, 316] width 246 height 28
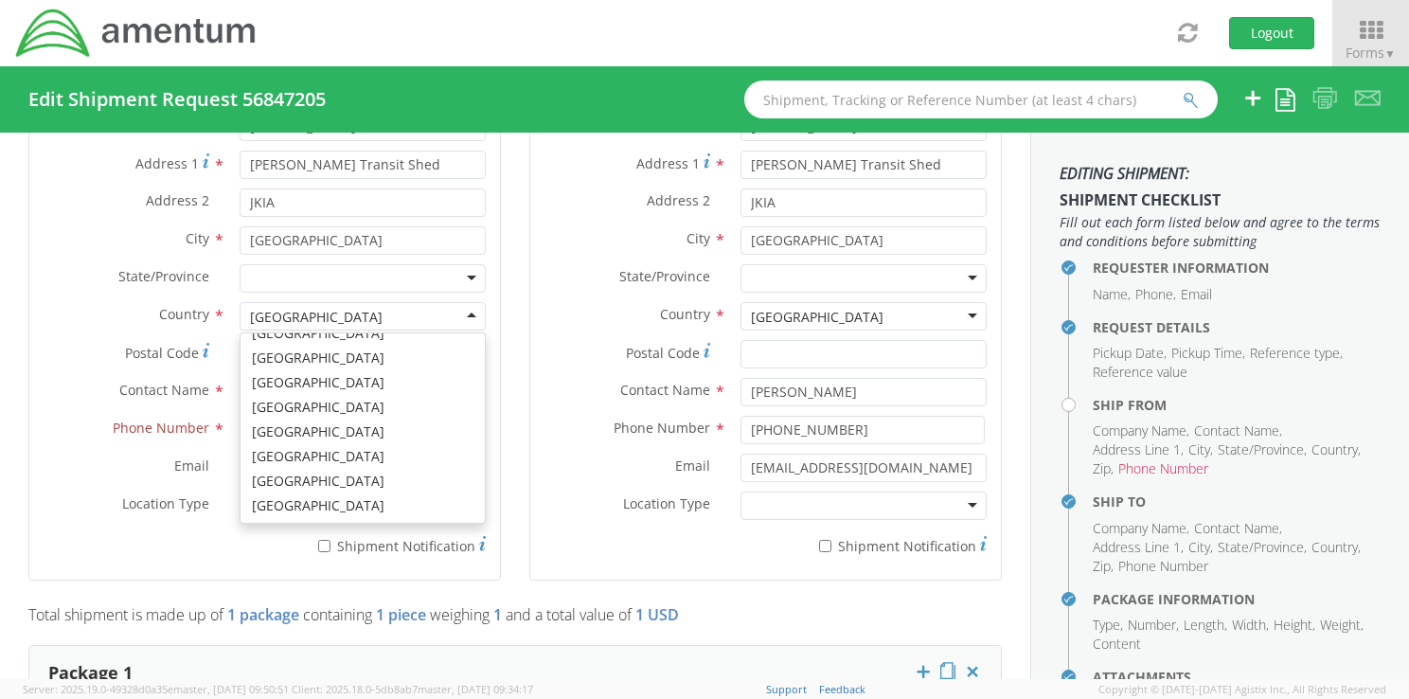
scroll to position [0, 0]
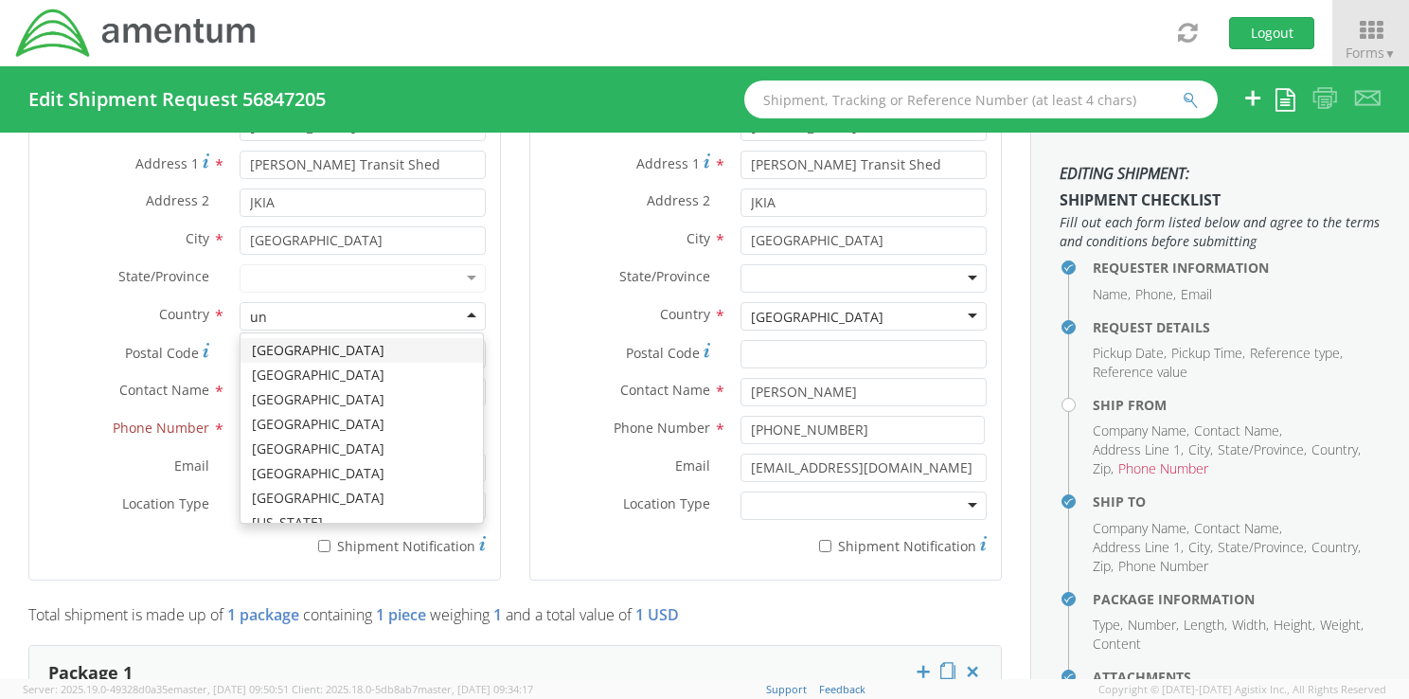
type input "uni"
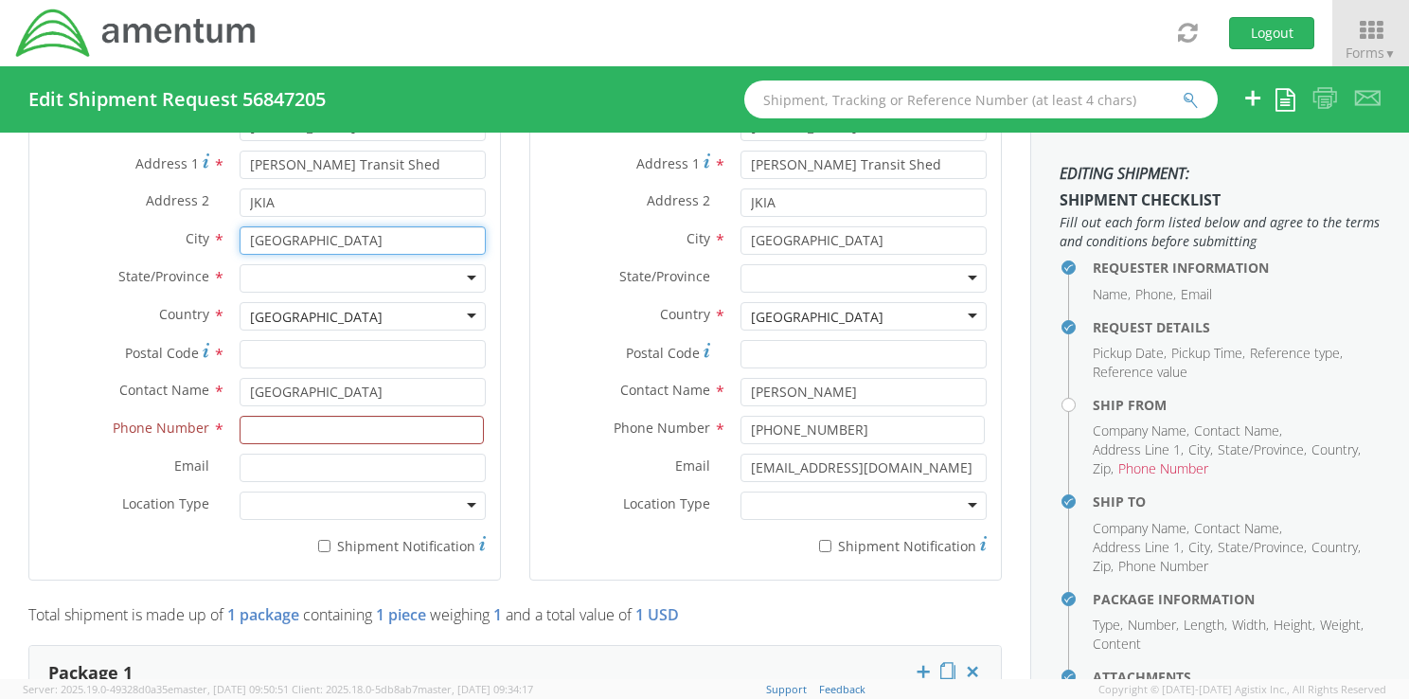
drag, startPoint x: 311, startPoint y: 218, endPoint x: 299, endPoint y: 205, distance: 16.7
click at [195, 226] on div "City * [GEOGRAPHIC_DATA]" at bounding box center [264, 240] width 471 height 28
type input "chantilly"
drag, startPoint x: 331, startPoint y: 176, endPoint x: 208, endPoint y: 173, distance: 123.1
click at [208, 188] on div "Address 2 * JKIA" at bounding box center [264, 202] width 471 height 28
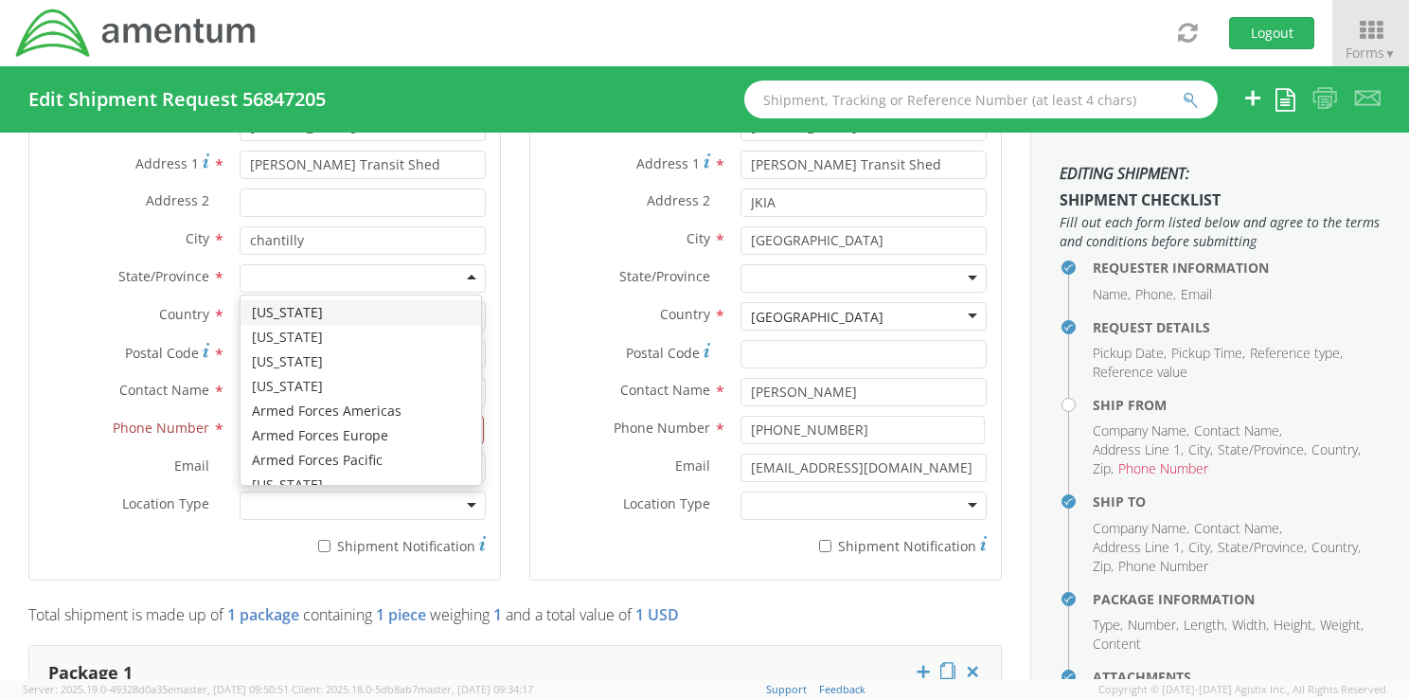
click at [468, 264] on div at bounding box center [363, 278] width 246 height 28
type input "v"
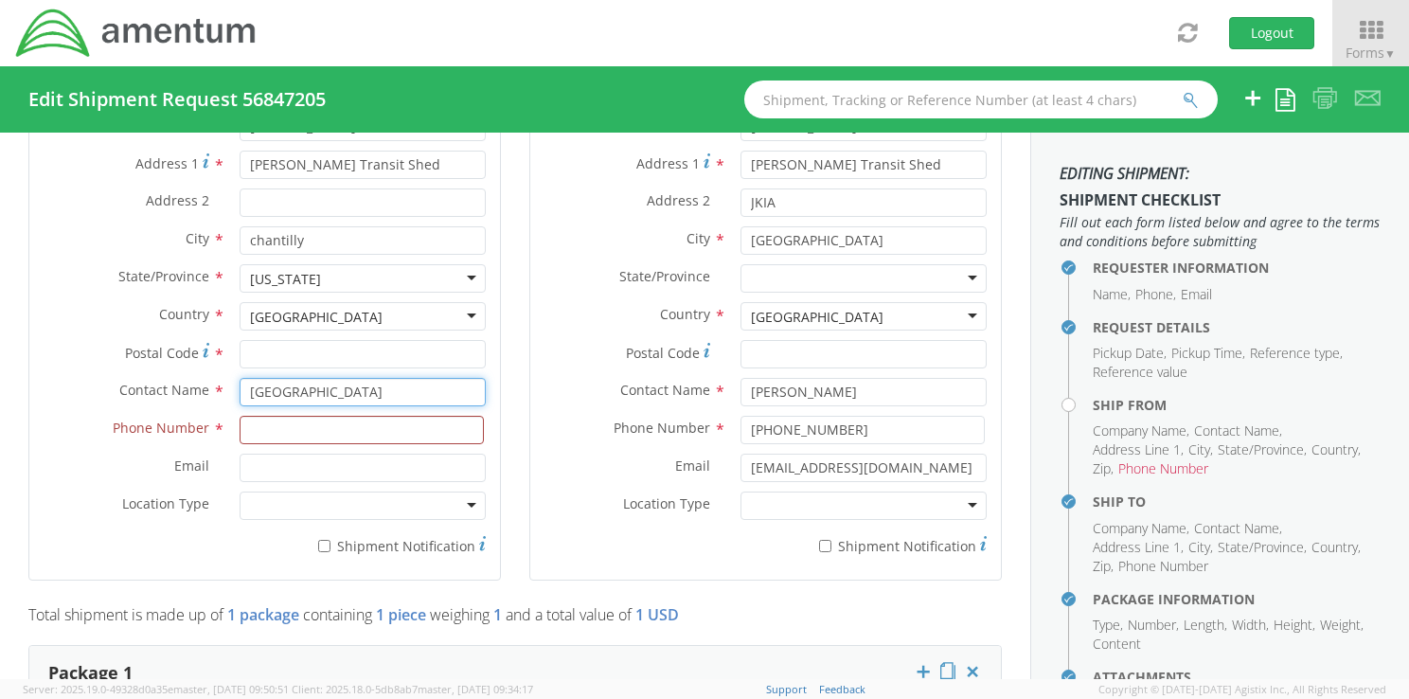
click at [389, 378] on input "[GEOGRAPHIC_DATA]" at bounding box center [363, 392] width 246 height 28
click at [397, 378] on input "[GEOGRAPHIC_DATA]" at bounding box center [363, 392] width 246 height 28
type input "[PERSON_NAME]"
type input "2312537356"
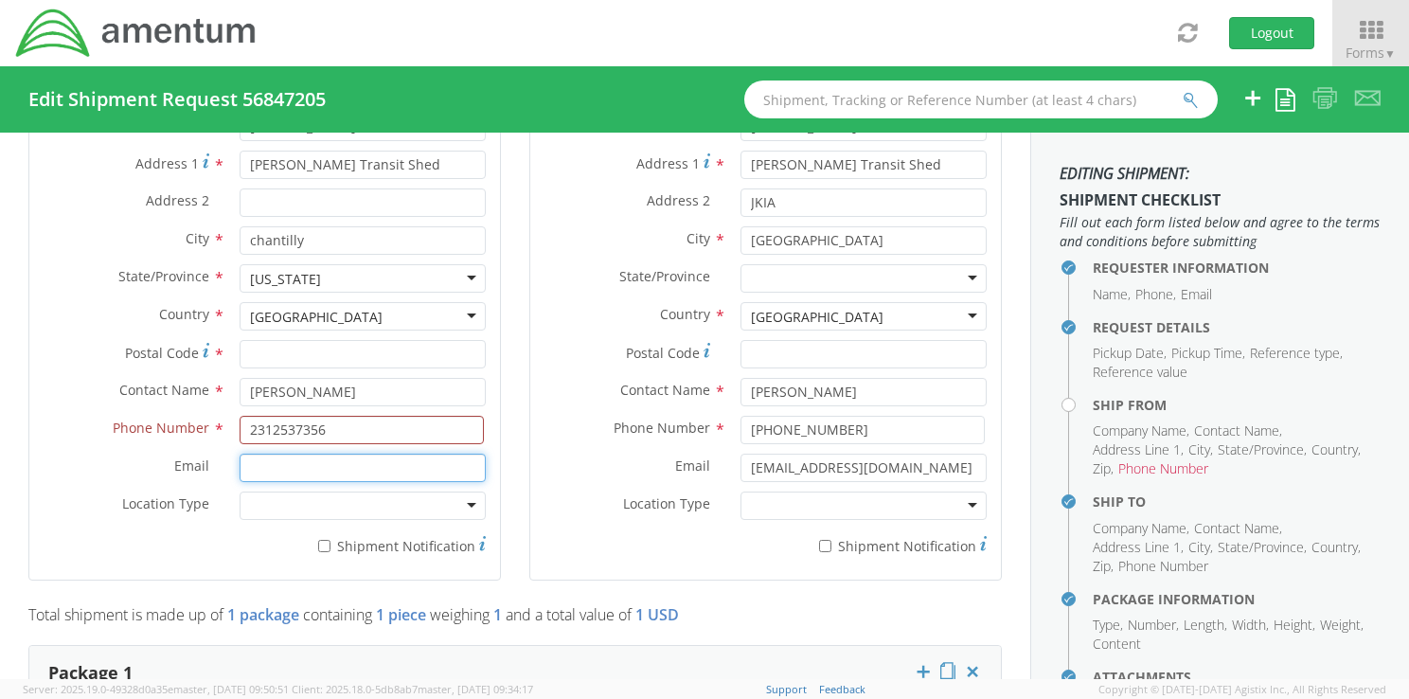
type input "[PERSON_NAME][EMAIL_ADDRESS][PERSON_NAME][DOMAIN_NAME]"
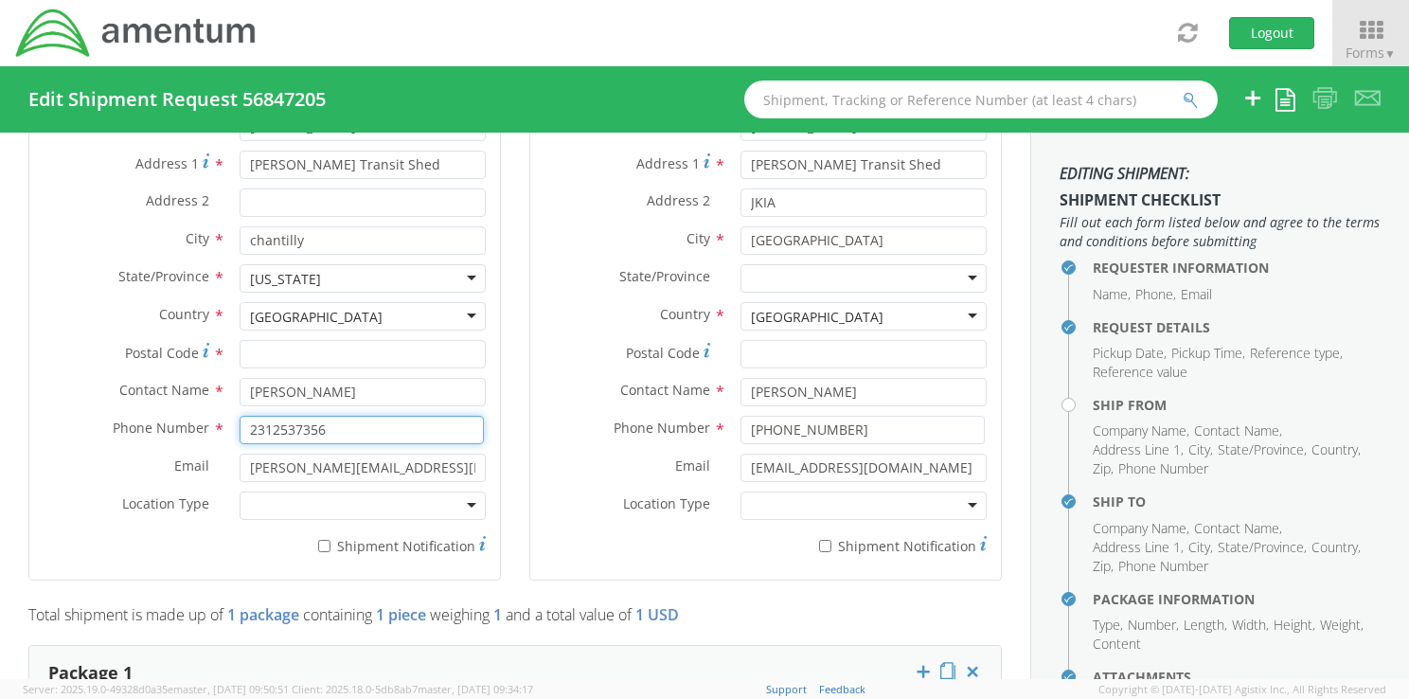
scroll to position [910, 0]
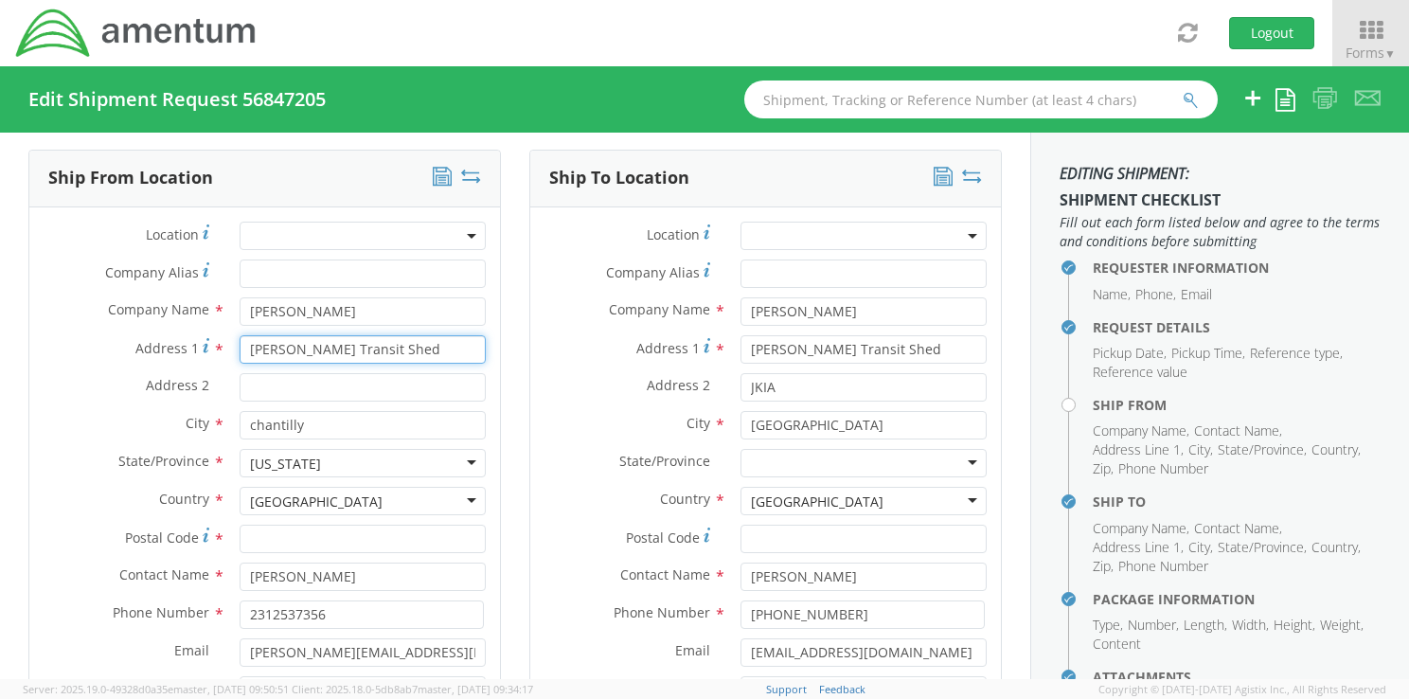
drag, startPoint x: 428, startPoint y: 312, endPoint x: 115, endPoint y: 315, distance: 313.4
click at [115, 335] on div "Address 1 * [PERSON_NAME] Transit Shed" at bounding box center [264, 349] width 471 height 28
type input "[STREET_ADDRESS]"
drag, startPoint x: 372, startPoint y: 280, endPoint x: 231, endPoint y: 261, distance: 142.3
click at [231, 261] on div "Location * Company Alias Address short code to enable quick look up and auto-co…" at bounding box center [264, 486] width 471 height 528
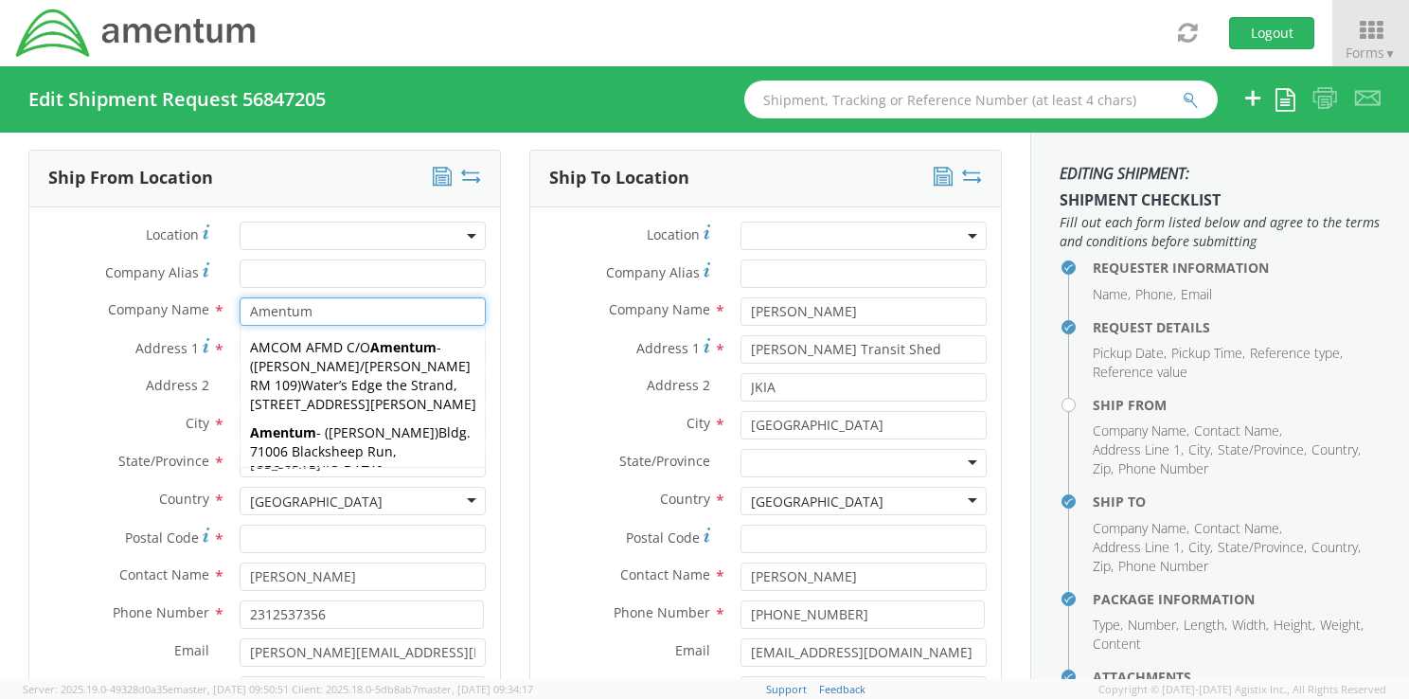
type input "Amentum"
click at [61, 411] on label "City *" at bounding box center [127, 423] width 196 height 25
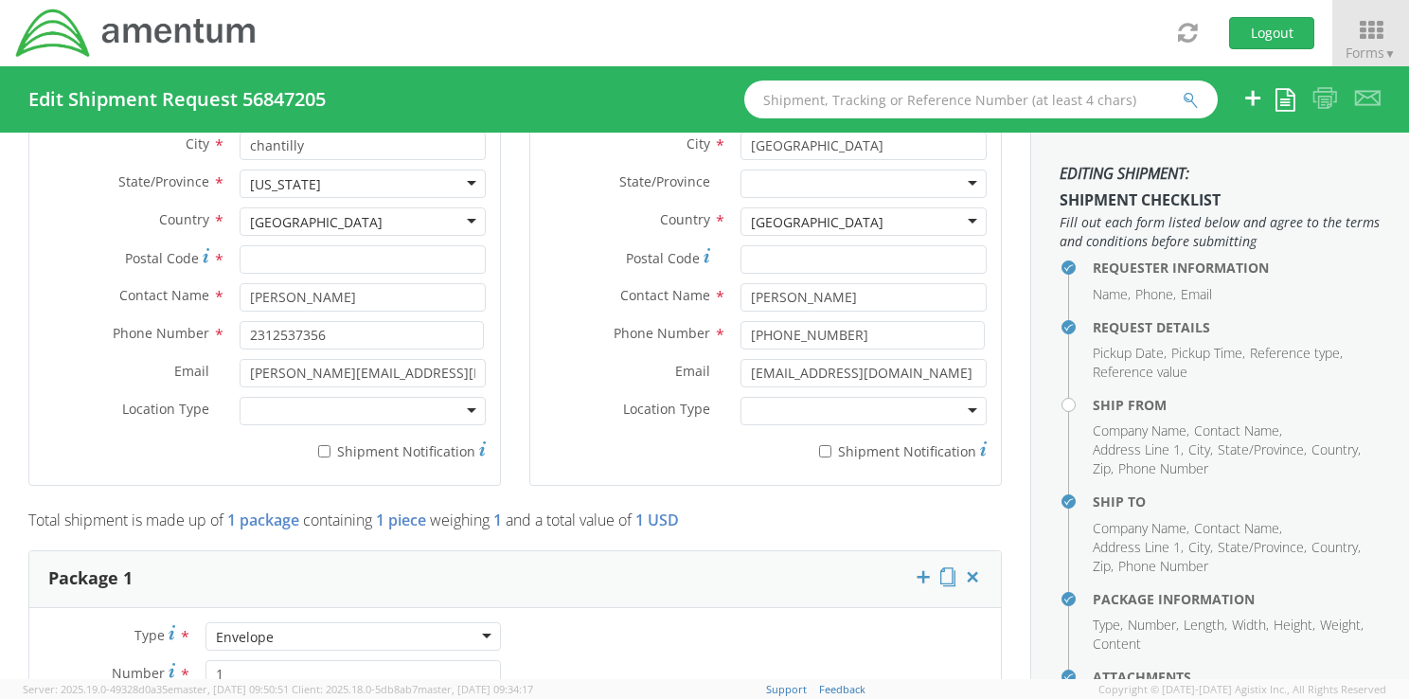
scroll to position [1065, 0]
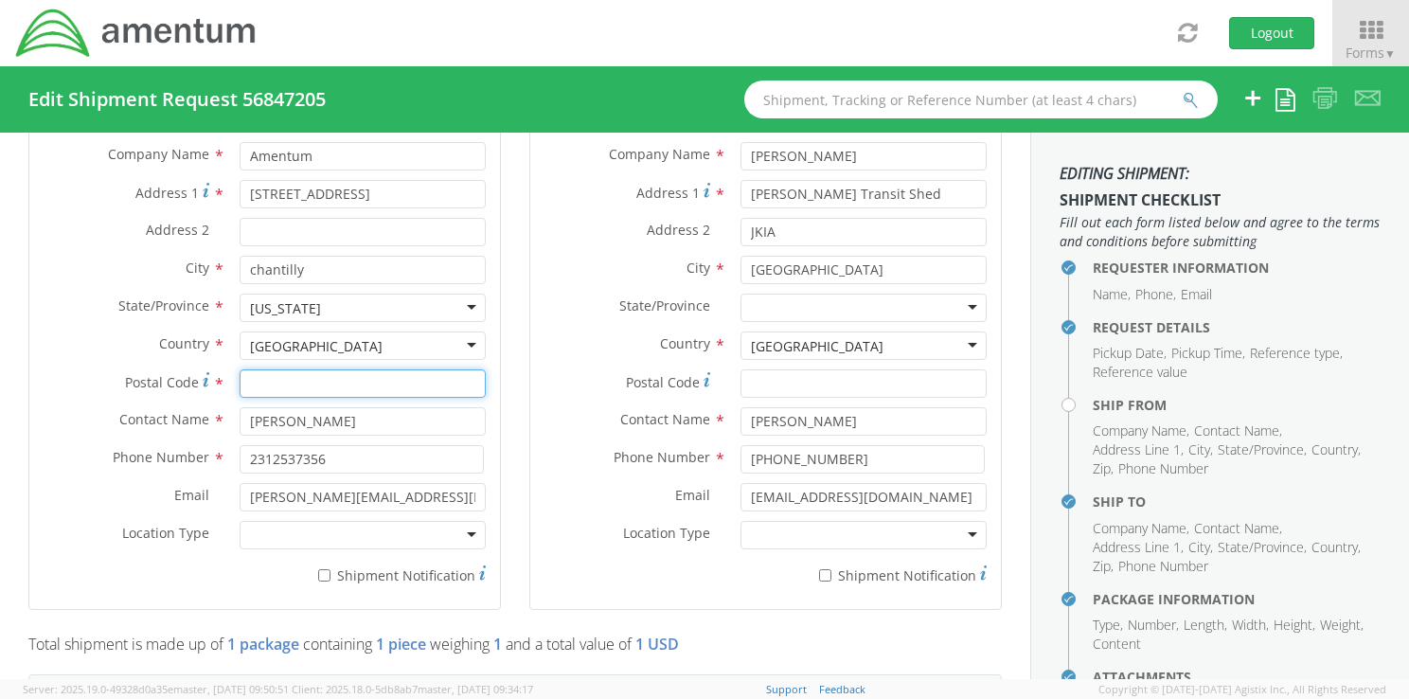
click at [283, 369] on input "Postal Code *" at bounding box center [363, 383] width 246 height 28
type input "20151"
click at [77, 490] on div "Email * [PERSON_NAME][EMAIL_ADDRESS][PERSON_NAME][DOMAIN_NAME]" at bounding box center [264, 502] width 471 height 38
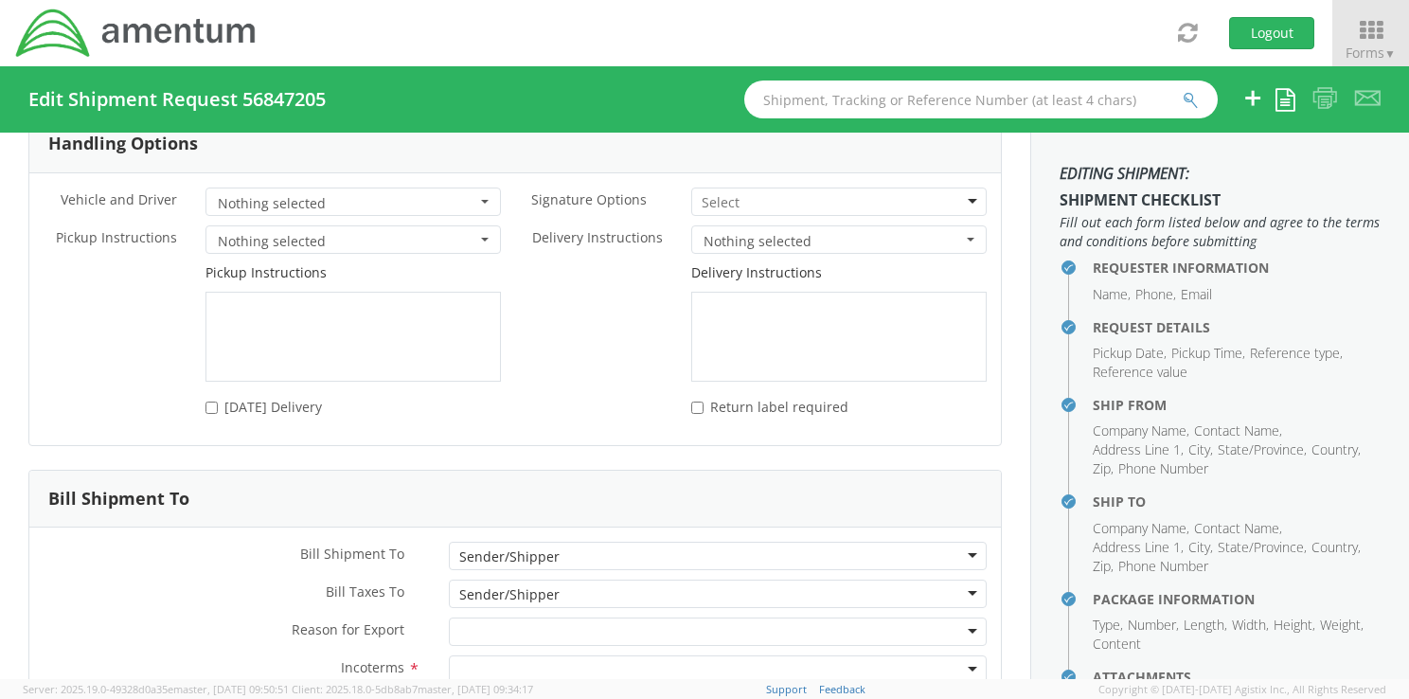
scroll to position [2628, 0]
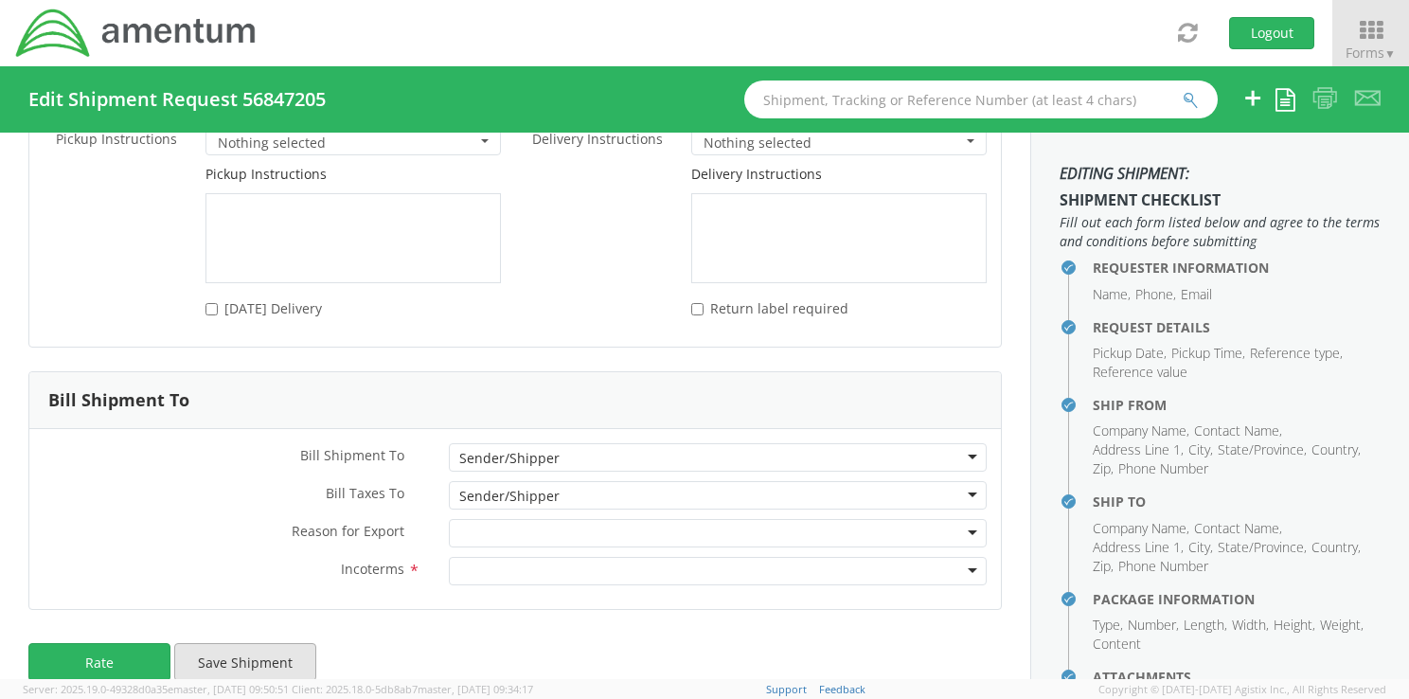
click at [261, 643] on button "Save Shipment" at bounding box center [245, 662] width 142 height 38
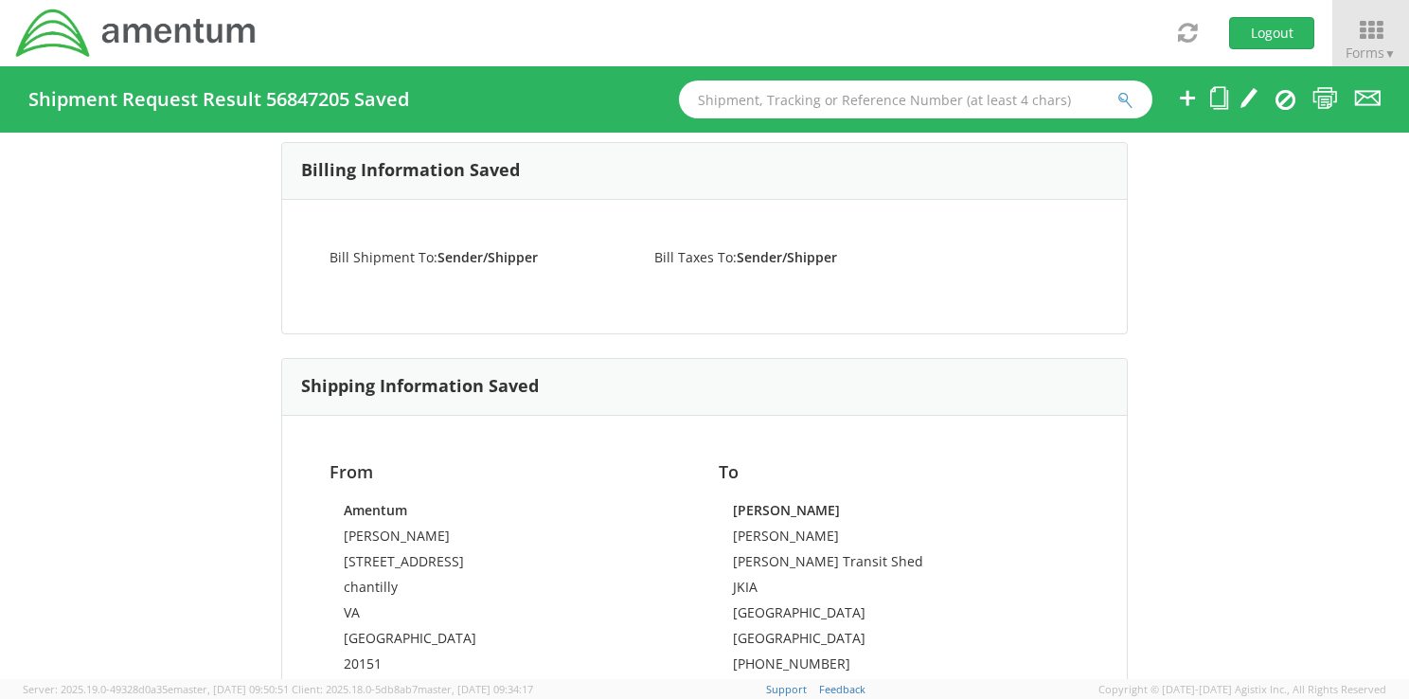
scroll to position [861, 0]
